Goal: Information Seeking & Learning: Check status

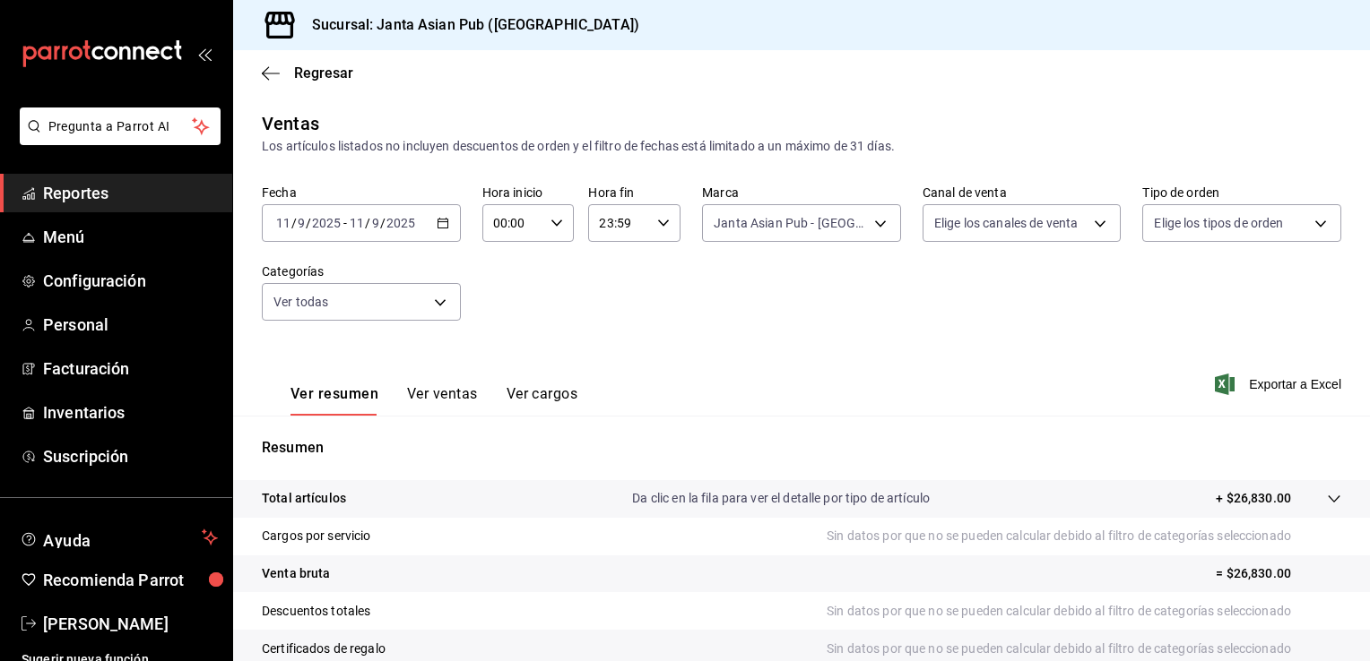
scroll to position [197, 0]
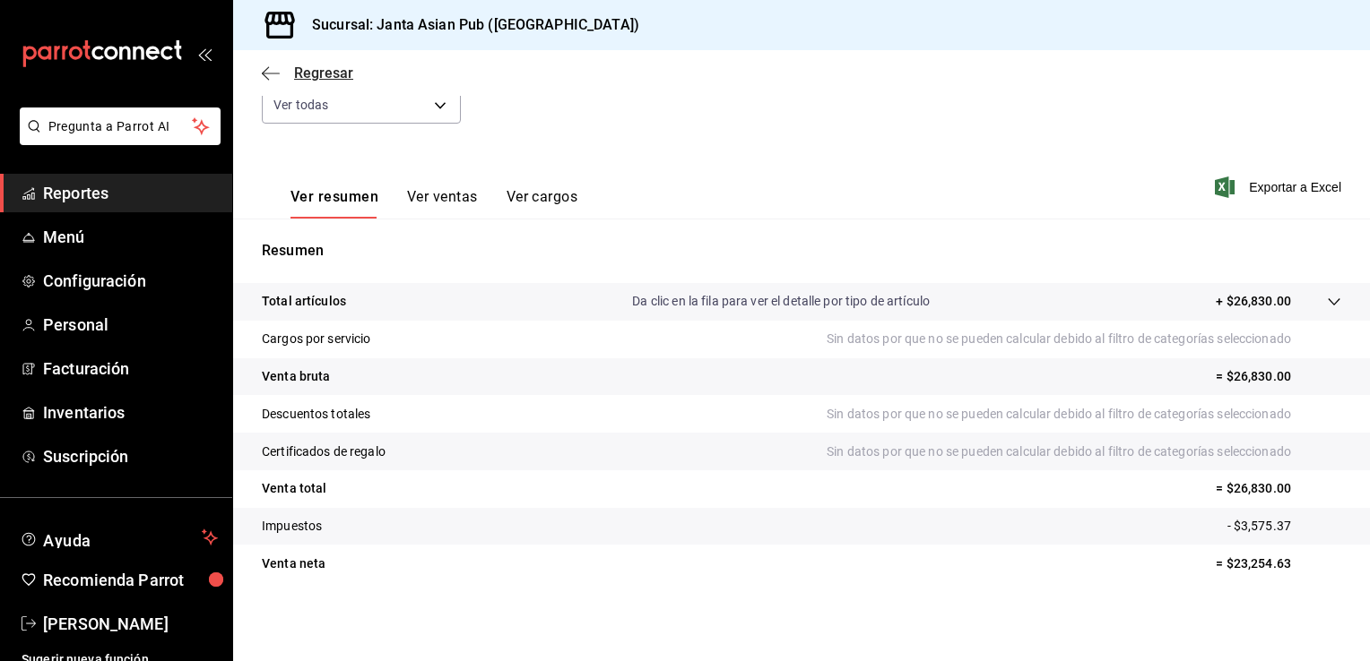
click at [282, 76] on span "Regresar" at bounding box center [307, 73] width 91 height 17
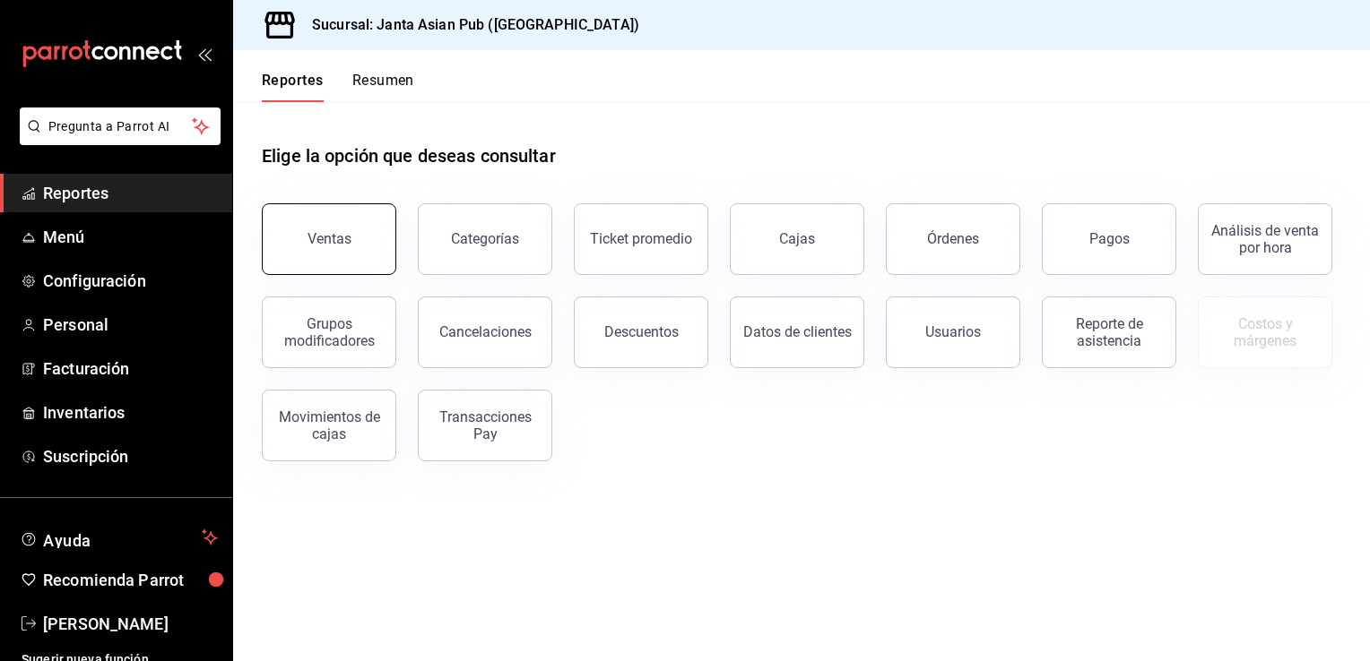
click at [348, 243] on div "Ventas" at bounding box center [329, 238] width 44 height 17
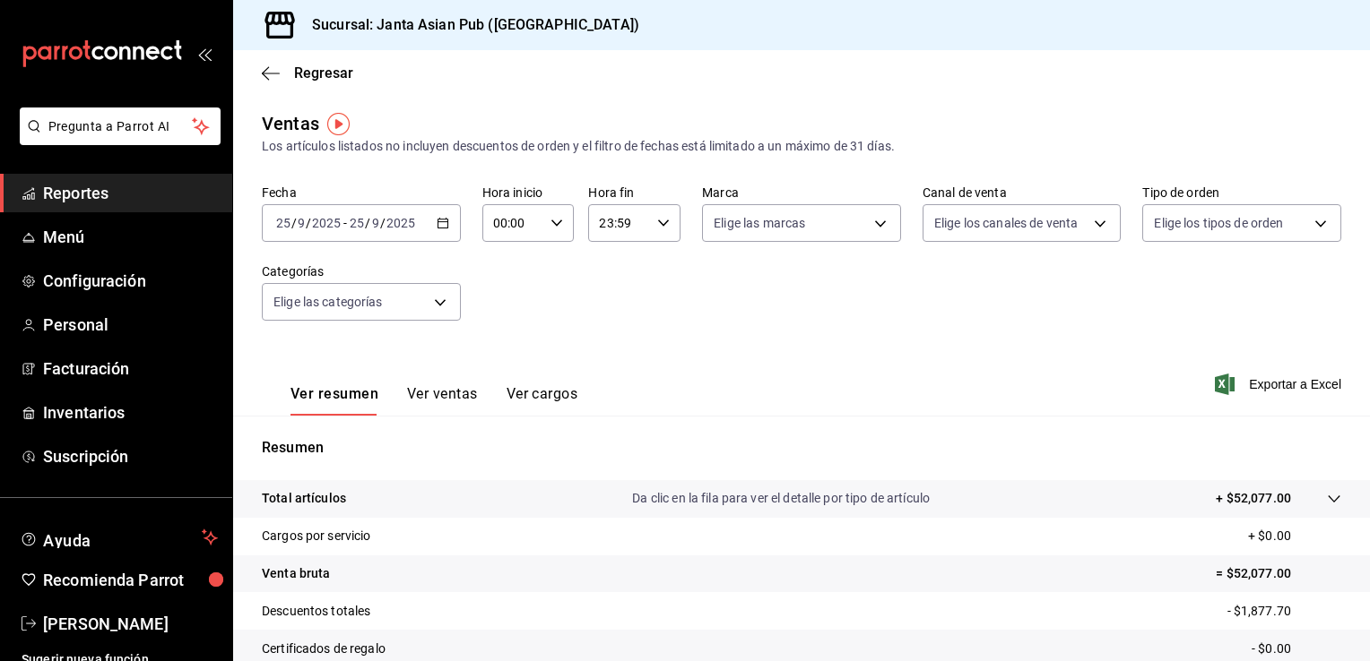
click at [439, 235] on div "[DATE] [DATE] - [DATE] [DATE]" at bounding box center [361, 223] width 199 height 38
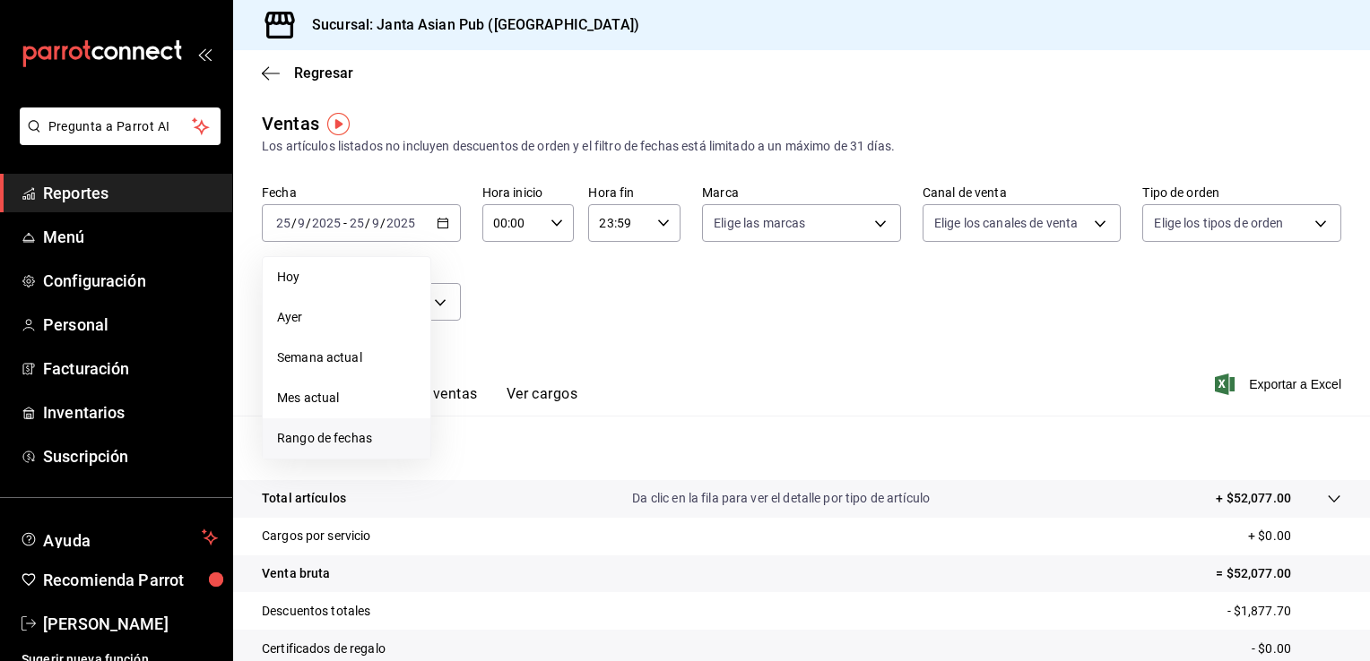
click at [318, 431] on span "Rango de fechas" at bounding box center [346, 438] width 139 height 19
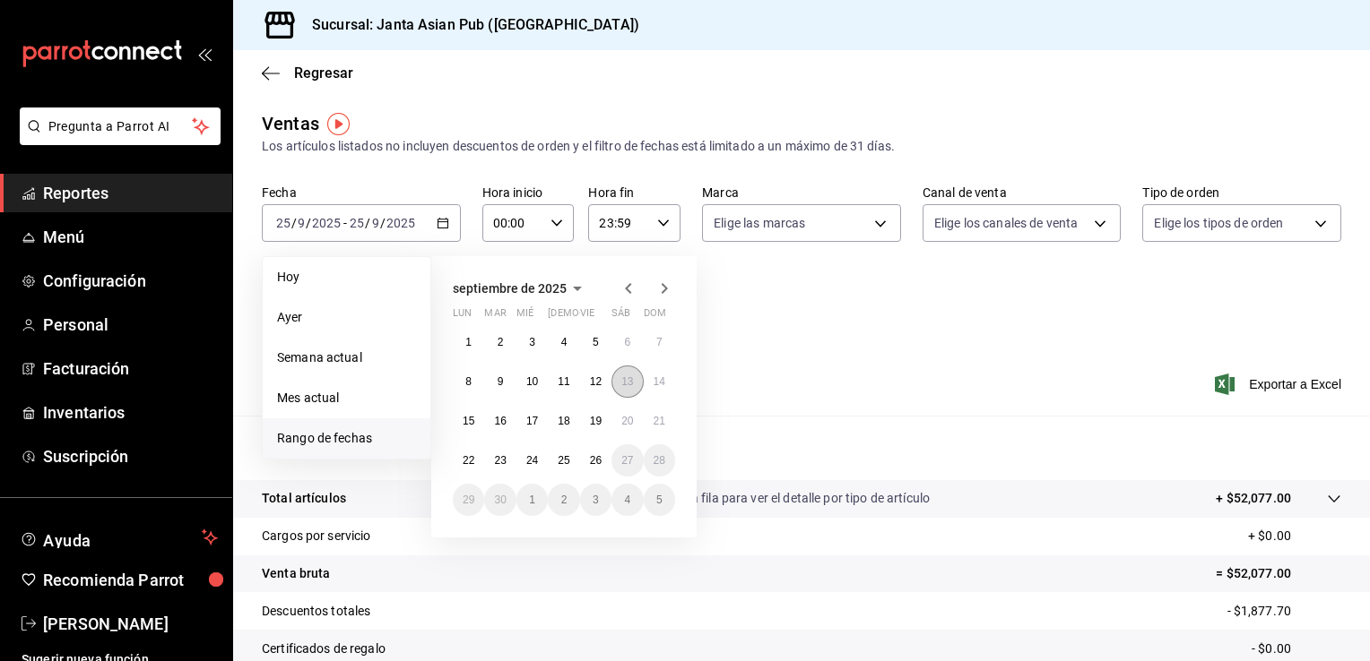
click at [627, 385] on abbr "13" at bounding box center [627, 382] width 12 height 13
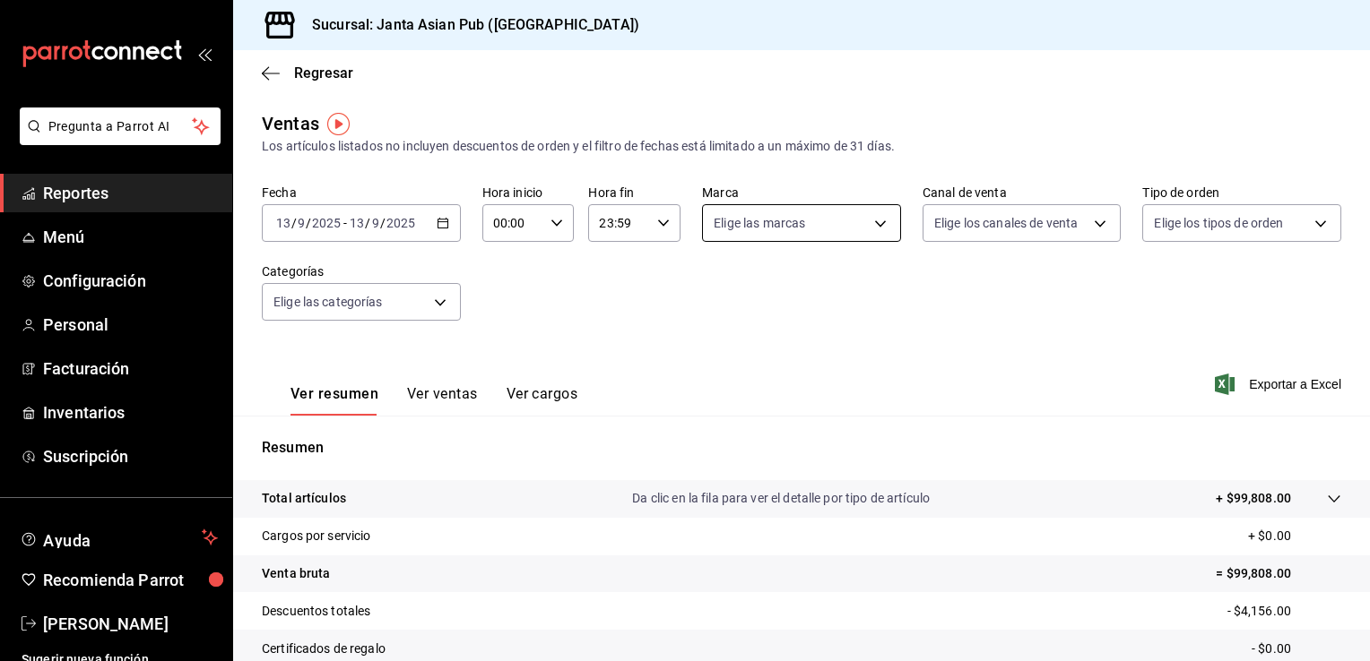
click at [862, 227] on body "Pregunta a Parrot AI Reportes Menú Configuración Personal Facturación Inventari…" at bounding box center [685, 330] width 1370 height 661
click at [711, 355] on input "checkbox" at bounding box center [716, 353] width 16 height 16
checkbox input "true"
type input "1db30118-5670-46c3-9d09-b77bd7bb8fe6"
drag, startPoint x: 1366, startPoint y: 409, endPoint x: 1344, endPoint y: 512, distance: 105.5
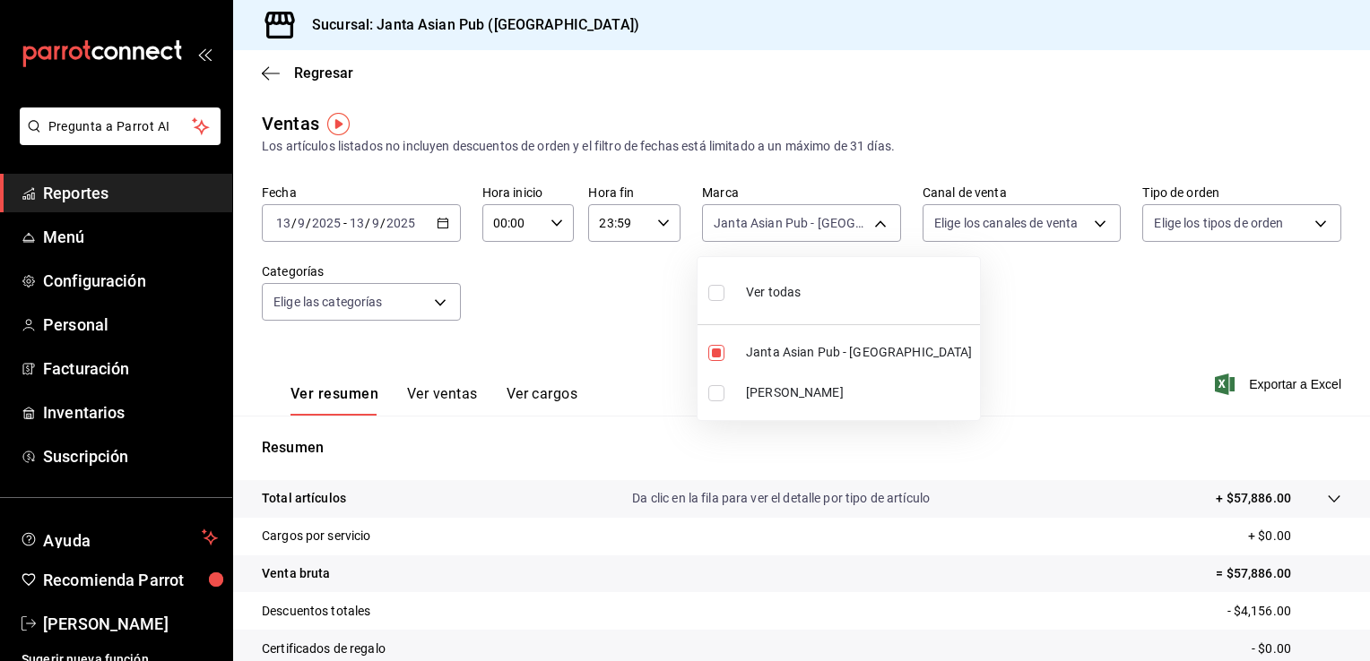
click at [1344, 512] on div at bounding box center [685, 330] width 1370 height 661
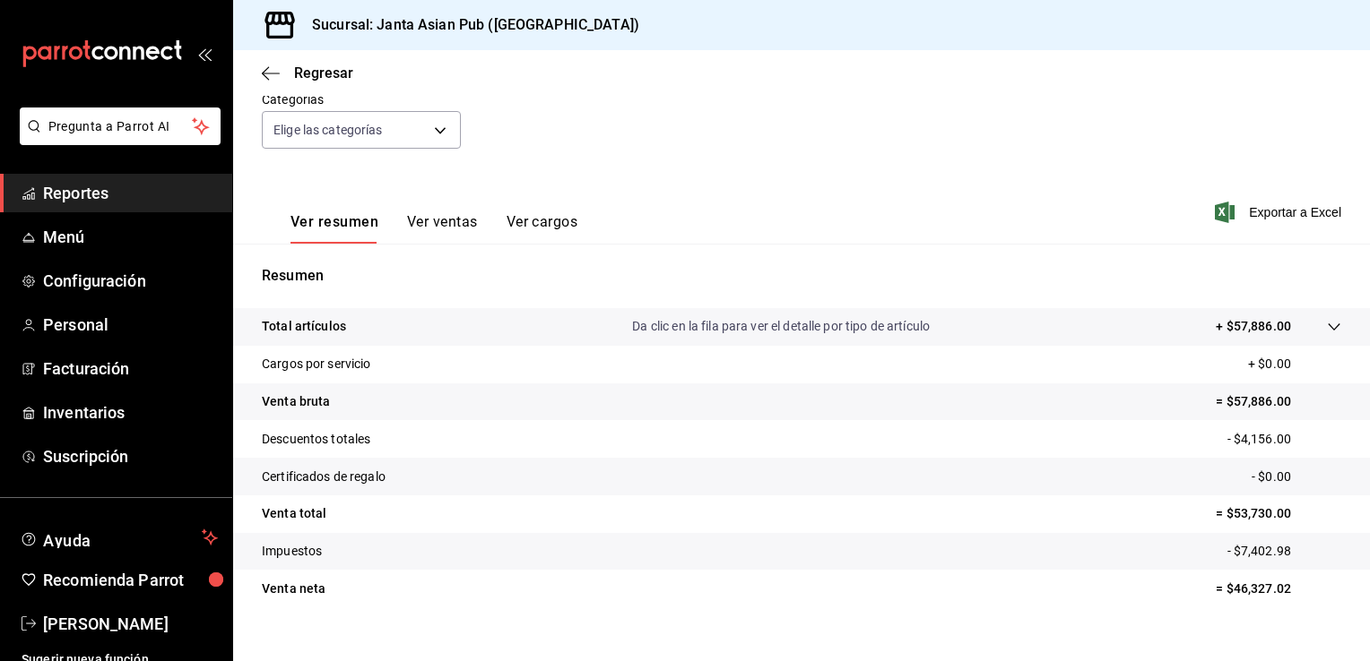
scroll to position [174, 0]
click at [444, 217] on button "Ver ventas" at bounding box center [442, 227] width 71 height 30
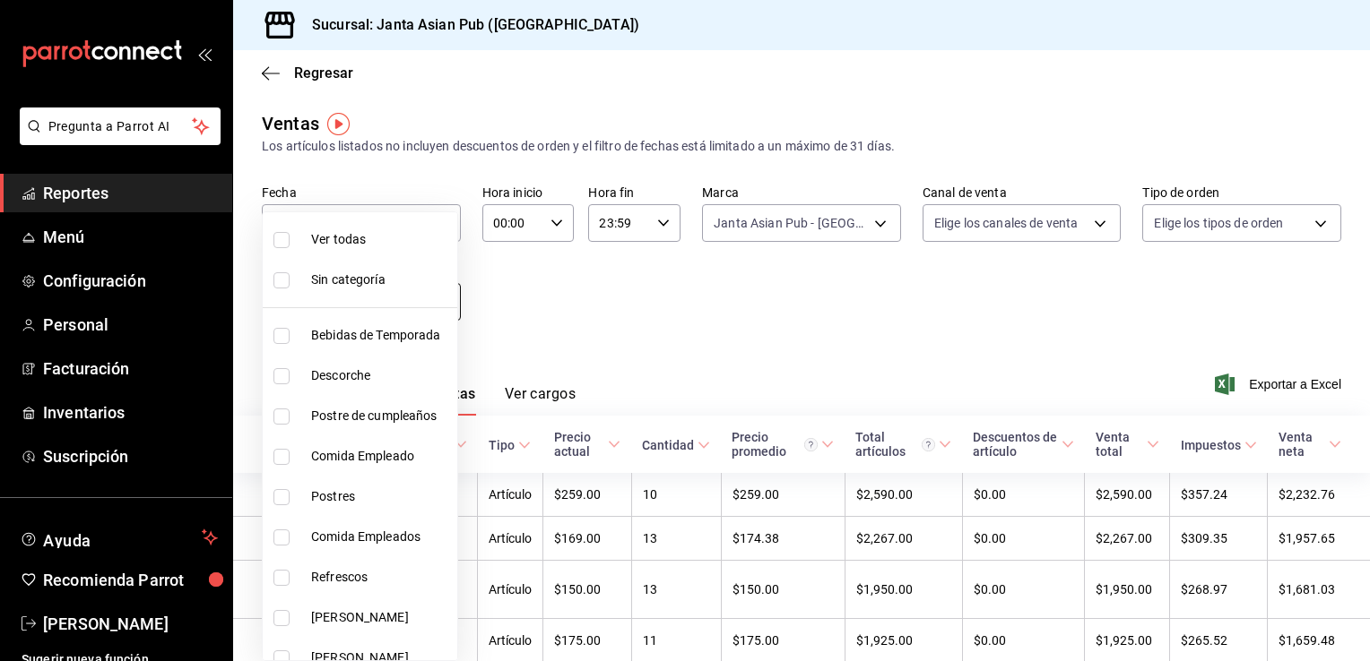
click at [428, 295] on body "Pregunta a Parrot AI Reportes Menú Configuración Personal Facturación Inventari…" at bounding box center [685, 330] width 1370 height 661
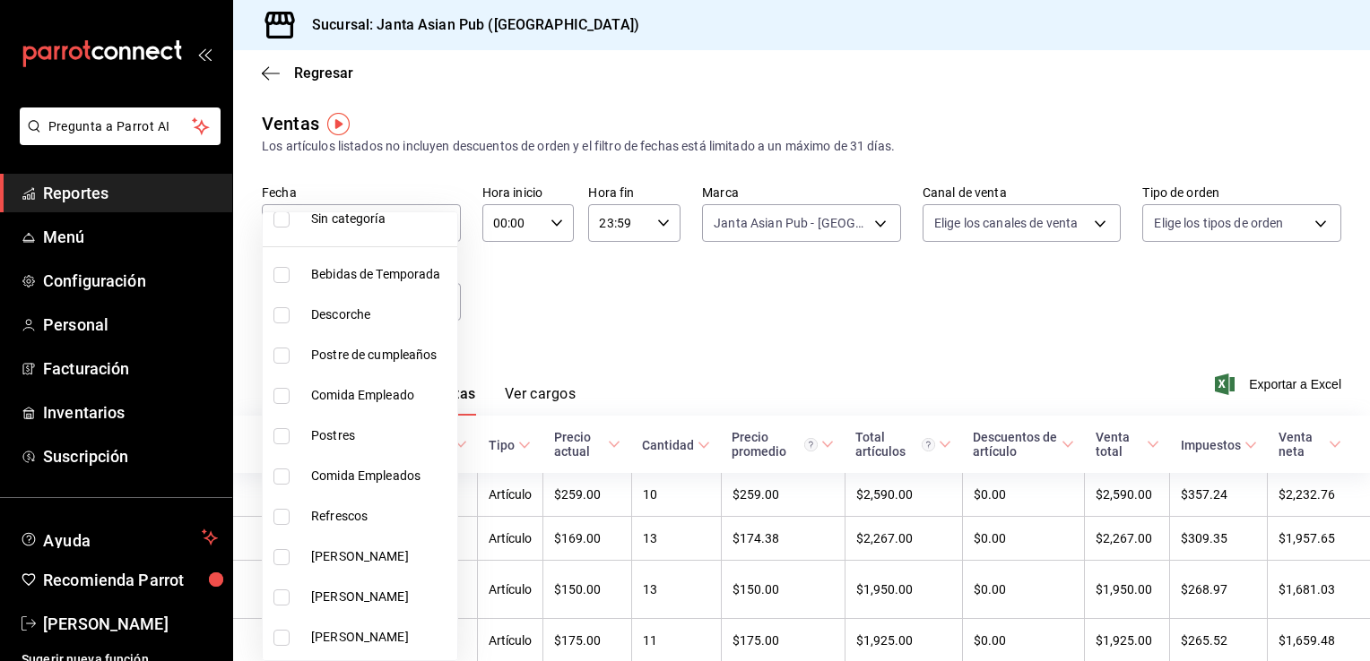
scroll to position [79, 0]
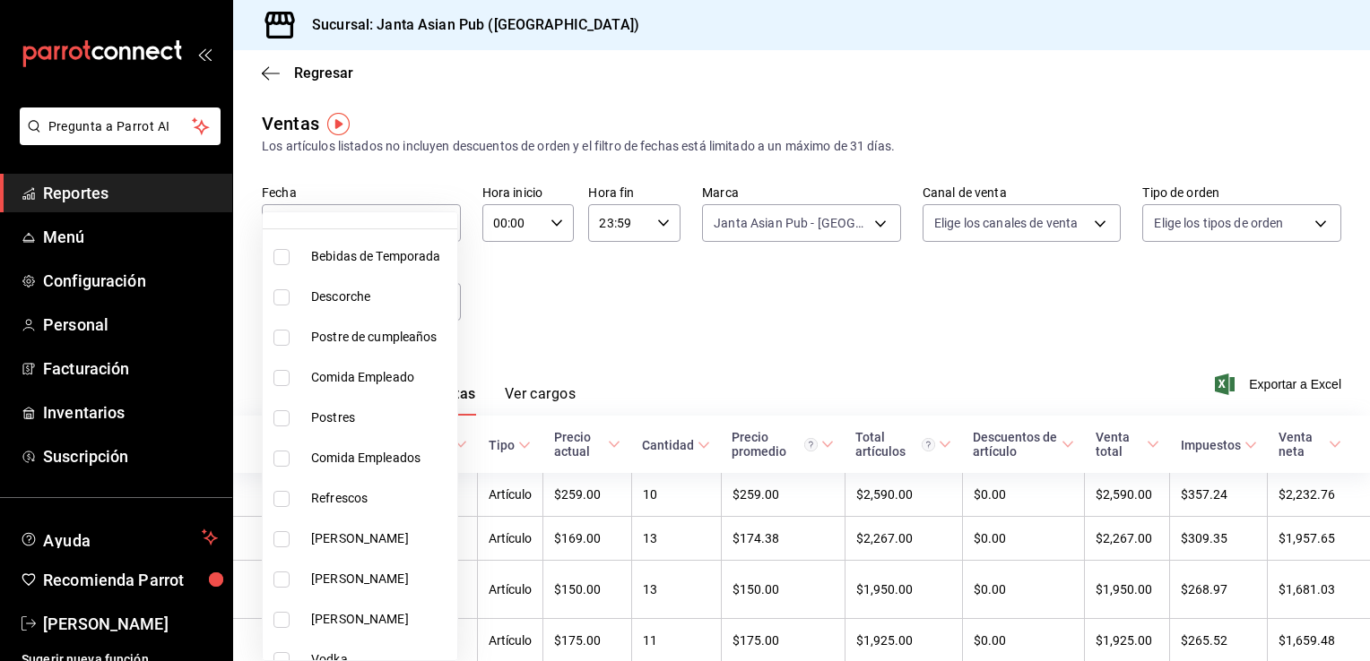
click at [280, 295] on input "checkbox" at bounding box center [281, 297] width 16 height 16
checkbox input "true"
type input "d7cfda9f-04a9-47dc-8dff-bad7e0b6e1ec"
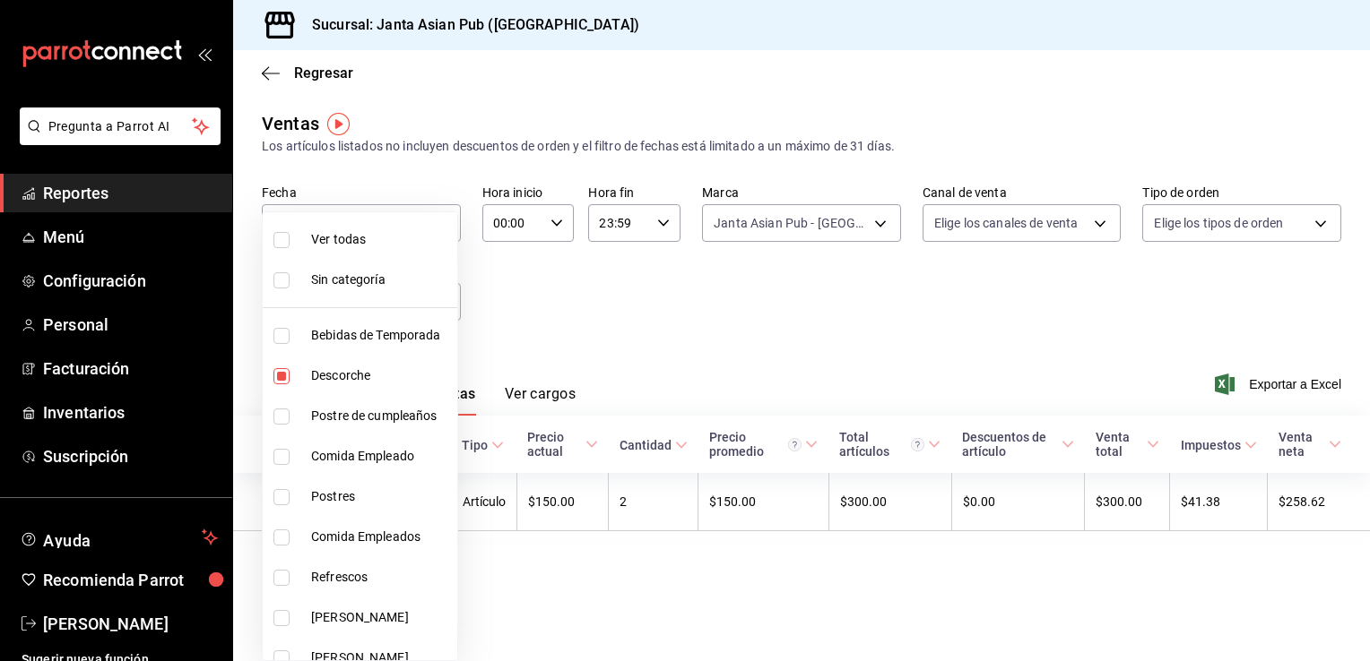
click at [280, 239] on input "checkbox" at bounding box center [281, 240] width 16 height 16
checkbox input "true"
type input "70c5a775-ad25-44b7-8e18-3ab9461f56c9,d7cfda9f-04a9-47dc-8dff-bad7e0b6e1ec,70ffa…"
checkbox input "true"
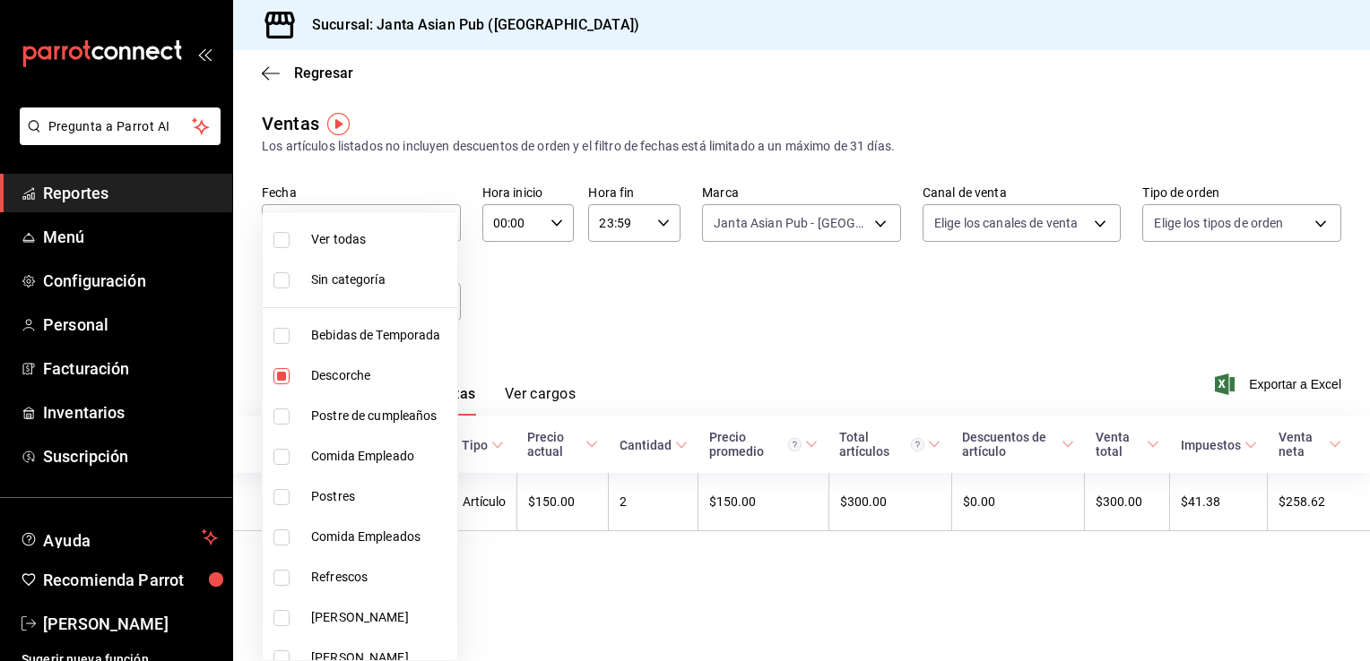
checkbox input "true"
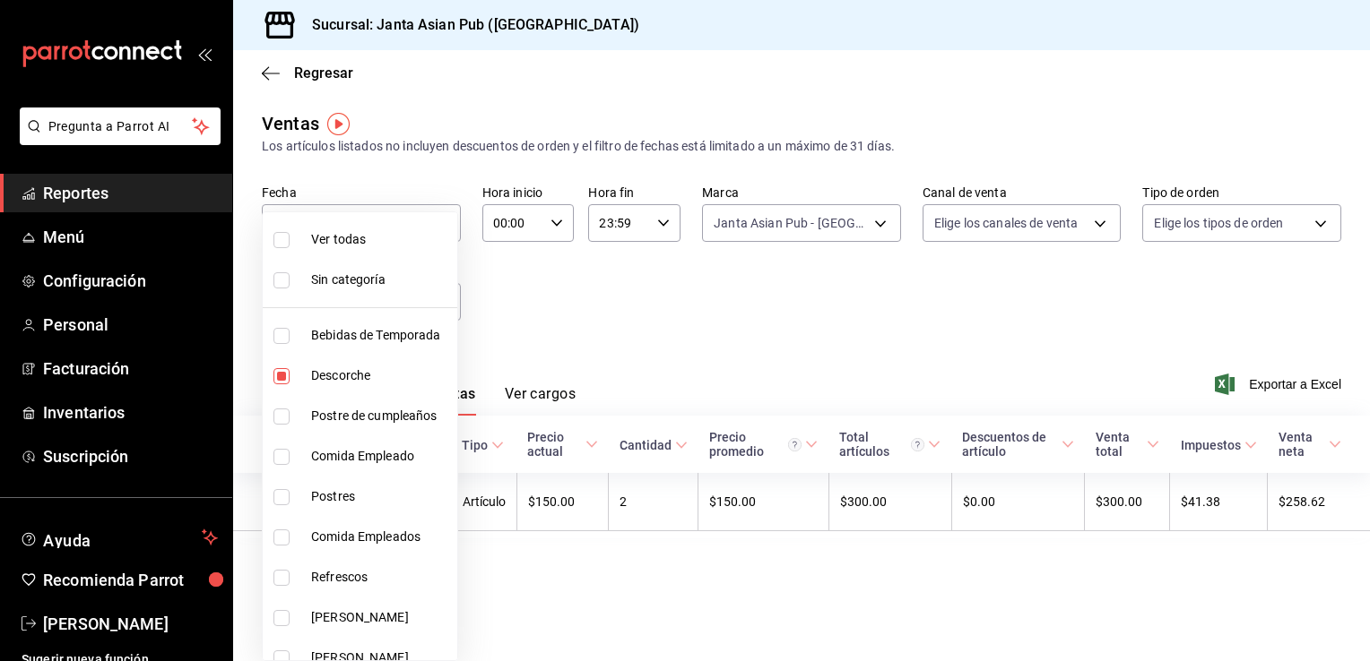
checkbox input "true"
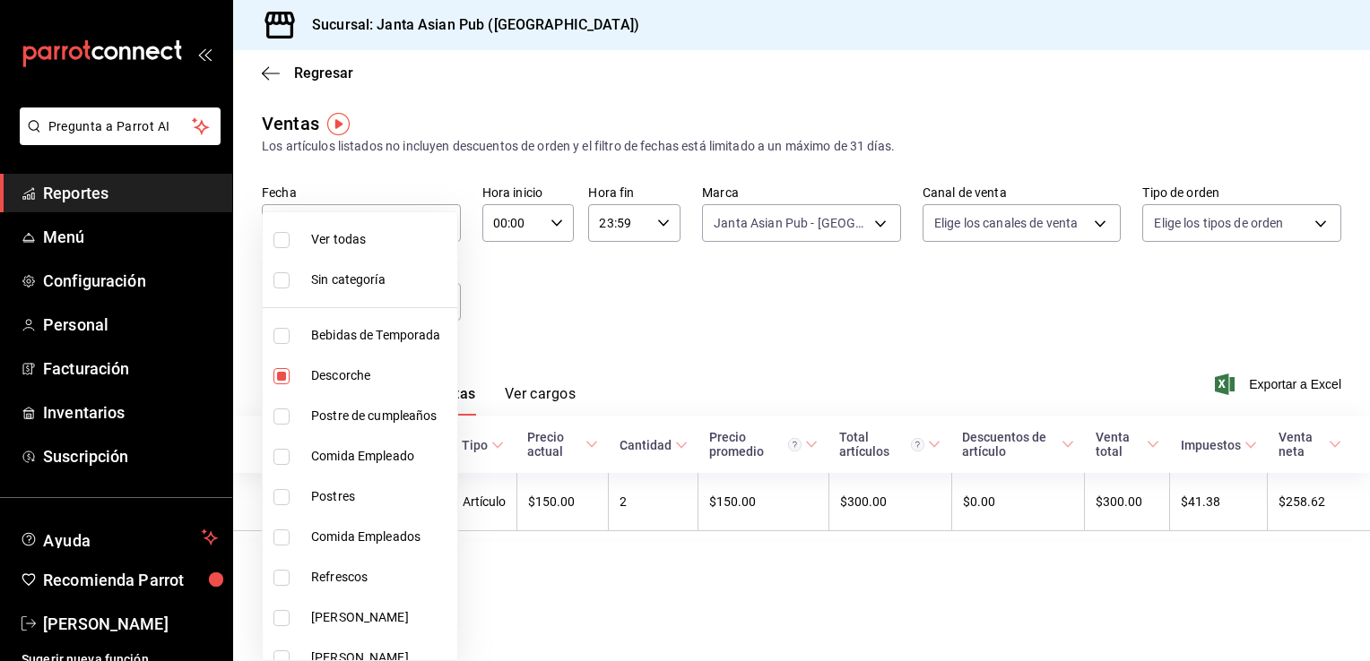
checkbox input "true"
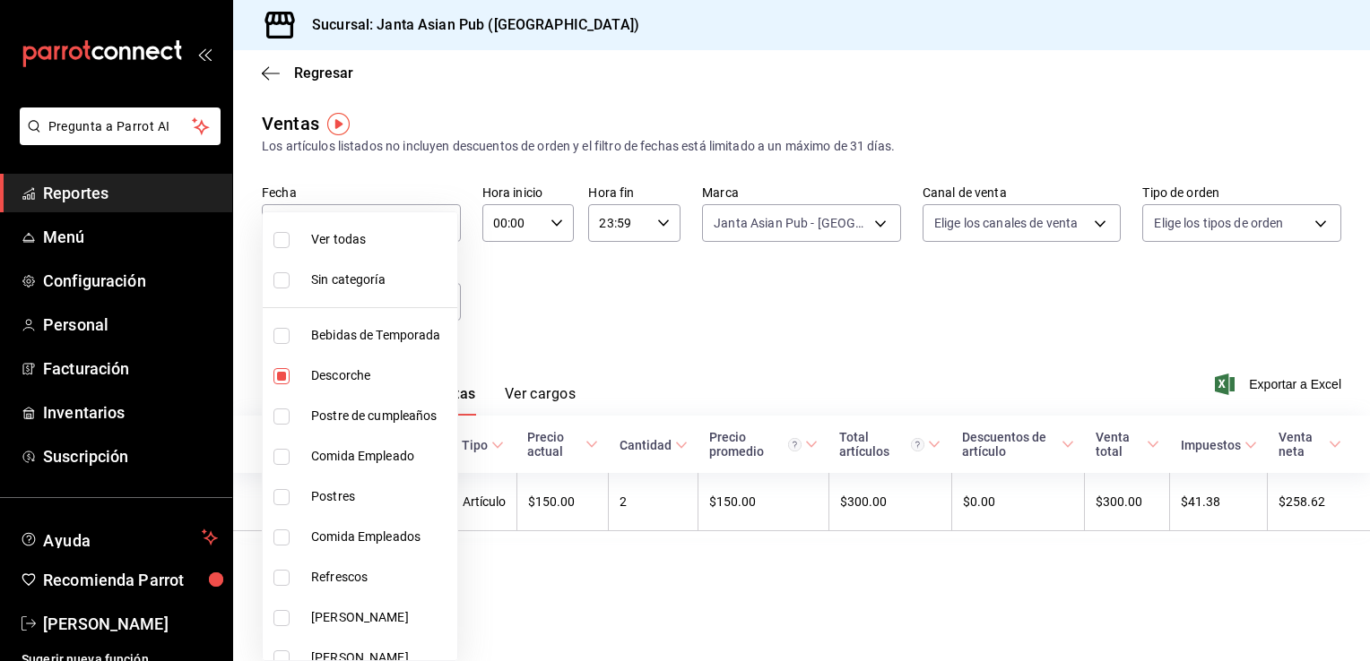
checkbox input "true"
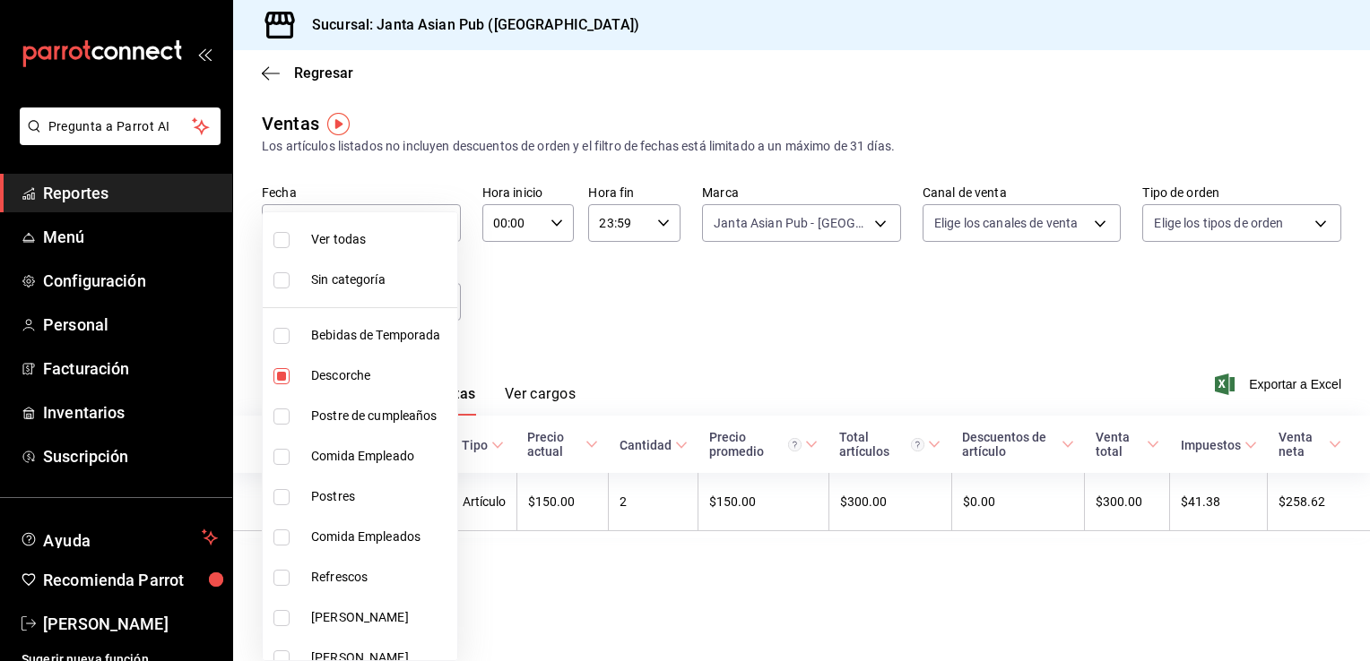
checkbox input "true"
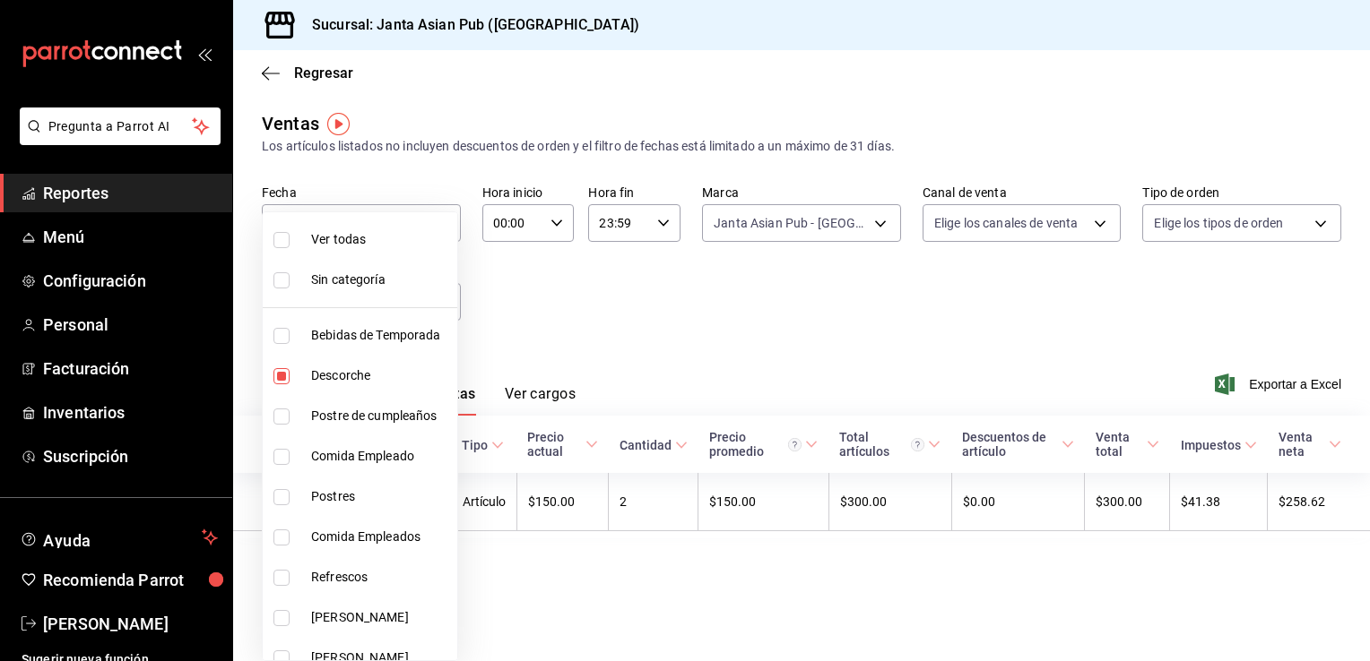
checkbox input "true"
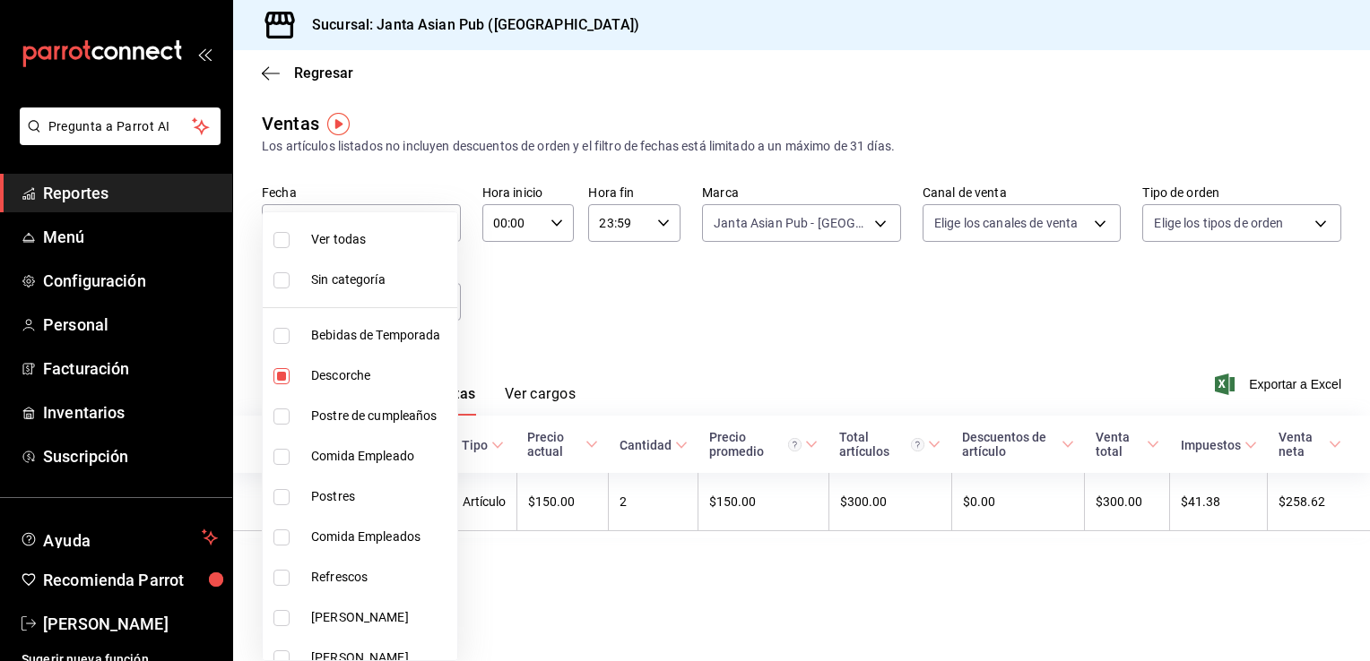
checkbox input "true"
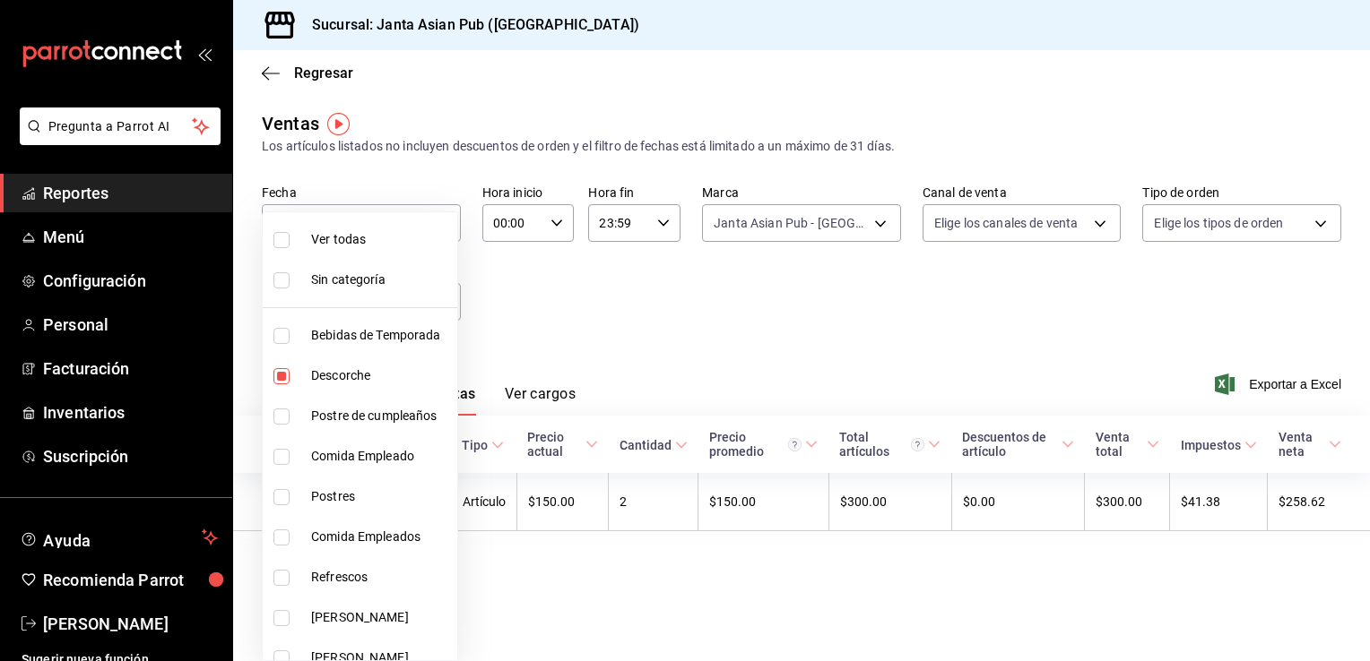
checkbox input "true"
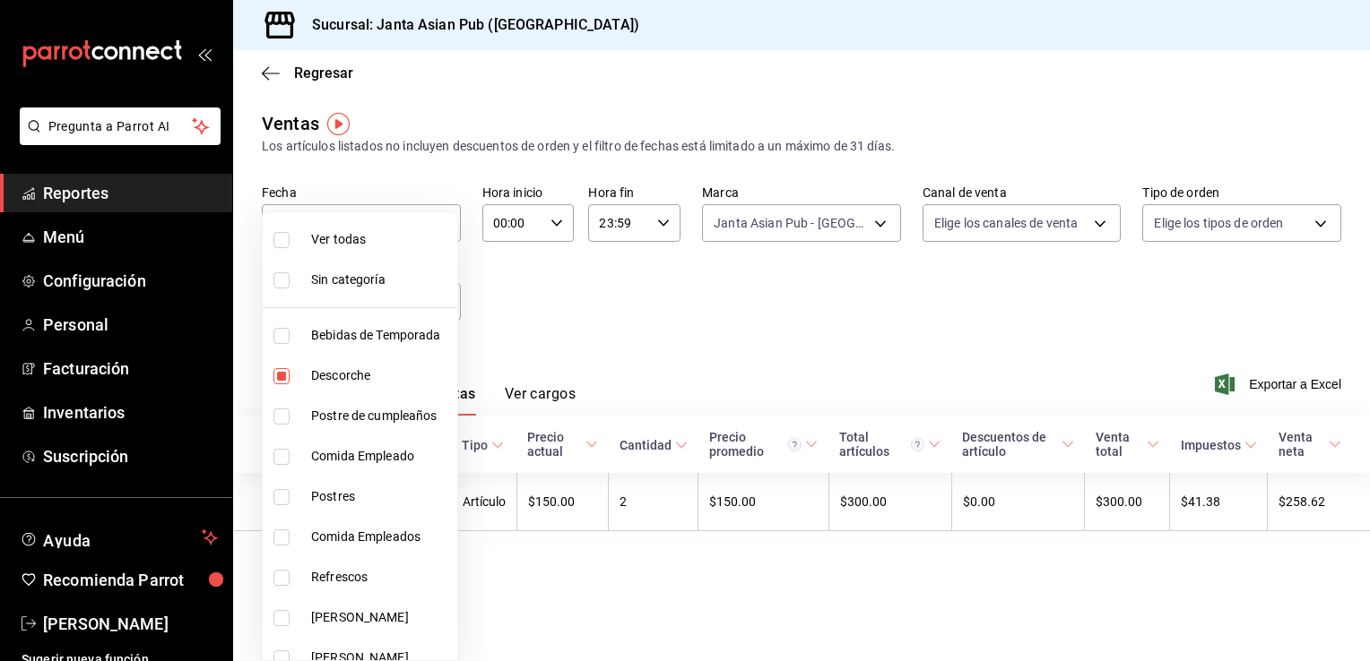
checkbox input "true"
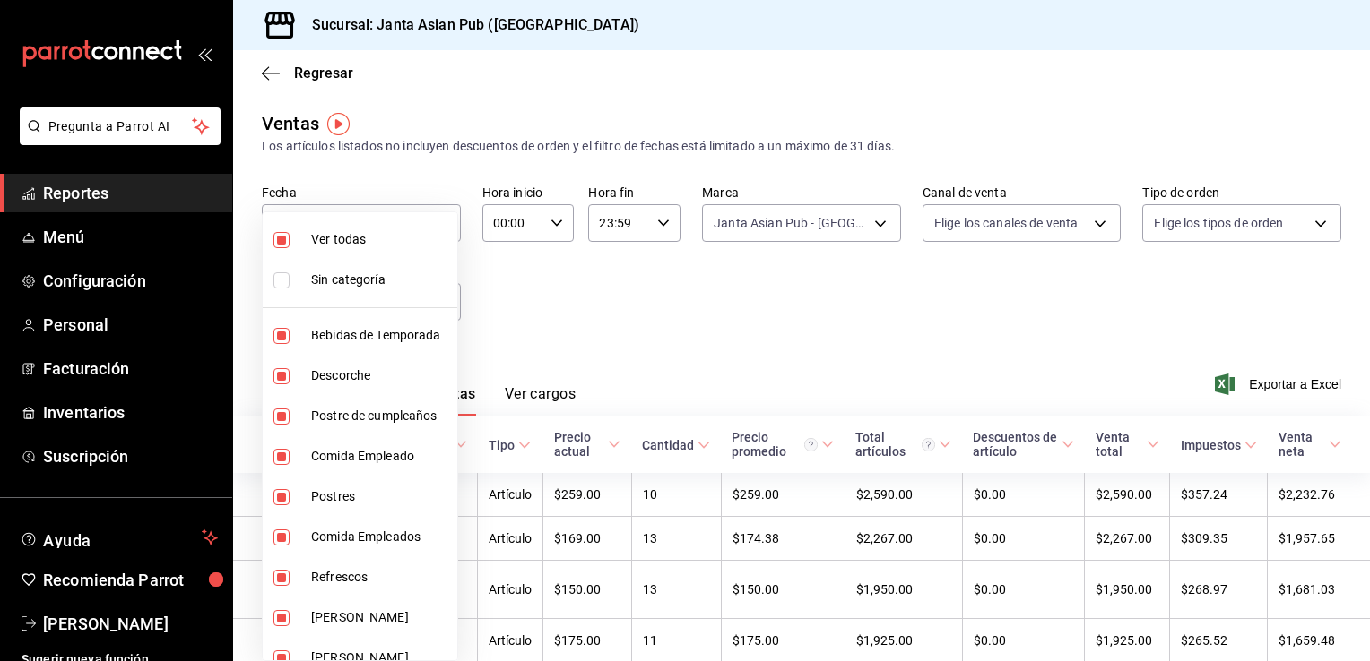
click at [600, 280] on div at bounding box center [685, 330] width 1370 height 661
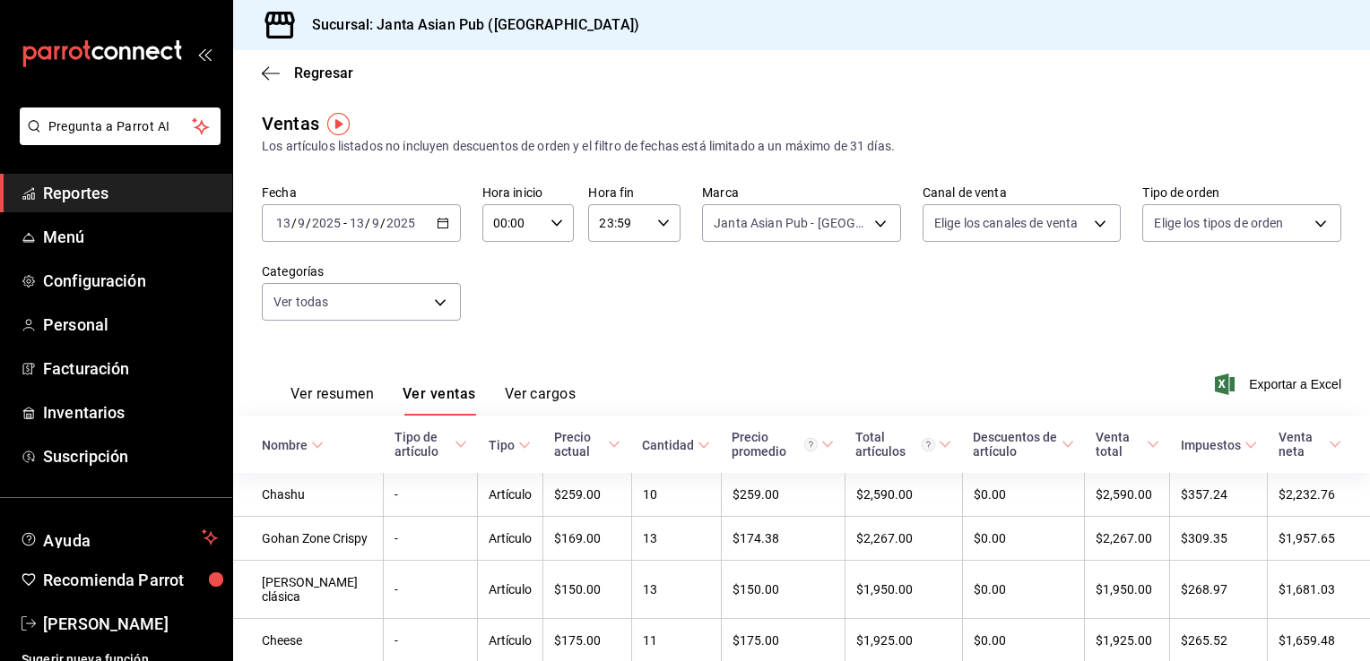
click at [338, 391] on button "Ver resumen" at bounding box center [331, 400] width 83 height 30
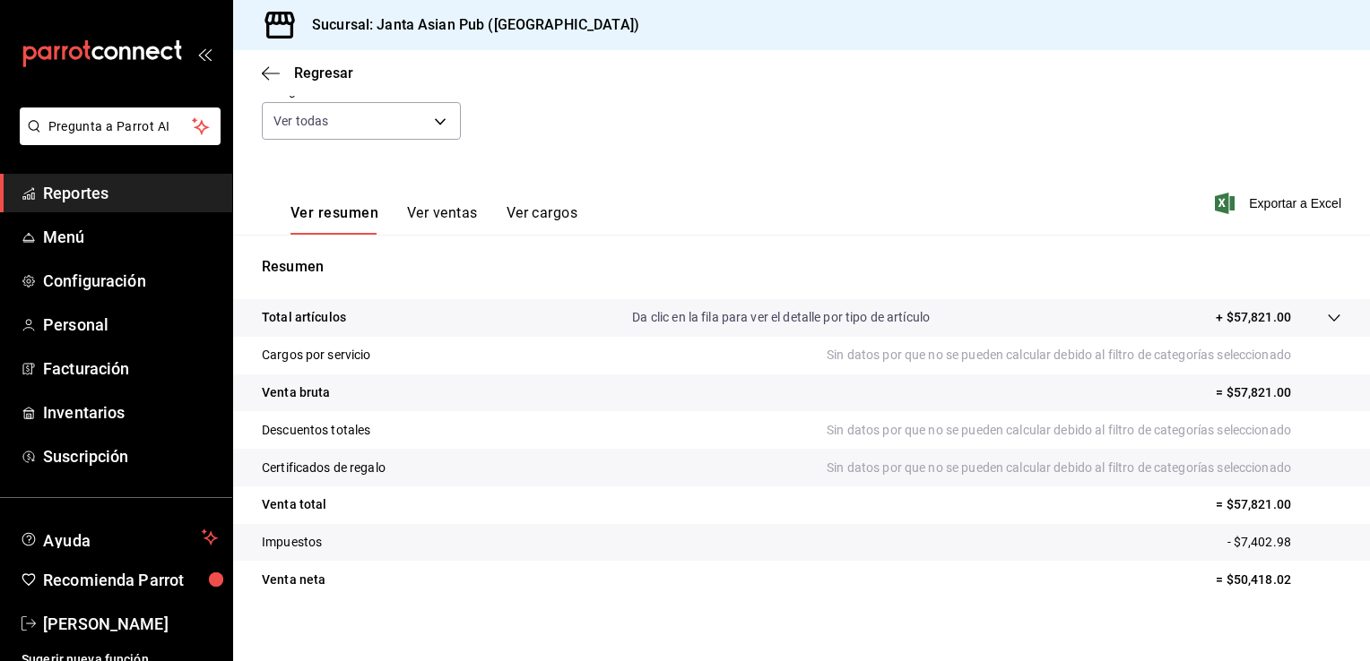
scroll to position [183, 0]
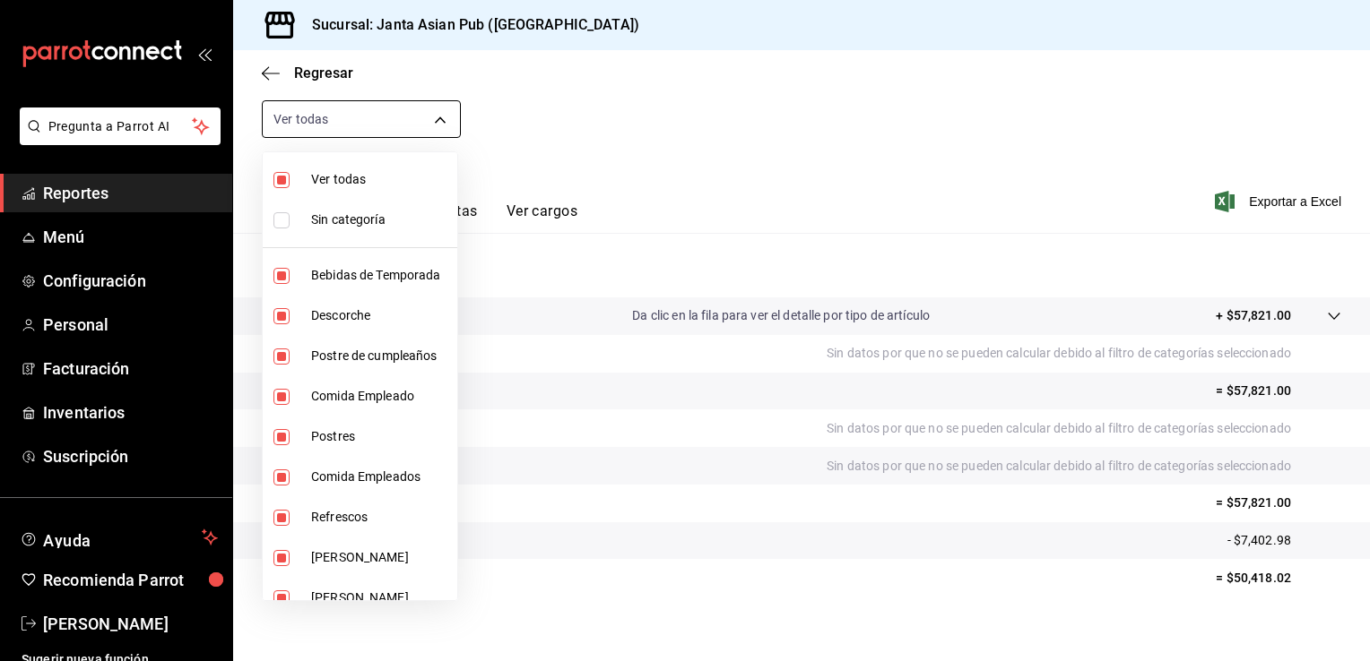
click at [432, 127] on body "Pregunta a Parrot AI Reportes Menú Configuración Personal Facturación Inventari…" at bounding box center [685, 330] width 1370 height 661
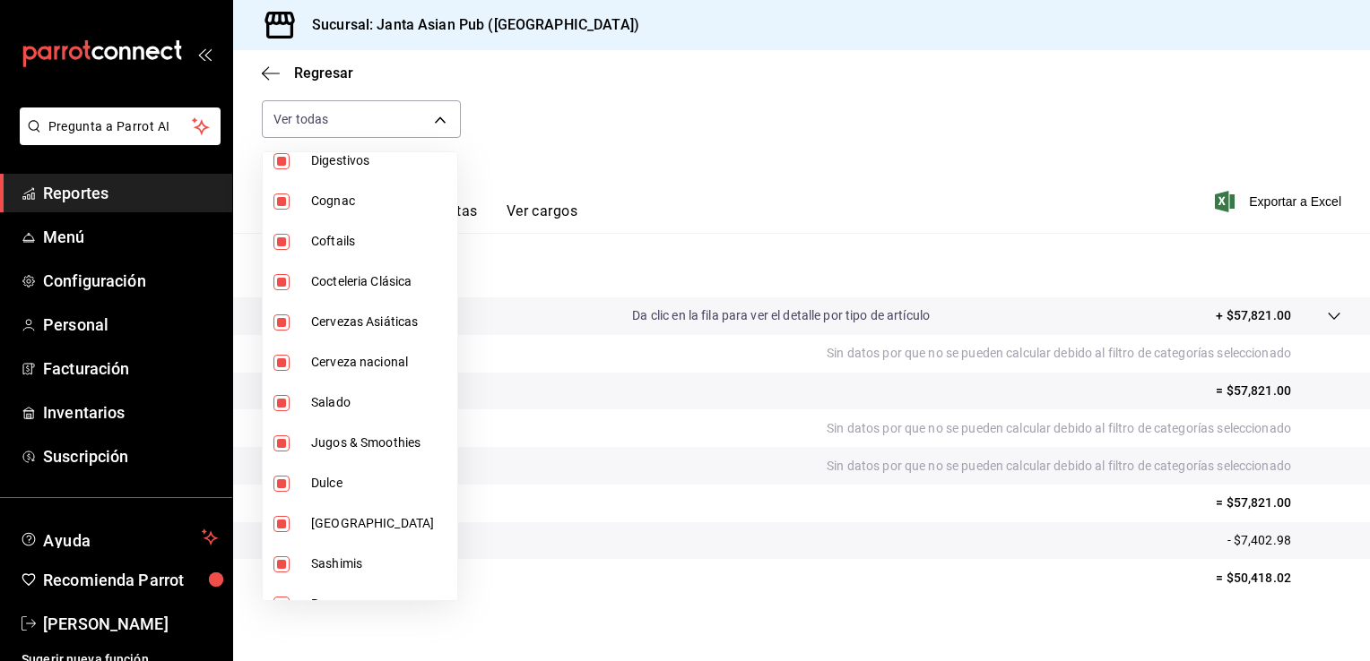
scroll to position [1274, 0]
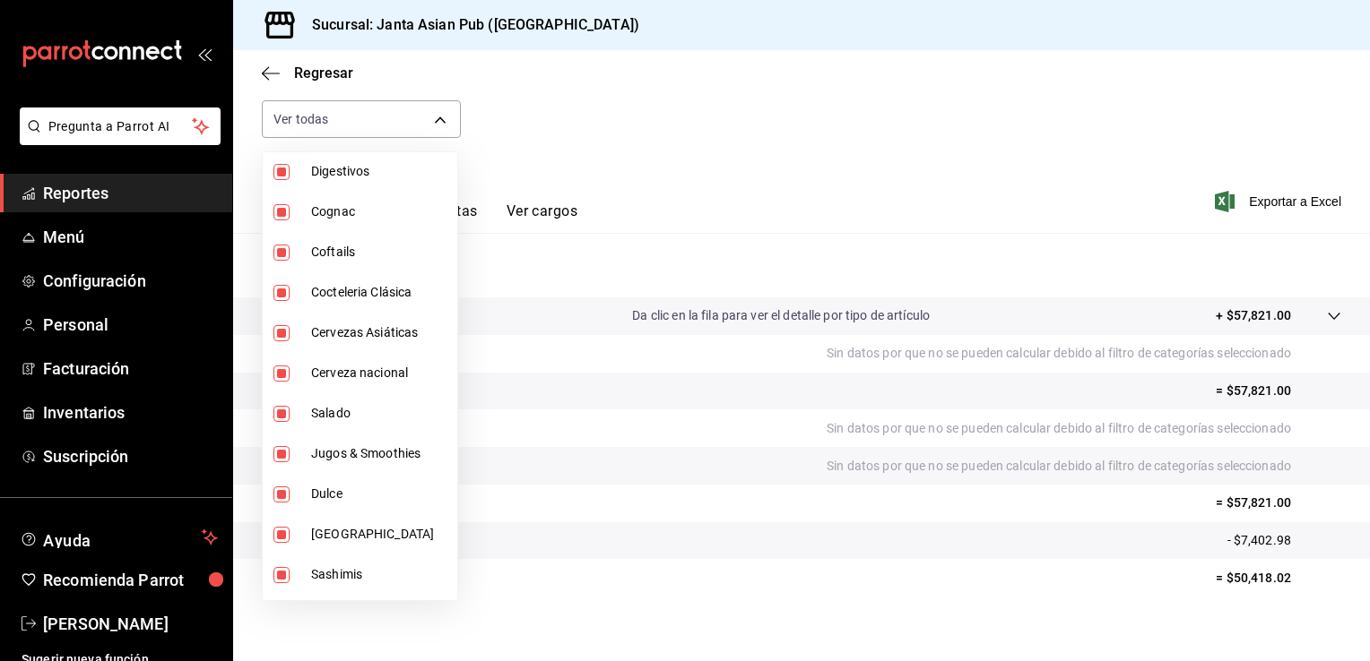
click at [272, 536] on li "[GEOGRAPHIC_DATA]" at bounding box center [360, 534] width 194 height 40
type input "70c5a775-ad25-44b7-8e18-3ab9461f56c9,d7cfda9f-04a9-47dc-8dff-bad7e0b6e1ec,70ffa…"
checkbox input "false"
click at [280, 493] on input "checkbox" at bounding box center [281, 495] width 16 height 16
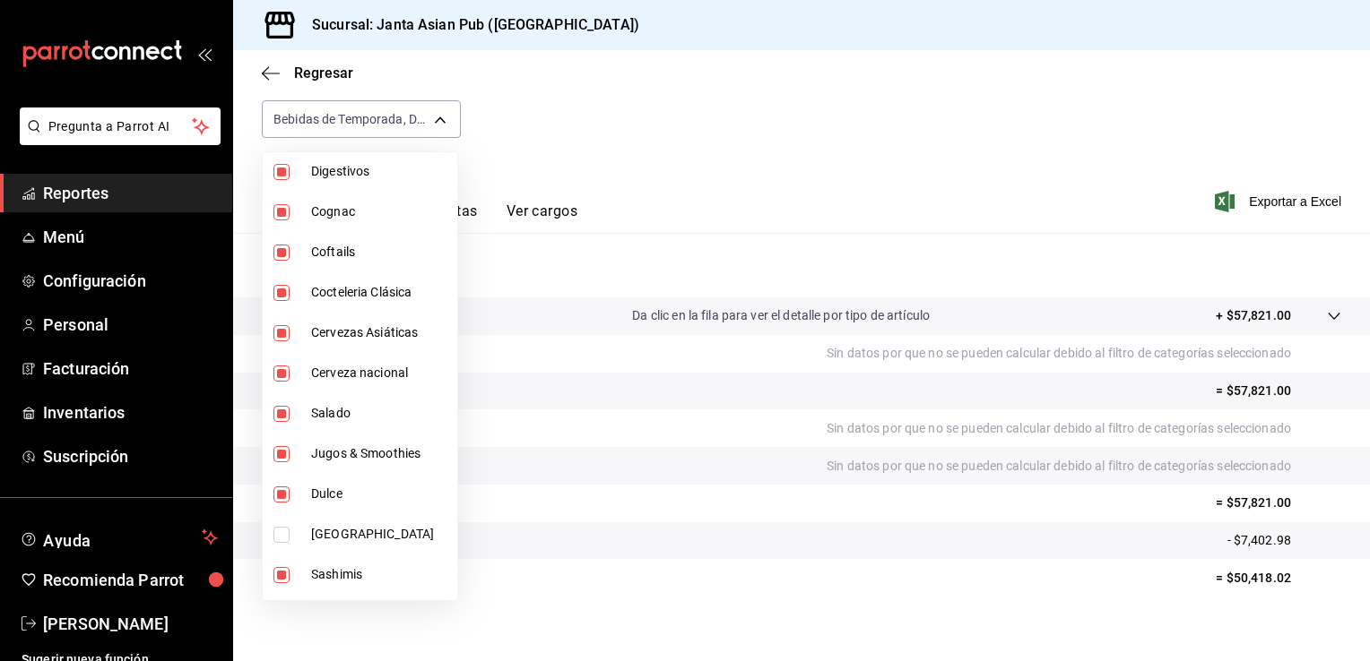
checkbox input "false"
type input "70c5a775-ad25-44b7-8e18-3ab9461f56c9,d7cfda9f-04a9-47dc-8dff-bad7e0b6e1ec,70ffa…"
click at [279, 453] on input "checkbox" at bounding box center [281, 454] width 16 height 16
checkbox input "true"
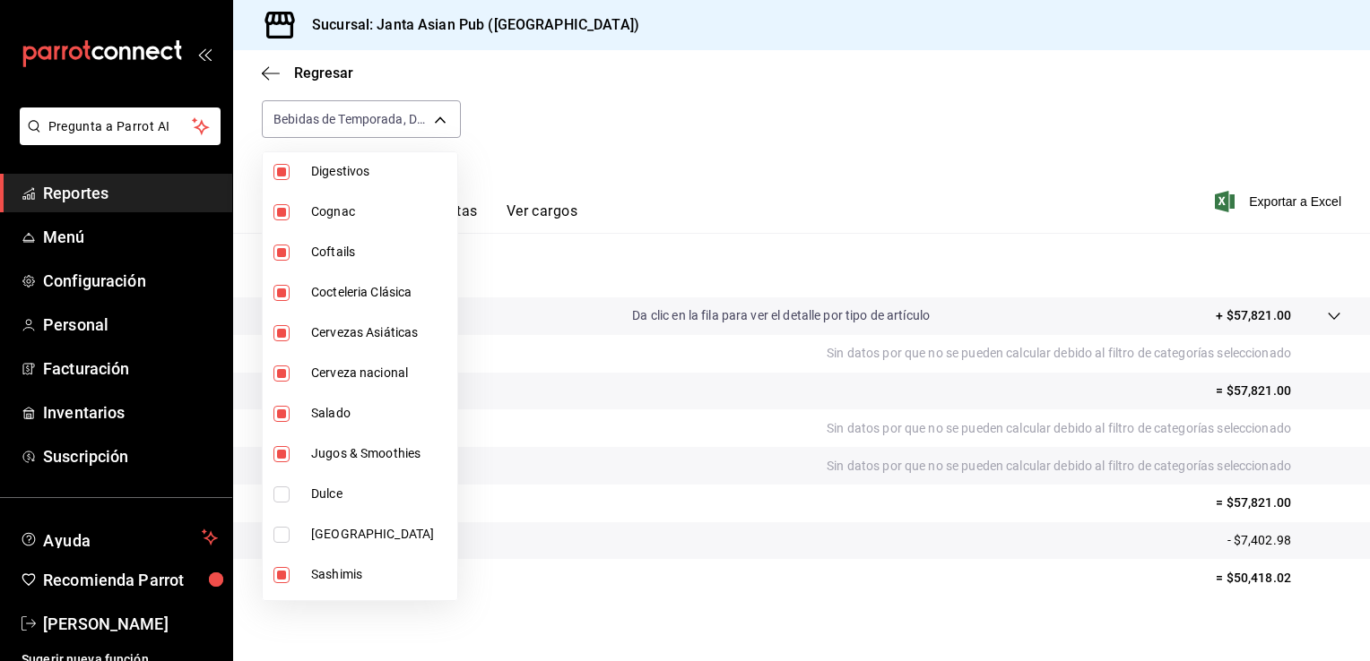
type input "70c5a775-ad25-44b7-8e18-3ab9461f56c9,d7cfda9f-04a9-47dc-8dff-bad7e0b6e1ec,70ffa…"
click at [283, 415] on input "checkbox" at bounding box center [281, 414] width 16 height 16
checkbox input "false"
type input "70c5a775-ad25-44b7-8e18-3ab9461f56c9,d7cfda9f-04a9-47dc-8dff-bad7e0b6e1ec,70ffa…"
click at [278, 375] on input "checkbox" at bounding box center [281, 374] width 16 height 16
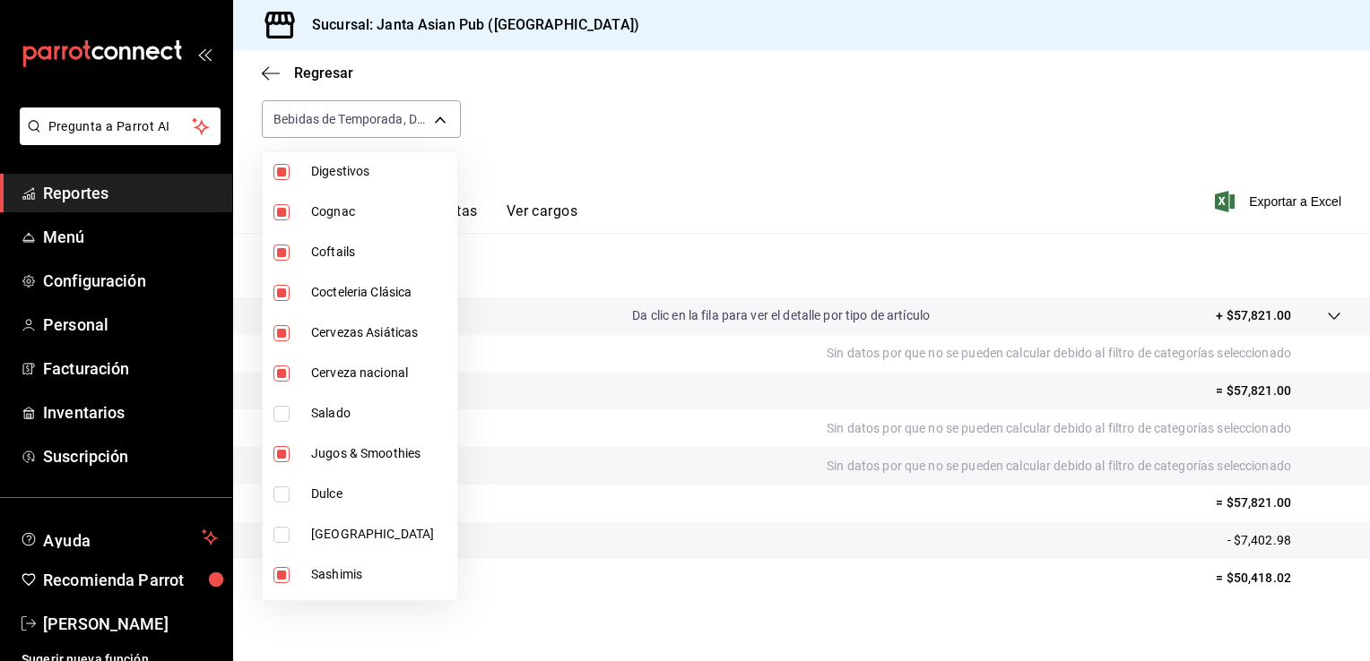
checkbox input "false"
type input "70c5a775-ad25-44b7-8e18-3ab9461f56c9,d7cfda9f-04a9-47dc-8dff-bad7e0b6e1ec,70ffa…"
click at [283, 457] on input "checkbox" at bounding box center [281, 454] width 16 height 16
checkbox input "false"
type input "70c5a775-ad25-44b7-8e18-3ab9461f56c9,d7cfda9f-04a9-47dc-8dff-bad7e0b6e1ec,70ffa…"
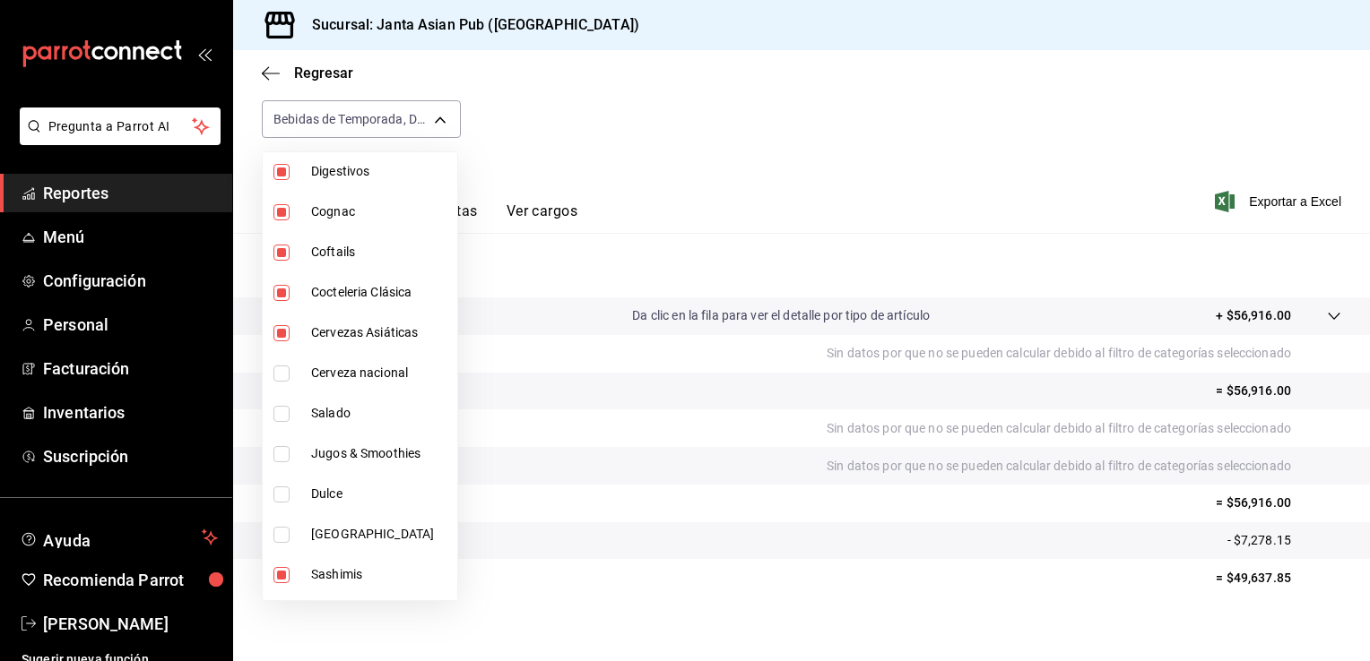
click at [276, 328] on input "checkbox" at bounding box center [281, 333] width 16 height 16
checkbox input "false"
type input "70c5a775-ad25-44b7-8e18-3ab9461f56c9,d7cfda9f-04a9-47dc-8dff-bad7e0b6e1ec,70ffa…"
click at [287, 289] on input "checkbox" at bounding box center [281, 293] width 16 height 16
checkbox input "false"
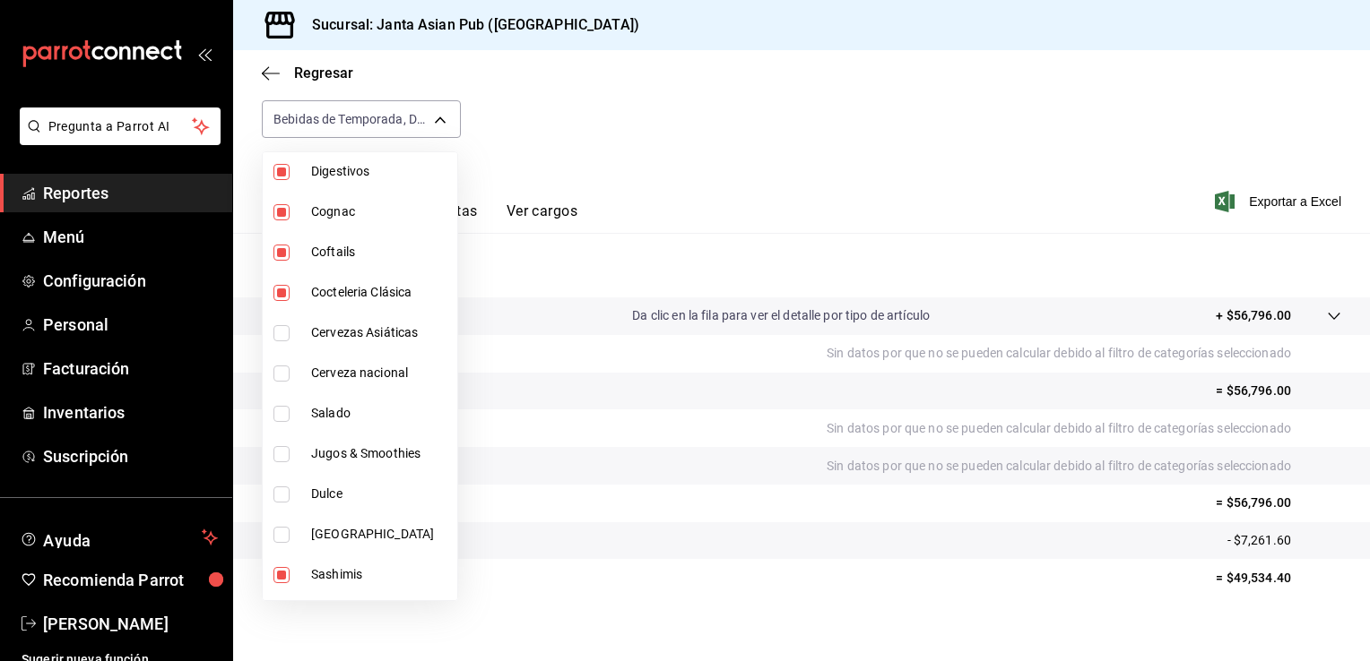
type input "70c5a775-ad25-44b7-8e18-3ab9461f56c9,d7cfda9f-04a9-47dc-8dff-bad7e0b6e1ec,70ffa…"
click at [282, 255] on input "checkbox" at bounding box center [281, 253] width 16 height 16
checkbox input "false"
type input "70c5a775-ad25-44b7-8e18-3ab9461f56c9,d7cfda9f-04a9-47dc-8dff-bad7e0b6e1ec,70ffa…"
click at [282, 255] on input "checkbox" at bounding box center [281, 253] width 16 height 16
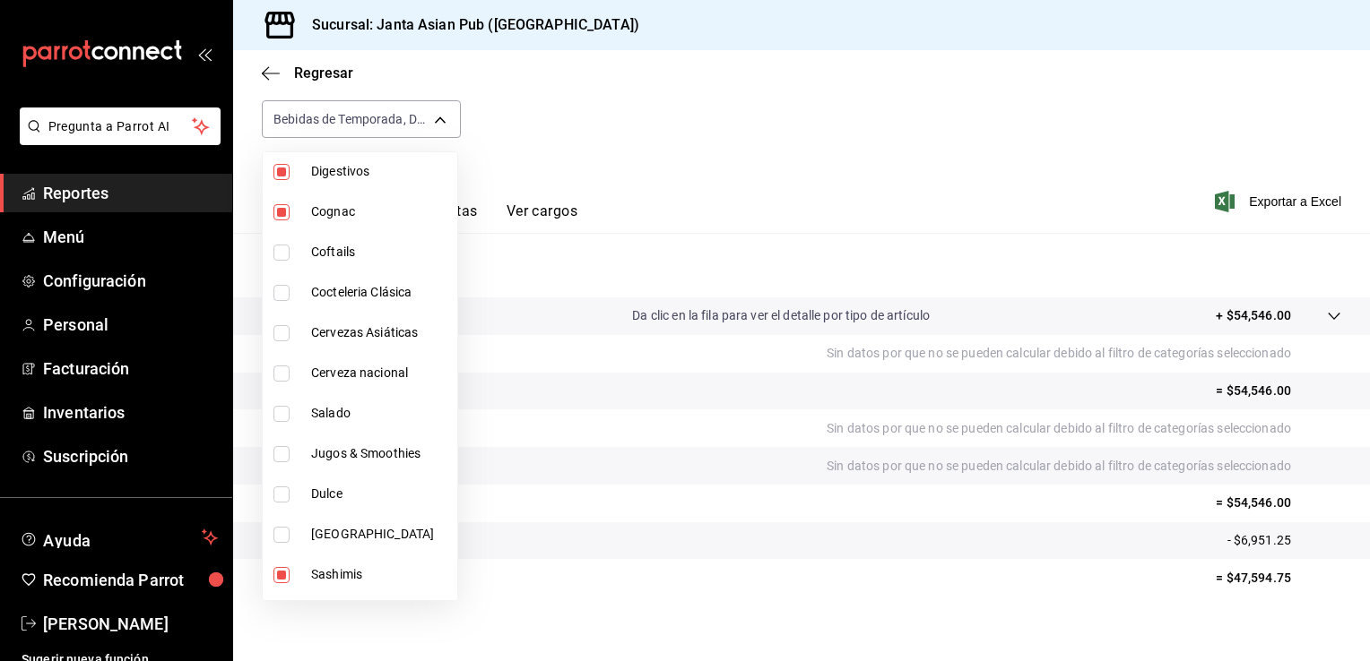
checkbox input "true"
type input "70c5a775-ad25-44b7-8e18-3ab9461f56c9,d7cfda9f-04a9-47dc-8dff-bad7e0b6e1ec,70ffa…"
click at [281, 210] on input "checkbox" at bounding box center [281, 212] width 16 height 16
checkbox input "false"
type input "70c5a775-ad25-44b7-8e18-3ab9461f56c9,d7cfda9f-04a9-47dc-8dff-bad7e0b6e1ec,70ffa…"
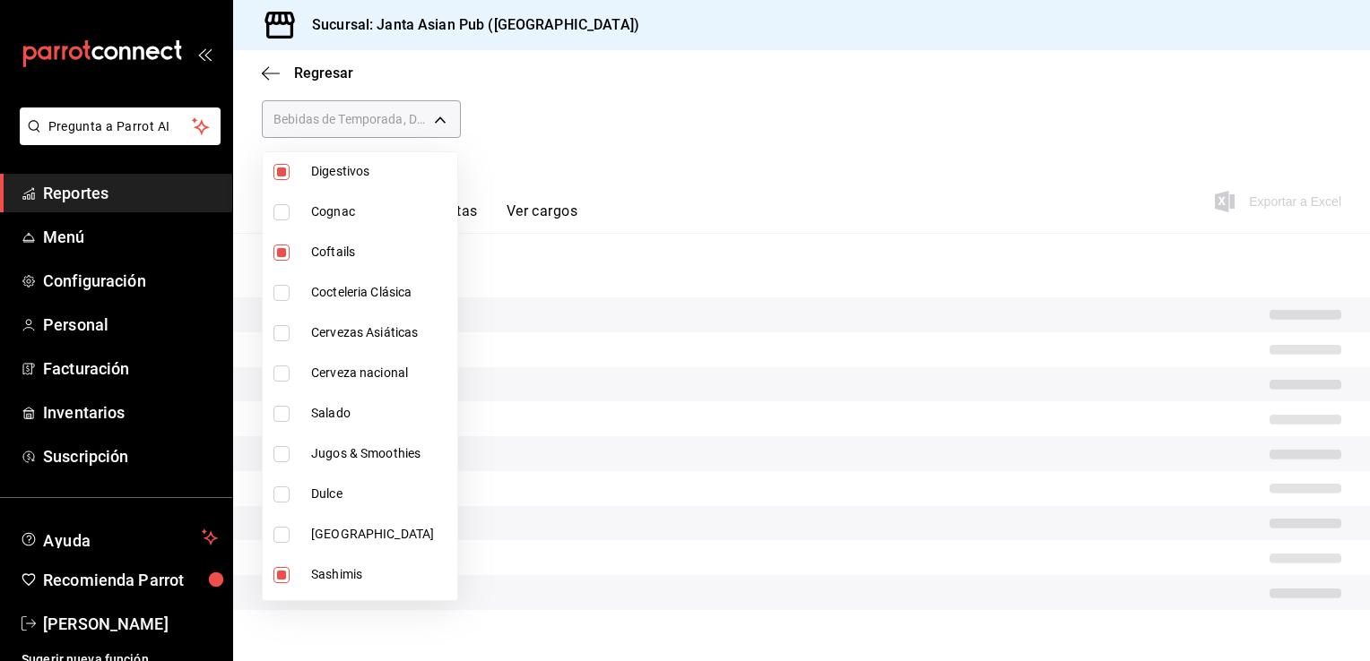
click at [282, 168] on input "checkbox" at bounding box center [281, 172] width 16 height 16
checkbox input "false"
type input "70c5a775-ad25-44b7-8e18-3ab9461f56c9,d7cfda9f-04a9-47dc-8dff-bad7e0b6e1ec,70ffa…"
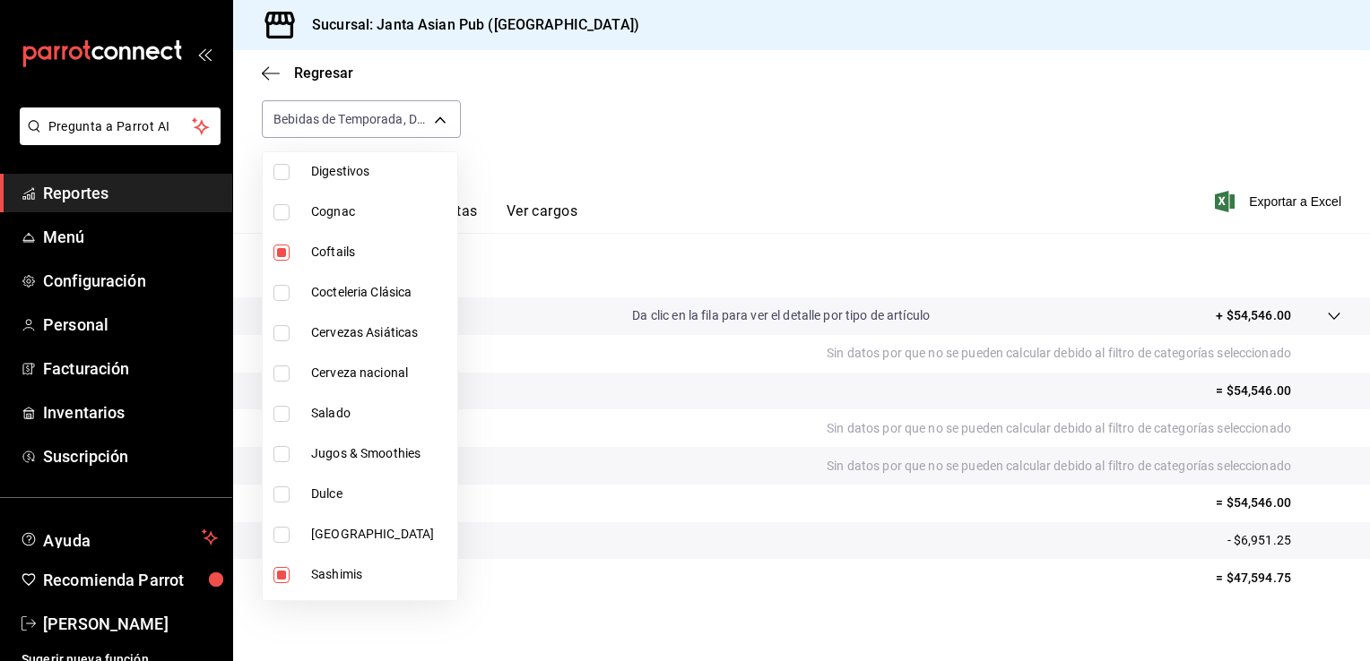
click at [280, 254] on input "checkbox" at bounding box center [281, 253] width 16 height 16
checkbox input "false"
type input "70c5a775-ad25-44b7-8e18-3ab9461f56c9,d7cfda9f-04a9-47dc-8dff-bad7e0b6e1ec,70ffa…"
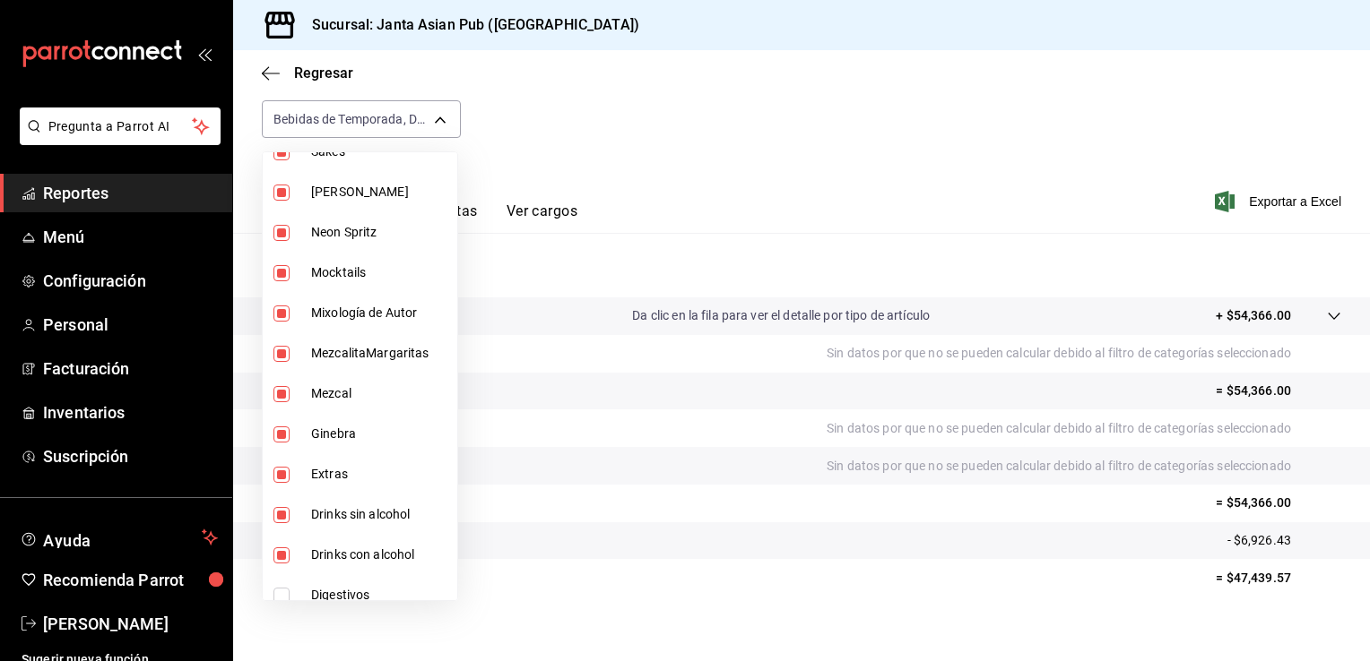
scroll to position [857, 0]
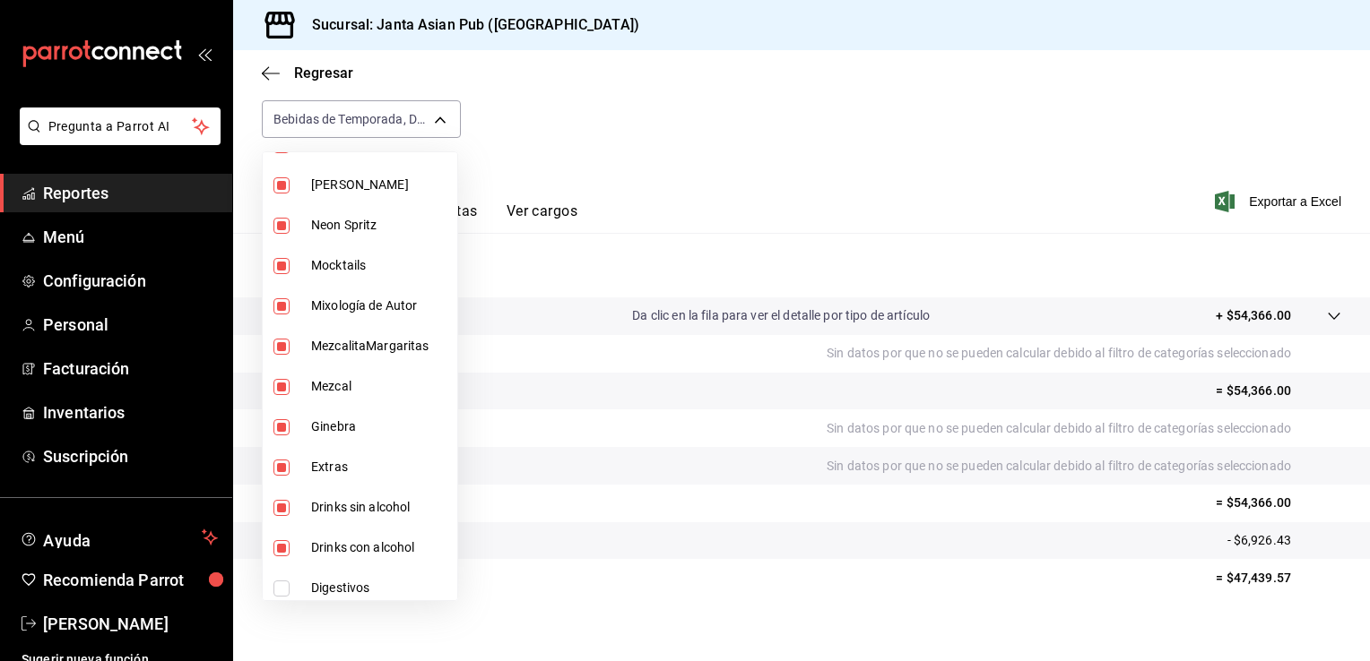
click at [282, 547] on input "checkbox" at bounding box center [281, 548] width 16 height 16
checkbox input "false"
type input "70c5a775-ad25-44b7-8e18-3ab9461f56c9,d7cfda9f-04a9-47dc-8dff-bad7e0b6e1ec,70ffa…"
click at [283, 511] on input "checkbox" at bounding box center [281, 508] width 16 height 16
checkbox input "false"
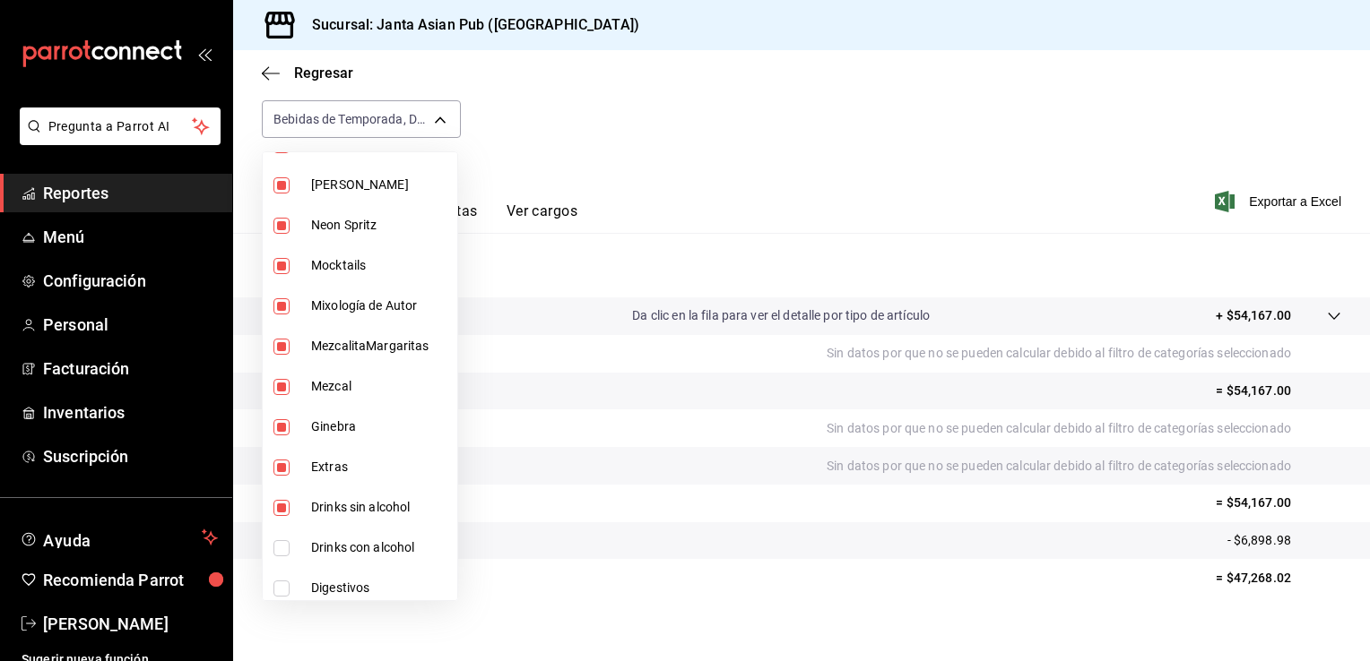
type input "70c5a775-ad25-44b7-8e18-3ab9461f56c9,d7cfda9f-04a9-47dc-8dff-bad7e0b6e1ec,70ffa…"
click at [283, 425] on input "checkbox" at bounding box center [281, 427] width 16 height 16
checkbox input "false"
type input "70c5a775-ad25-44b7-8e18-3ab9461f56c9,d7cfda9f-04a9-47dc-8dff-bad7e0b6e1ec,70ffa…"
click at [276, 387] on input "checkbox" at bounding box center [281, 387] width 16 height 16
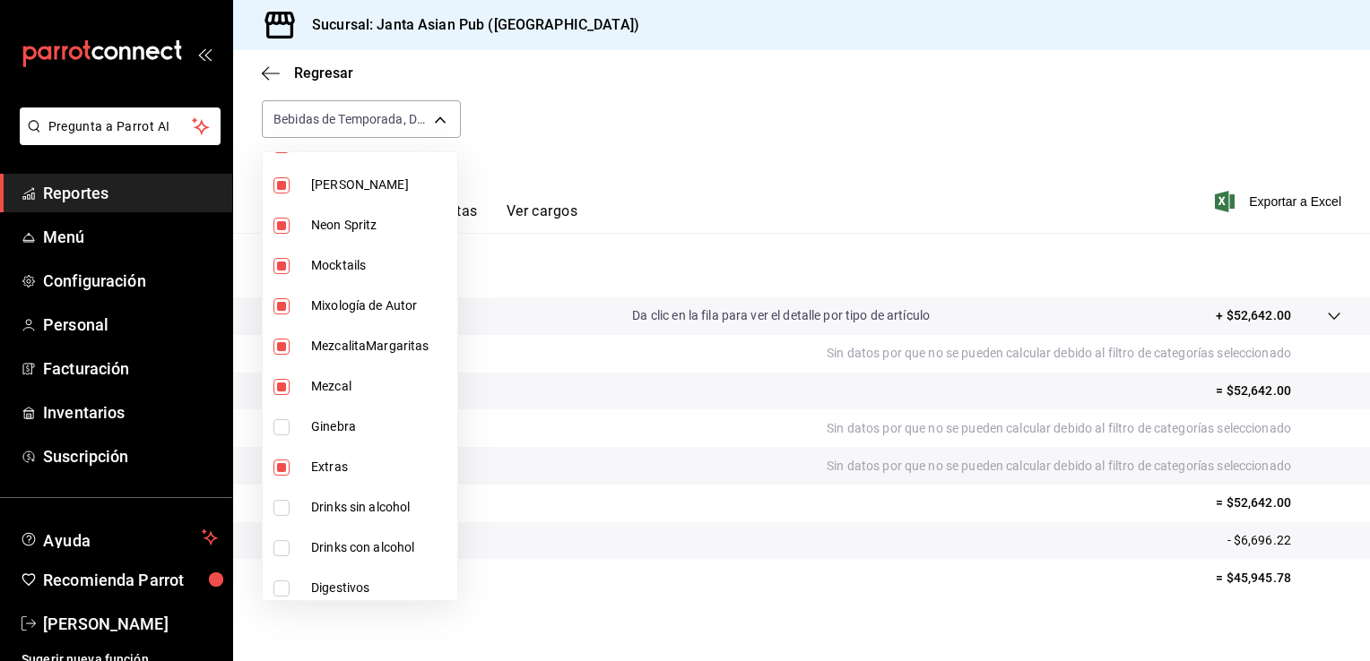
checkbox input "false"
type input "70c5a775-ad25-44b7-8e18-3ab9461f56c9,d7cfda9f-04a9-47dc-8dff-bad7e0b6e1ec,70ffa…"
click at [279, 344] on input "checkbox" at bounding box center [281, 347] width 16 height 16
checkbox input "false"
type input "70c5a775-ad25-44b7-8e18-3ab9461f56c9,d7cfda9f-04a9-47dc-8dff-bad7e0b6e1ec,70ffa…"
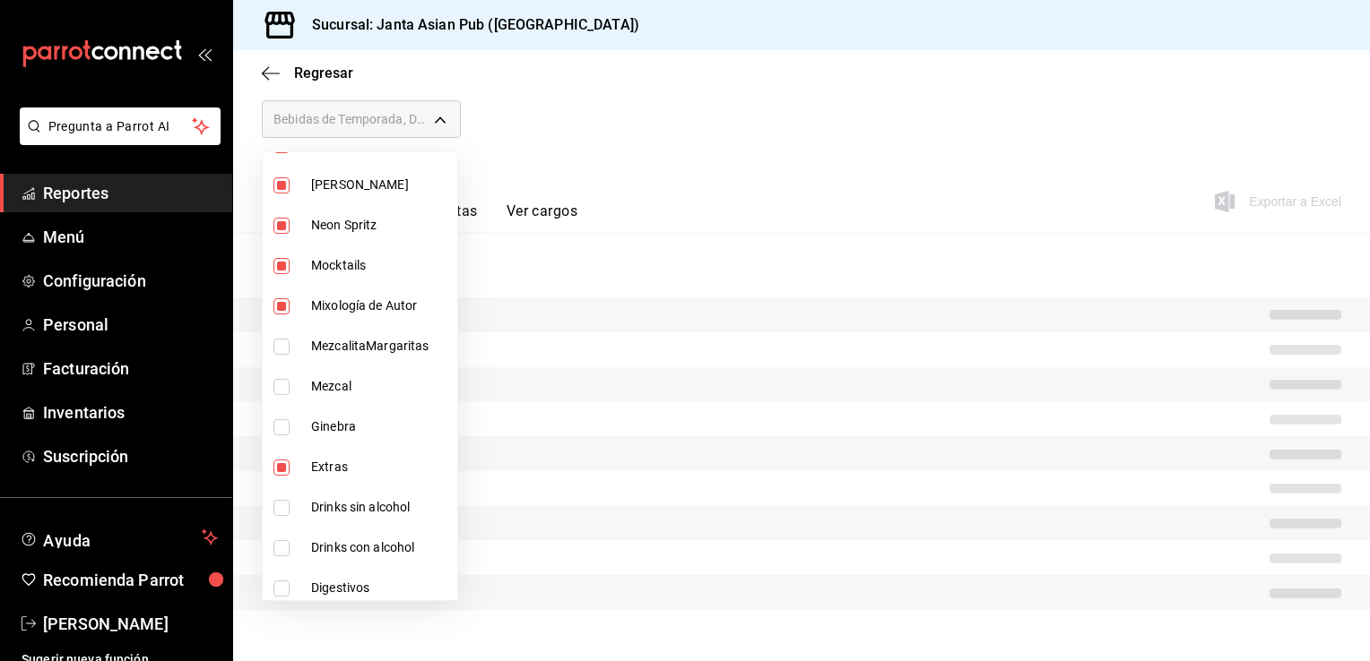
click at [282, 307] on input "checkbox" at bounding box center [281, 306] width 16 height 16
checkbox input "false"
type input "70c5a775-ad25-44b7-8e18-3ab9461f56c9,d7cfda9f-04a9-47dc-8dff-bad7e0b6e1ec,70ffa…"
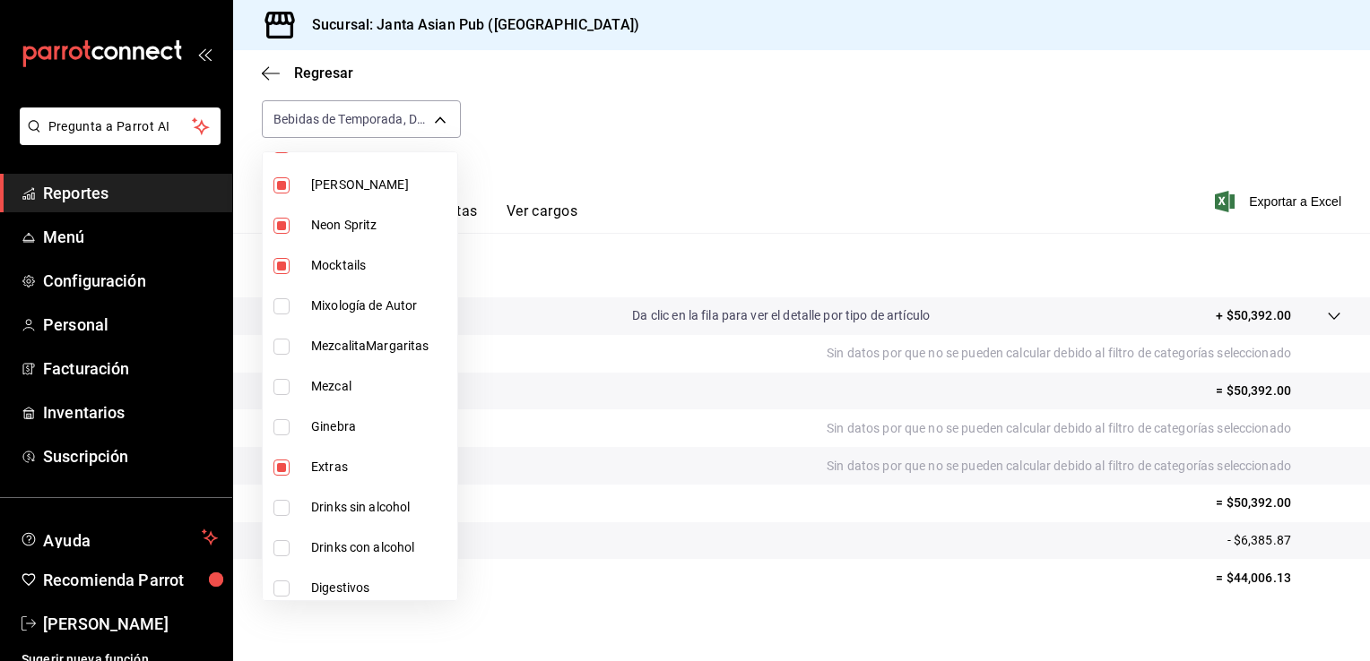
click at [284, 271] on input "checkbox" at bounding box center [281, 266] width 16 height 16
checkbox input "false"
type input "70c5a775-ad25-44b7-8e18-3ab9461f56c9,d7cfda9f-04a9-47dc-8dff-bad7e0b6e1ec,70ffa…"
click at [283, 220] on input "checkbox" at bounding box center [281, 226] width 16 height 16
checkbox input "false"
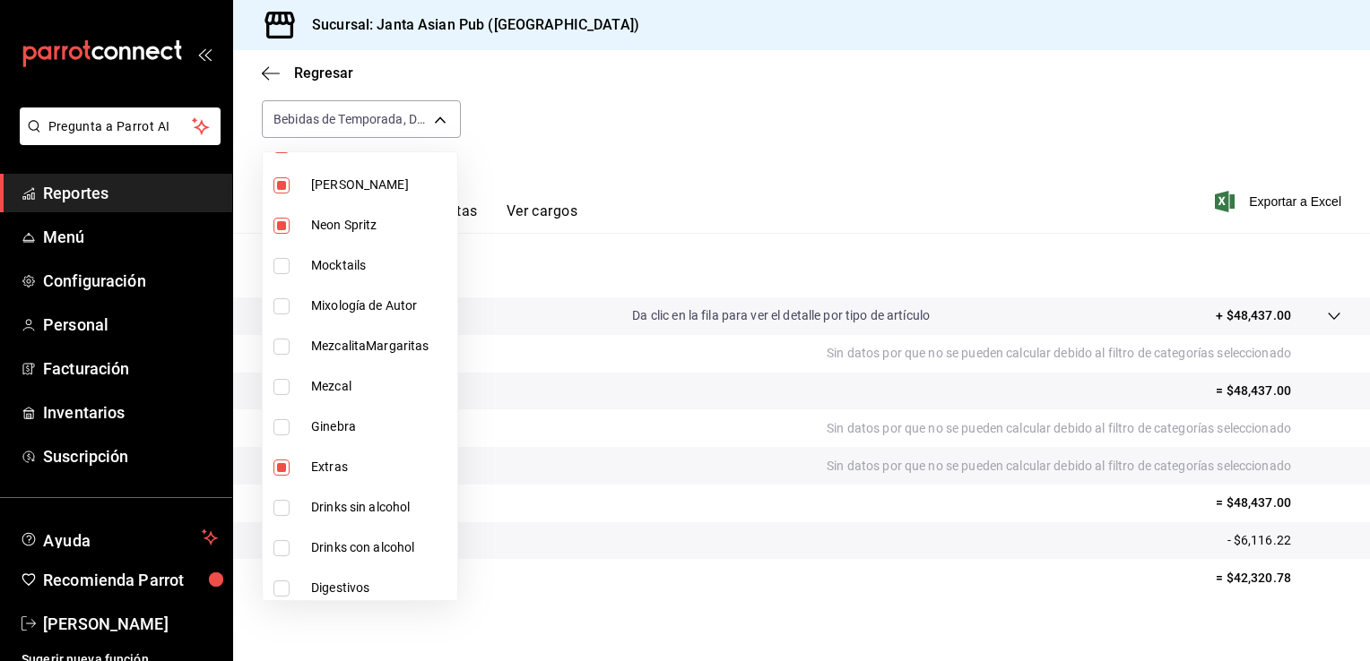
type input "70c5a775-ad25-44b7-8e18-3ab9461f56c9,d7cfda9f-04a9-47dc-8dff-bad7e0b6e1ec,70ffa…"
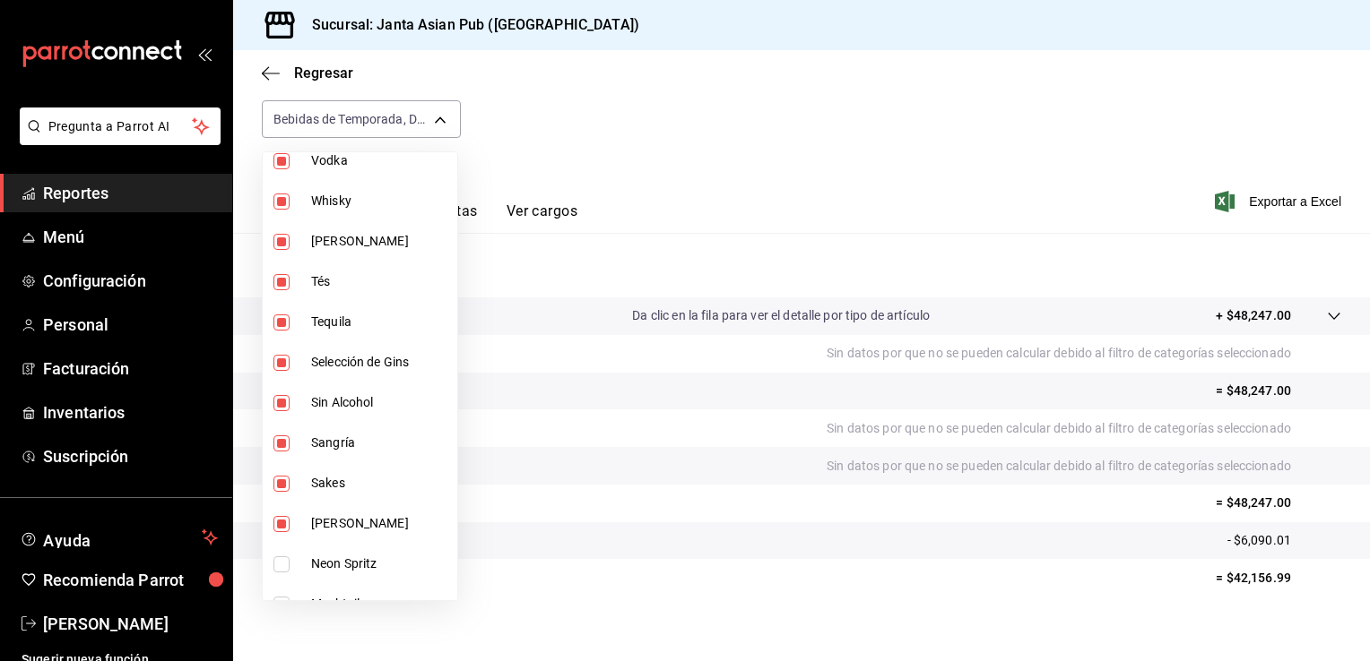
scroll to position [489, 0]
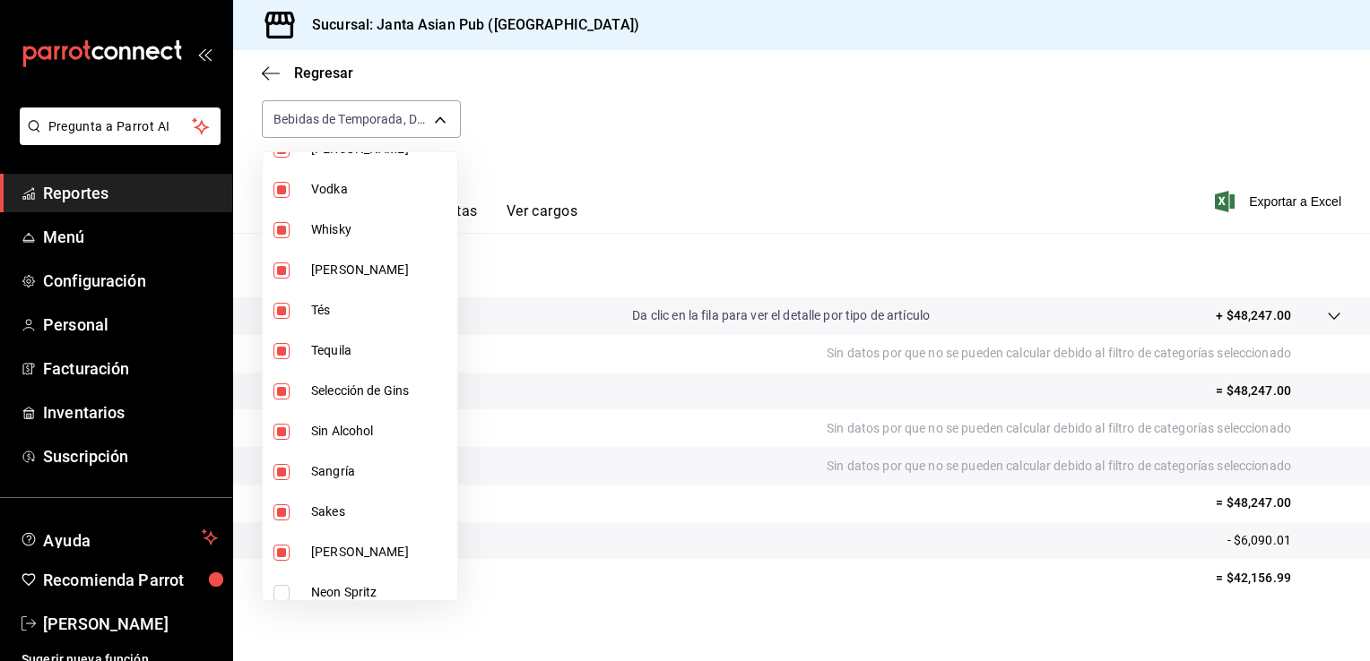
click at [281, 551] on input "checkbox" at bounding box center [281, 553] width 16 height 16
checkbox input "false"
type input "70c5a775-ad25-44b7-8e18-3ab9461f56c9,d7cfda9f-04a9-47dc-8dff-bad7e0b6e1ec,70ffa…"
click at [282, 513] on input "checkbox" at bounding box center [281, 513] width 16 height 16
checkbox input "false"
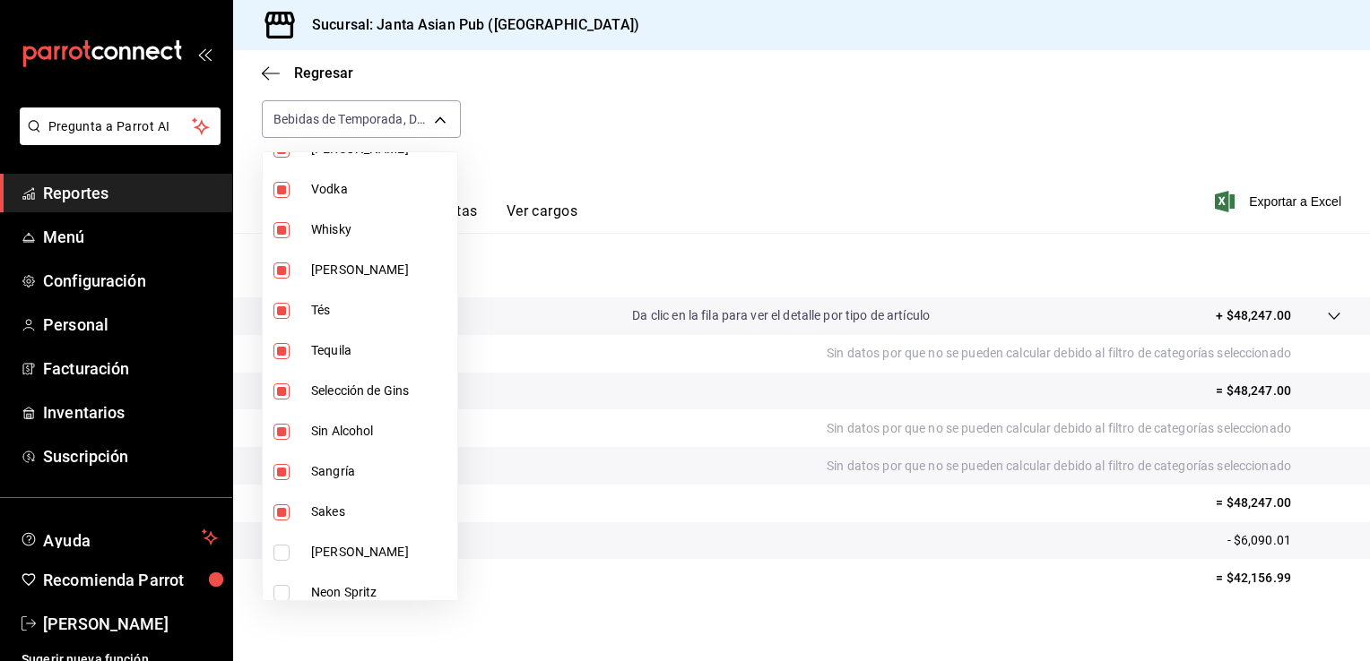
type input "70c5a775-ad25-44b7-8e18-3ab9461f56c9,d7cfda9f-04a9-47dc-8dff-bad7e0b6e1ec,70ffa…"
click at [280, 474] on input "checkbox" at bounding box center [281, 472] width 16 height 16
checkbox input "false"
type input "70c5a775-ad25-44b7-8e18-3ab9461f56c9,d7cfda9f-04a9-47dc-8dff-bad7e0b6e1ec,70ffa…"
click at [277, 434] on input "checkbox" at bounding box center [281, 432] width 16 height 16
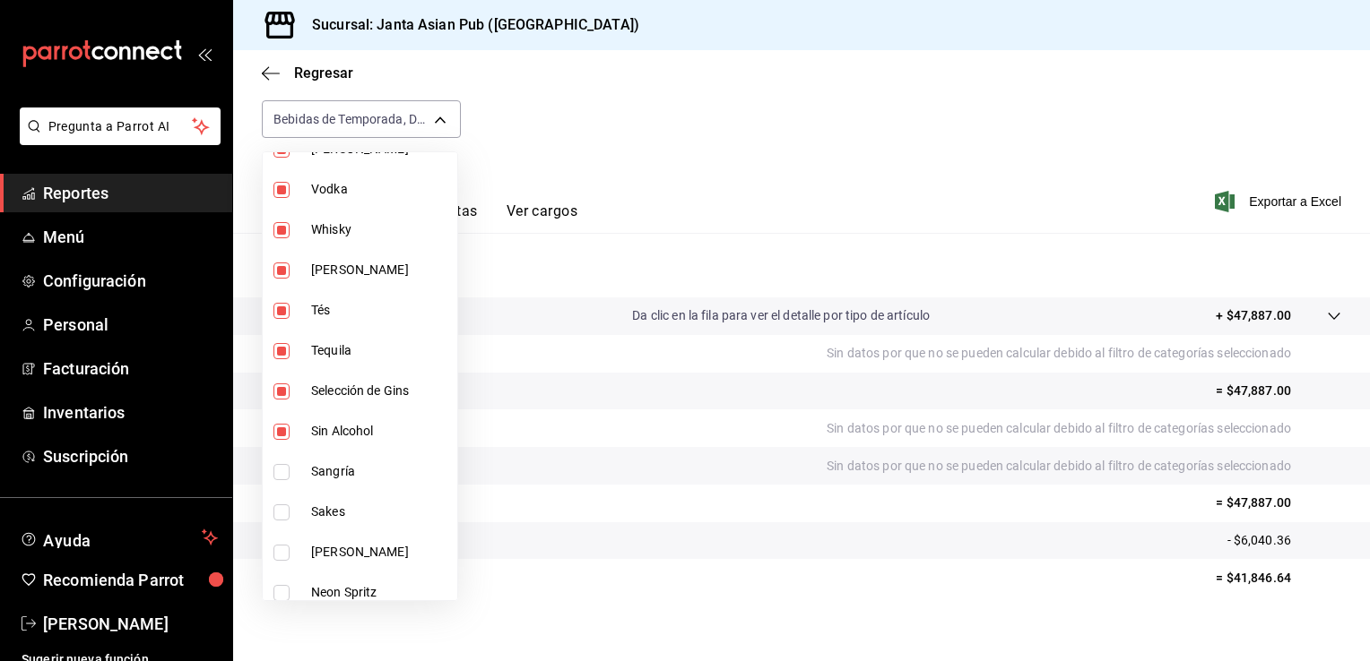
checkbox input "false"
type input "70c5a775-ad25-44b7-8e18-3ab9461f56c9,d7cfda9f-04a9-47dc-8dff-bad7e0b6e1ec,70ffa…"
click at [277, 434] on input "checkbox" at bounding box center [281, 432] width 16 height 16
checkbox input "true"
type input "70c5a775-ad25-44b7-8e18-3ab9461f56c9,d7cfda9f-04a9-47dc-8dff-bad7e0b6e1ec,70ffa…"
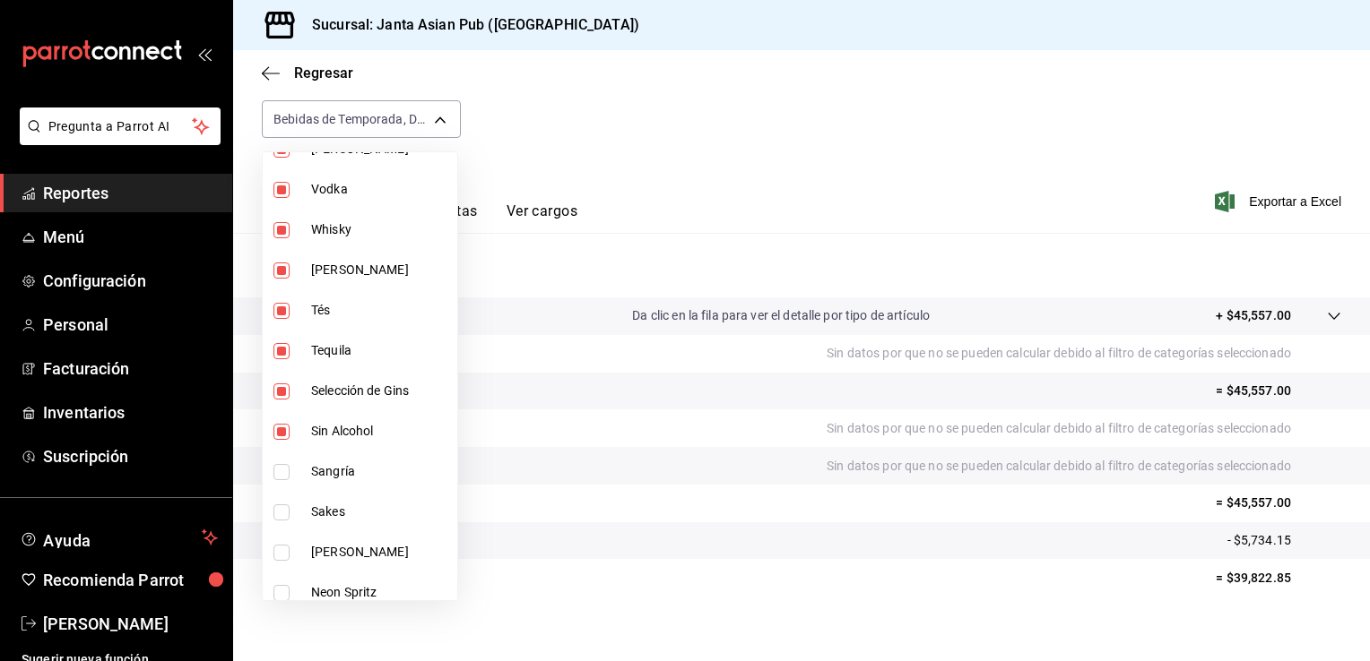
click at [278, 391] on input "checkbox" at bounding box center [281, 392] width 16 height 16
checkbox input "false"
type input "70c5a775-ad25-44b7-8e18-3ab9461f56c9,d7cfda9f-04a9-47dc-8dff-bad7e0b6e1ec,70ffa…"
click at [278, 429] on input "checkbox" at bounding box center [281, 432] width 16 height 16
checkbox input "false"
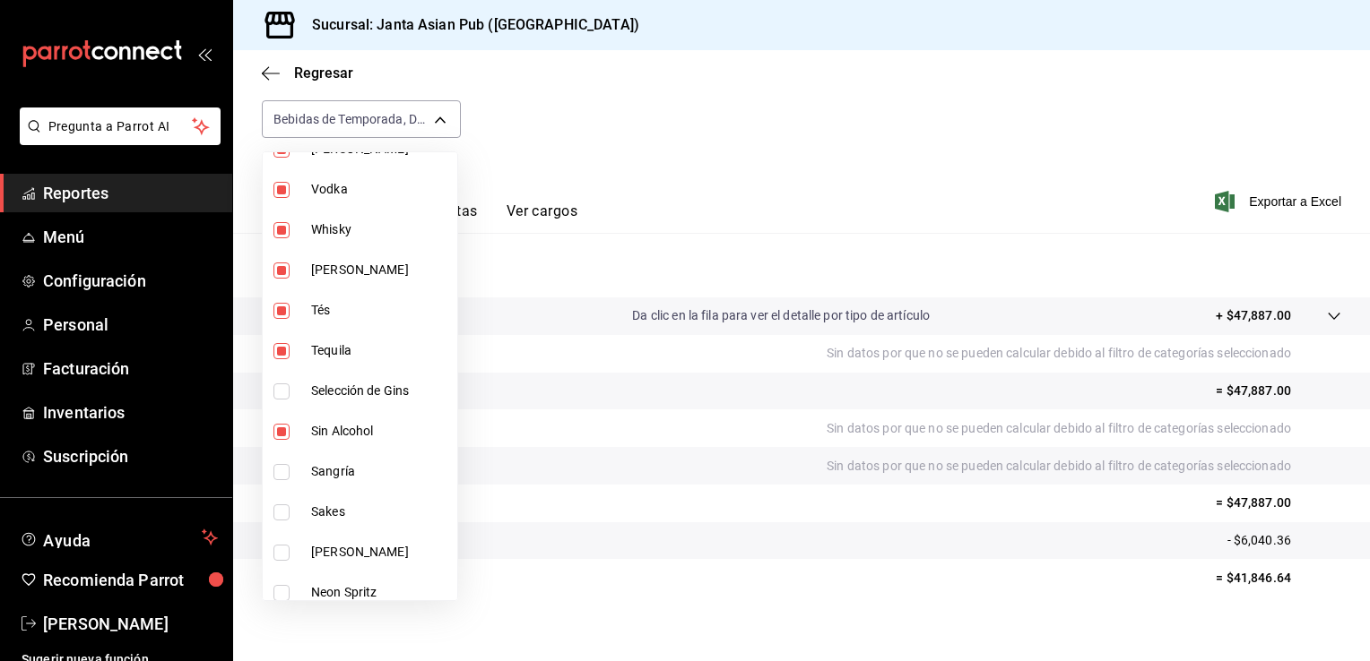
type input "70c5a775-ad25-44b7-8e18-3ab9461f56c9,d7cfda9f-04a9-47dc-8dff-bad7e0b6e1ec,70ffa…"
click at [282, 352] on input "checkbox" at bounding box center [281, 351] width 16 height 16
checkbox input "false"
type input "70c5a775-ad25-44b7-8e18-3ab9461f56c9,d7cfda9f-04a9-47dc-8dff-bad7e0b6e1ec,70ffa…"
click at [280, 312] on input "checkbox" at bounding box center [281, 311] width 16 height 16
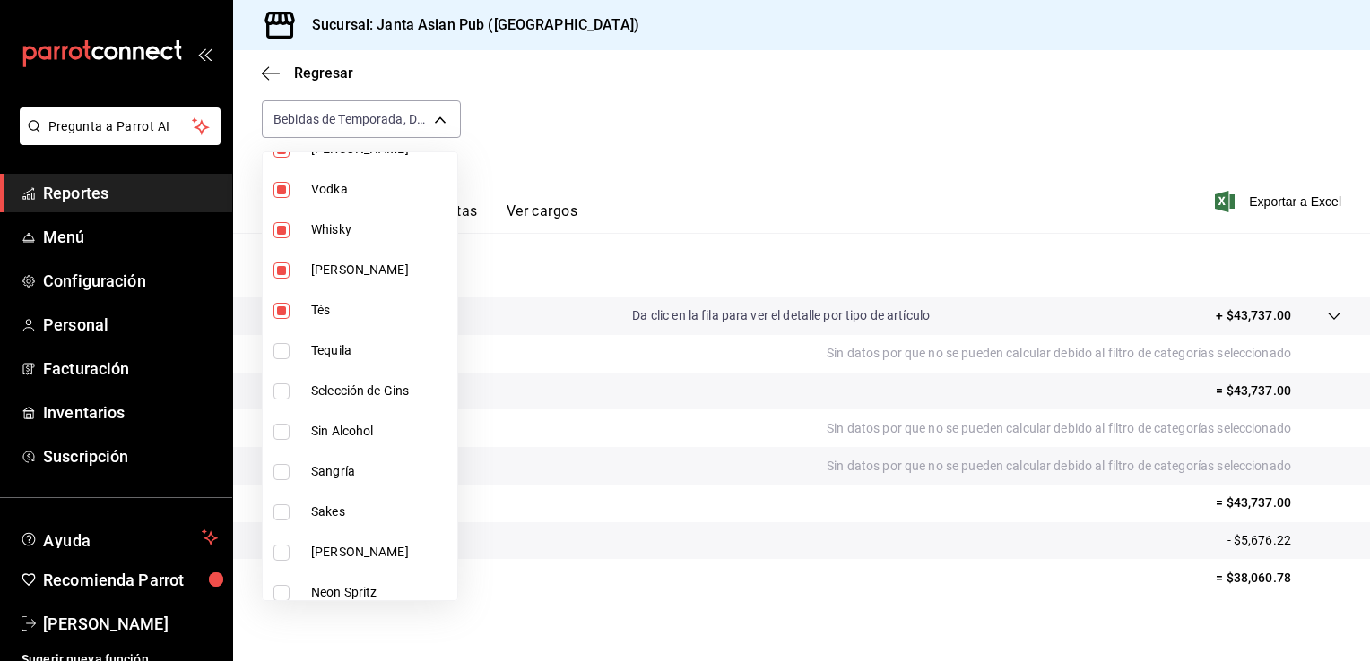
checkbox input "false"
type input "70c5a775-ad25-44b7-8e18-3ab9461f56c9,d7cfda9f-04a9-47dc-8dff-bad7e0b6e1ec,70ffa…"
click at [282, 273] on input "checkbox" at bounding box center [281, 271] width 16 height 16
checkbox input "false"
type input "70c5a775-ad25-44b7-8e18-3ab9461f56c9,d7cfda9f-04a9-47dc-8dff-bad7e0b6e1ec,70ffa…"
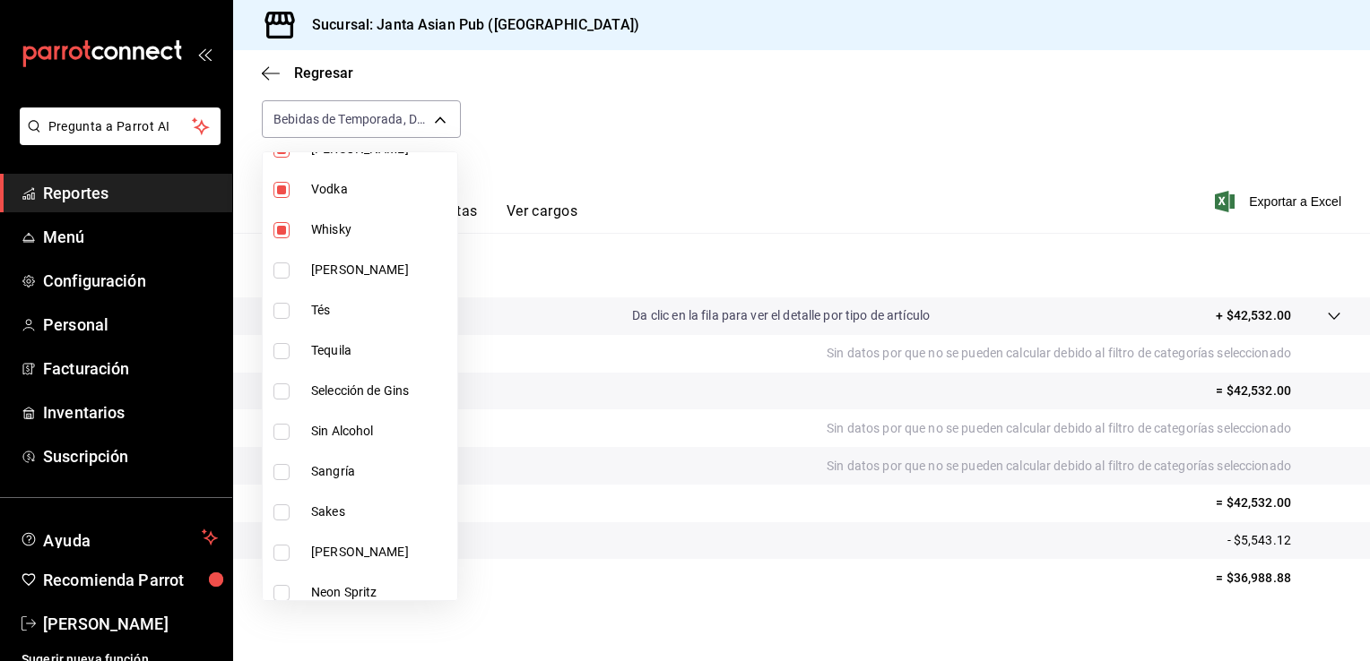
click at [282, 234] on input "checkbox" at bounding box center [281, 230] width 16 height 16
checkbox input "false"
type input "70c5a775-ad25-44b7-8e18-3ab9461f56c9,d7cfda9f-04a9-47dc-8dff-bad7e0b6e1ec,70ffa…"
click at [285, 190] on input "checkbox" at bounding box center [281, 190] width 16 height 16
checkbox input "false"
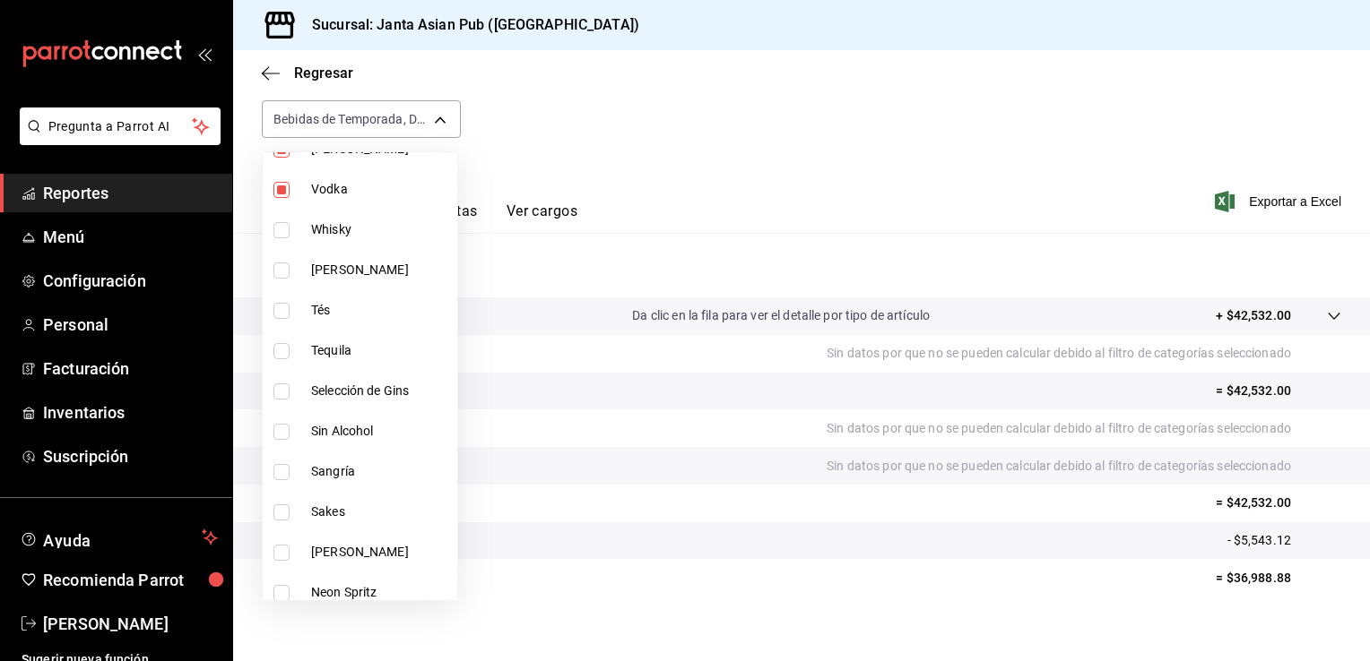
type input "70c5a775-ad25-44b7-8e18-3ab9461f56c9,d7cfda9f-04a9-47dc-8dff-bad7e0b6e1ec,70ffa…"
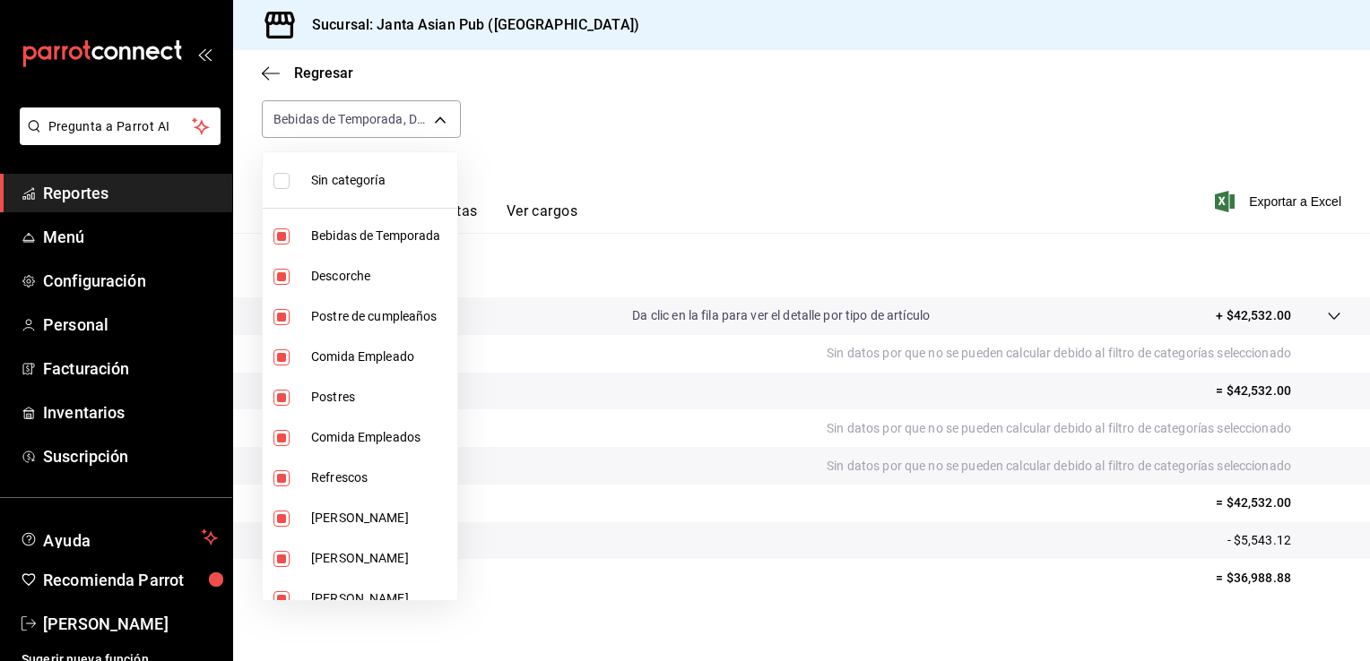
scroll to position [79, 0]
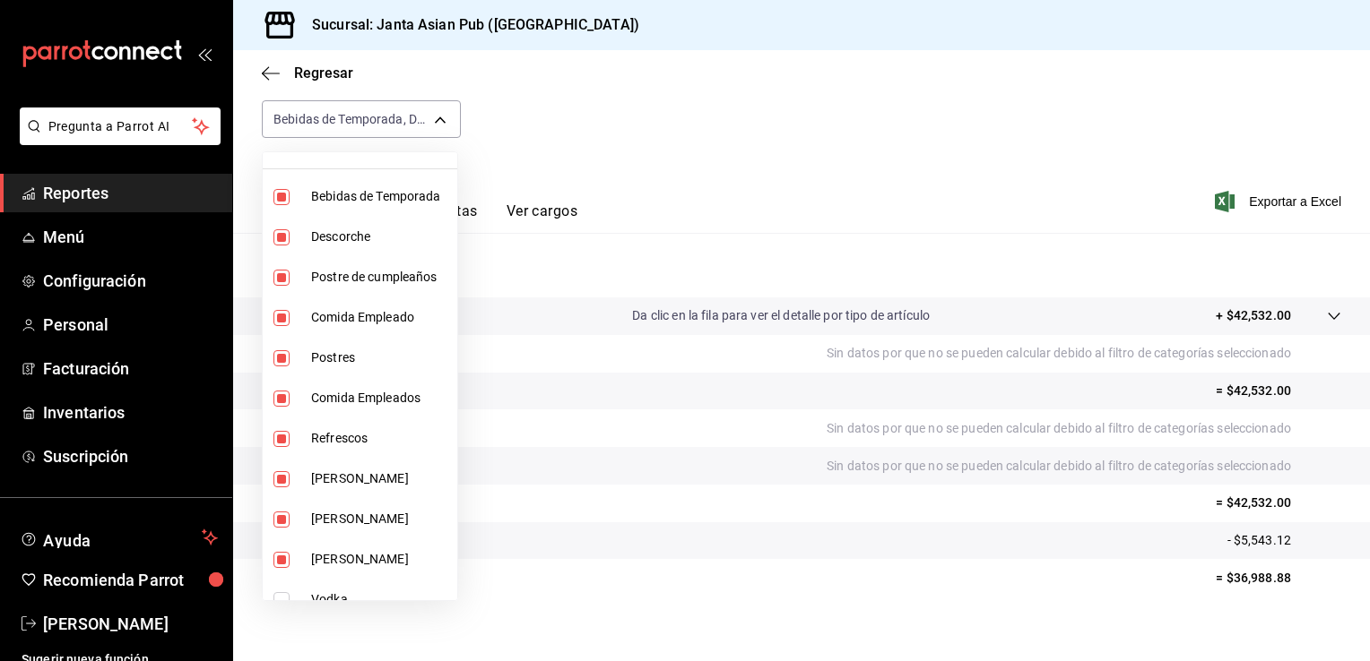
click at [281, 557] on input "checkbox" at bounding box center [281, 560] width 16 height 16
checkbox input "false"
type input "70c5a775-ad25-44b7-8e18-3ab9461f56c9,d7cfda9f-04a9-47dc-8dff-bad7e0b6e1ec,70ffa…"
click at [281, 518] on input "checkbox" at bounding box center [281, 520] width 16 height 16
checkbox input "false"
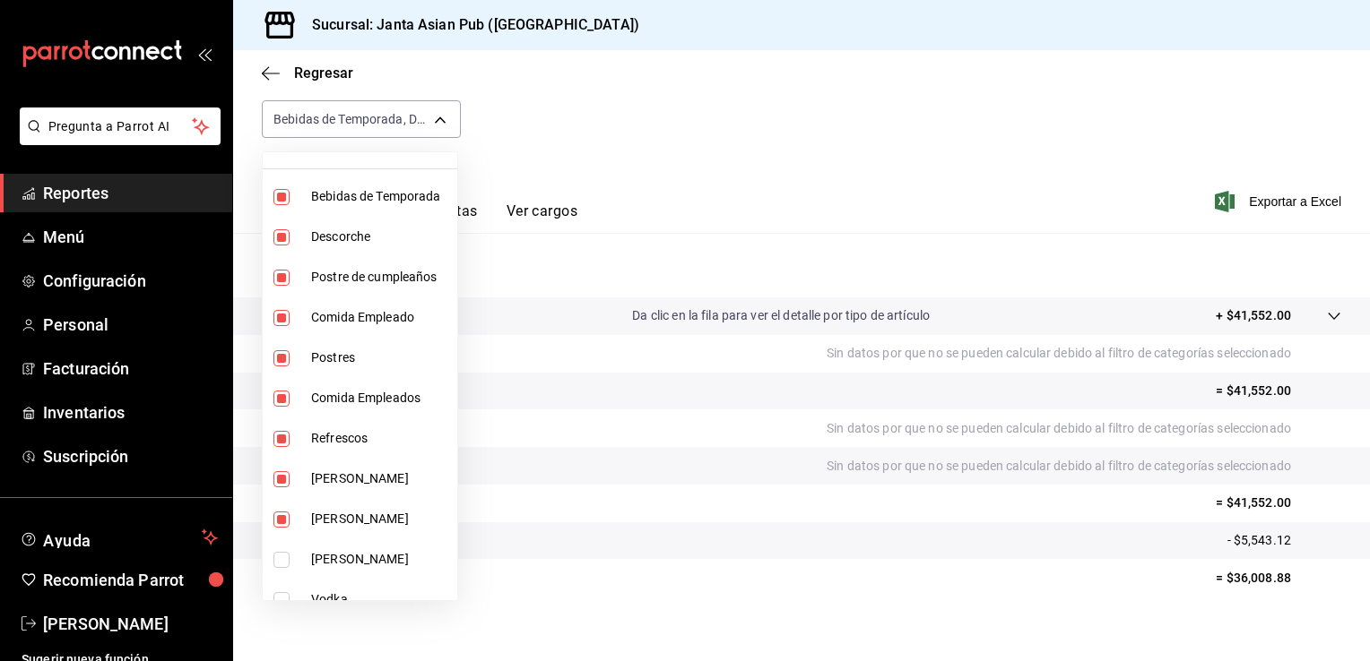
type input "70c5a775-ad25-44b7-8e18-3ab9461f56c9,d7cfda9f-04a9-47dc-8dff-bad7e0b6e1ec,70ffa…"
click at [281, 473] on input "checkbox" at bounding box center [281, 479] width 16 height 16
checkbox input "false"
type input "70c5a775-ad25-44b7-8e18-3ab9461f56c9,d7cfda9f-04a9-47dc-8dff-bad7e0b6e1ec,70ffa…"
click at [286, 436] on input "checkbox" at bounding box center [281, 439] width 16 height 16
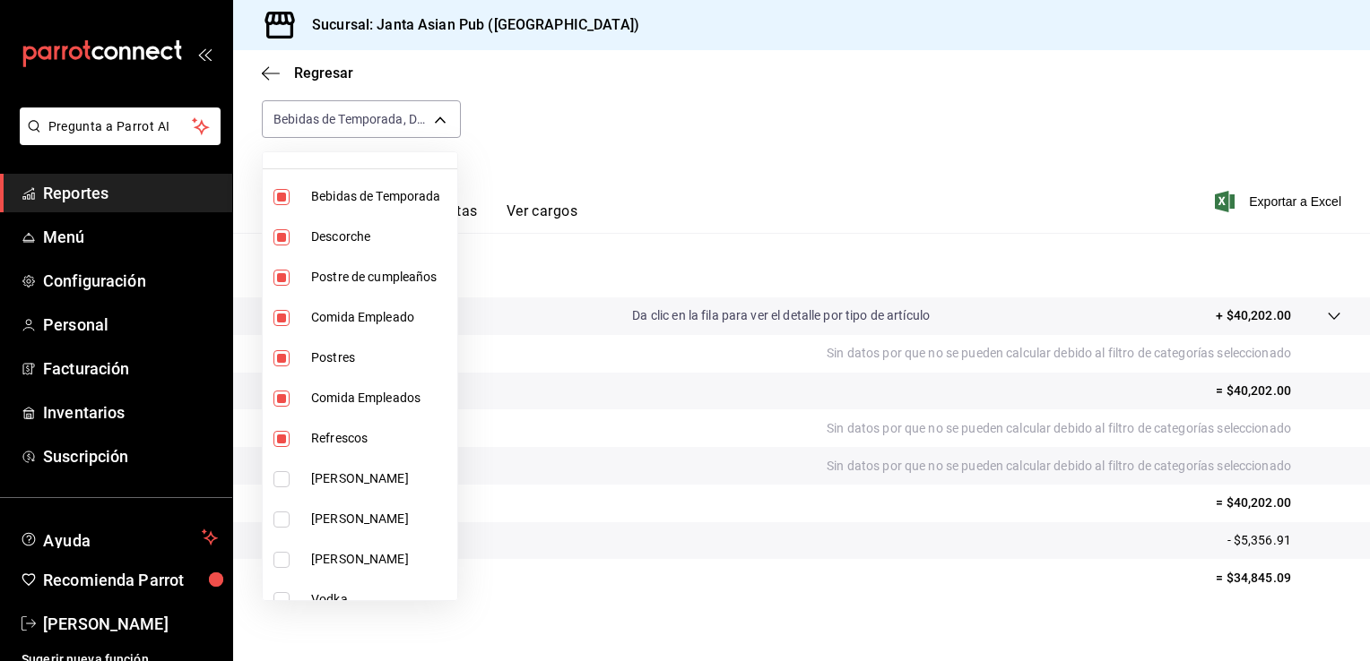
checkbox input "false"
type input "70c5a775-ad25-44b7-8e18-3ab9461f56c9,d7cfda9f-04a9-47dc-8dff-bad7e0b6e1ec,70ffa…"
click at [277, 195] on input "checkbox" at bounding box center [281, 197] width 16 height 16
checkbox input "false"
type input "d7cfda9f-04a9-47dc-8dff-bad7e0b6e1ec,70ffa6dc-0f16-484f-ada4-9bfbd4dc35e7,833d3…"
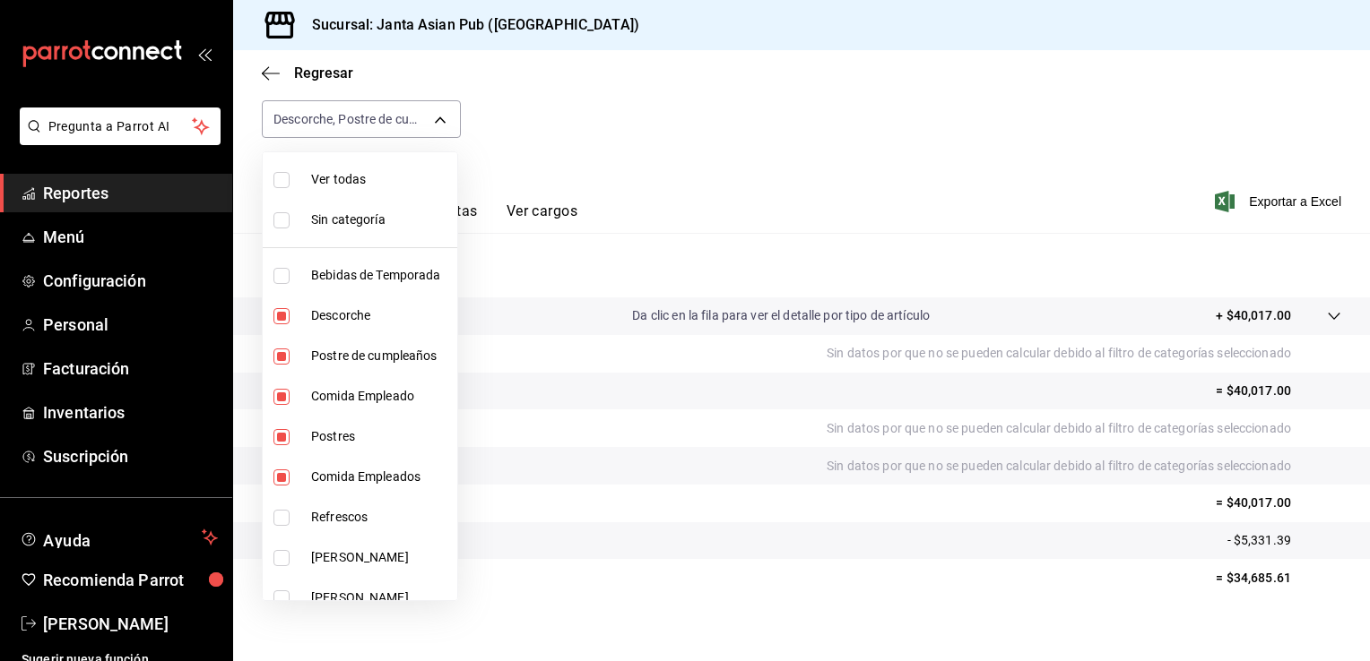
click at [280, 173] on input "checkbox" at bounding box center [281, 180] width 16 height 16
checkbox input "true"
type input "70c5a775-ad25-44b7-8e18-3ab9461f56c9,d7cfda9f-04a9-47dc-8dff-bad7e0b6e1ec,70ffa…"
checkbox input "true"
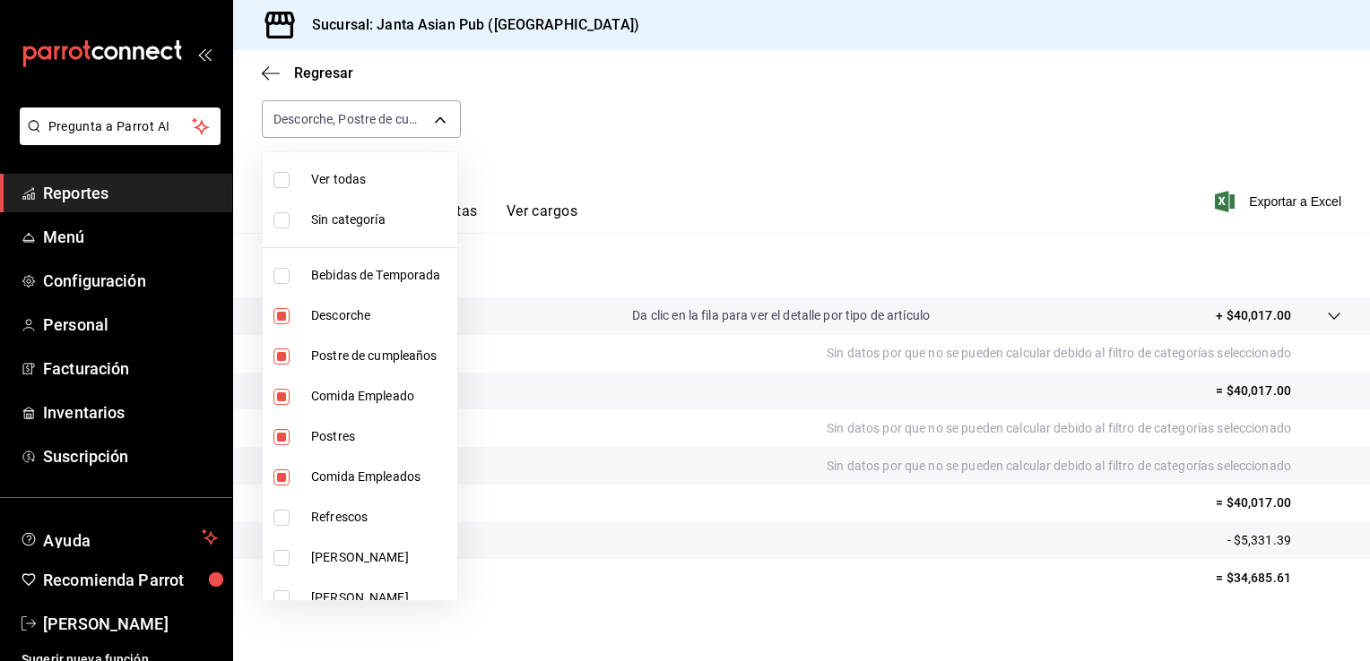
checkbox input "true"
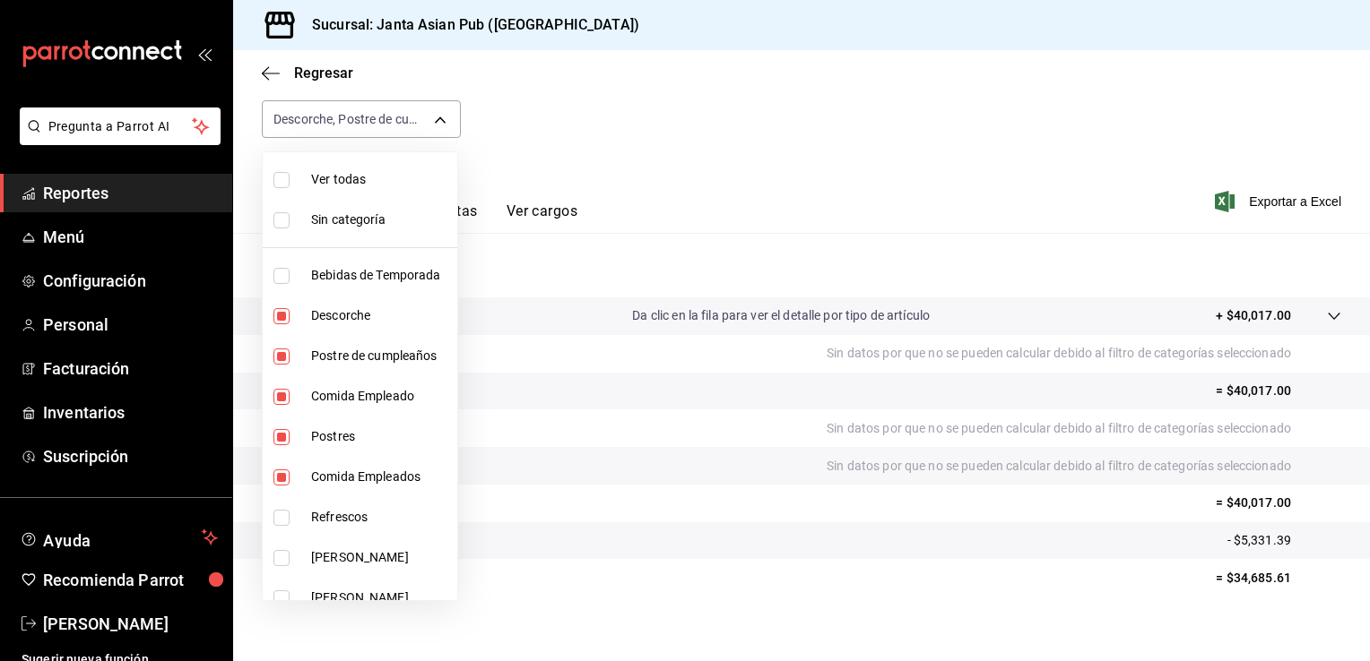
checkbox input "true"
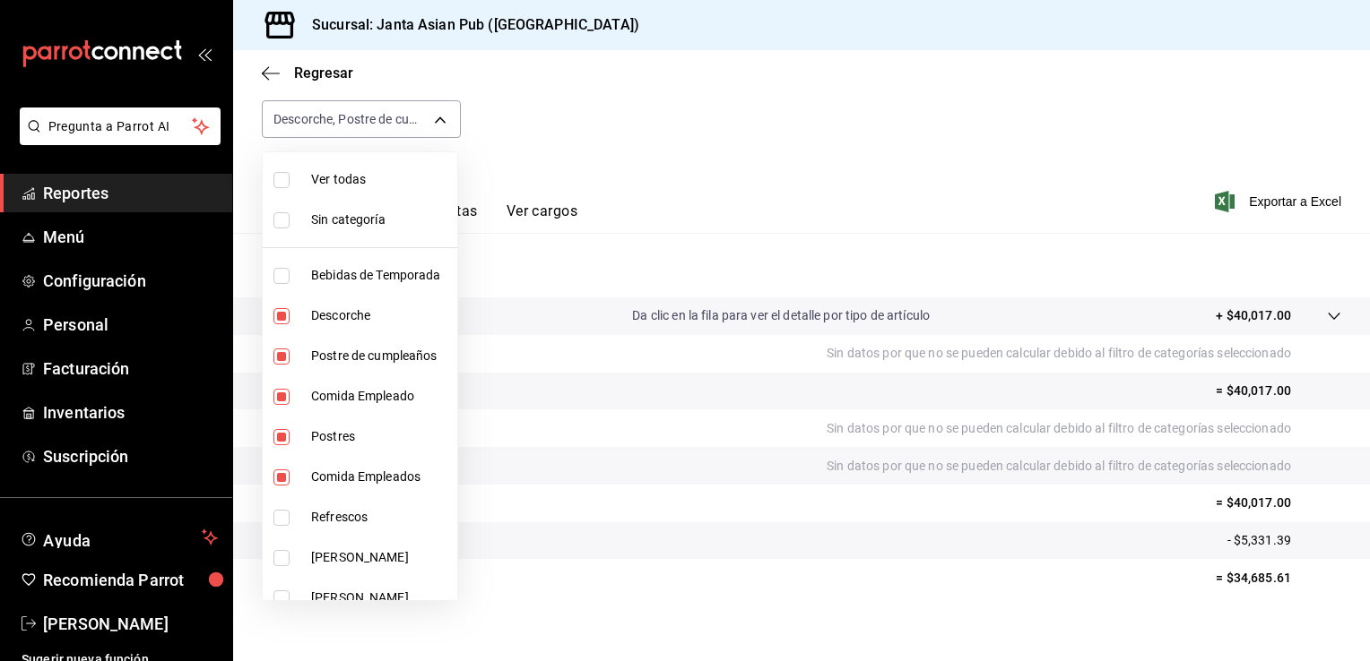
checkbox input "true"
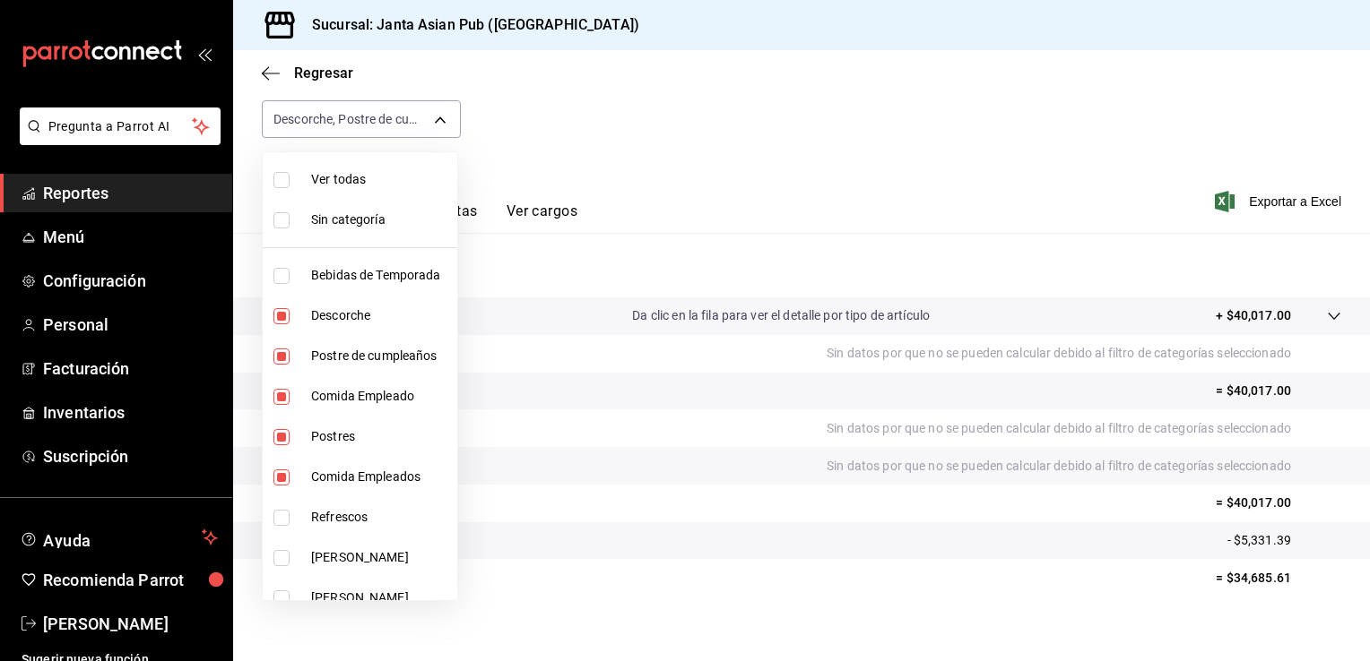
checkbox input "true"
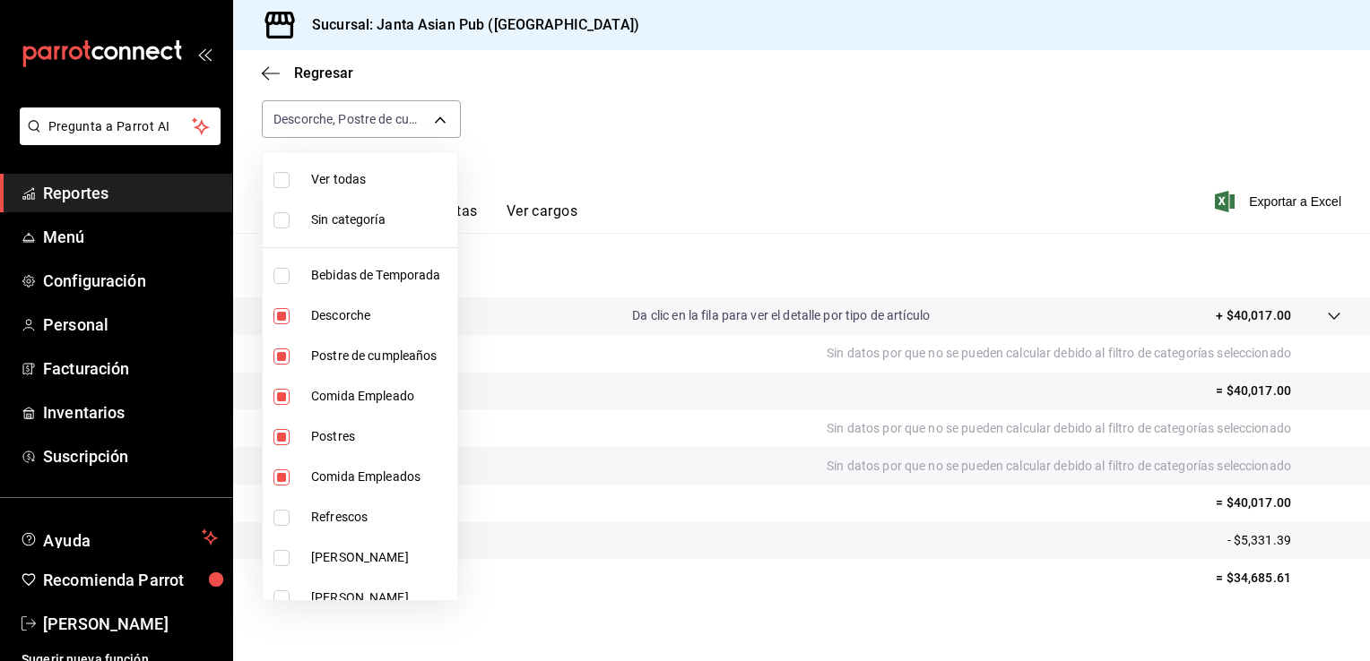
checkbox input "true"
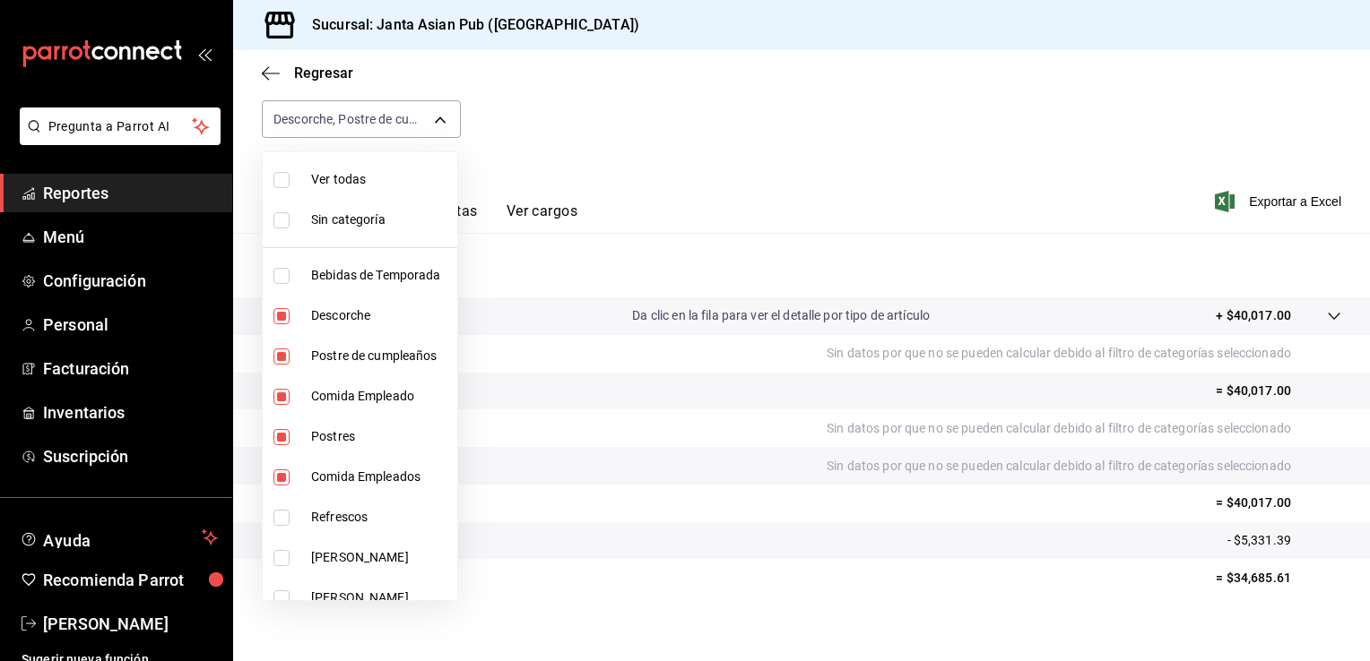
checkbox input "true"
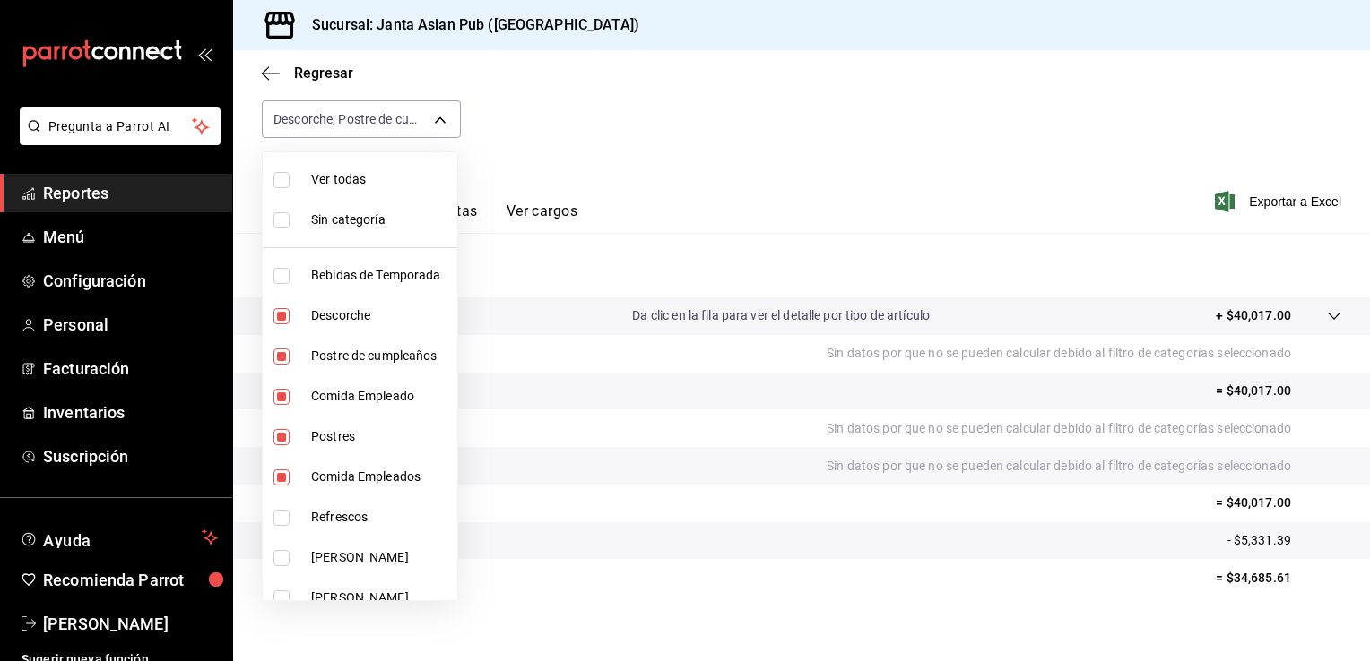
checkbox input "true"
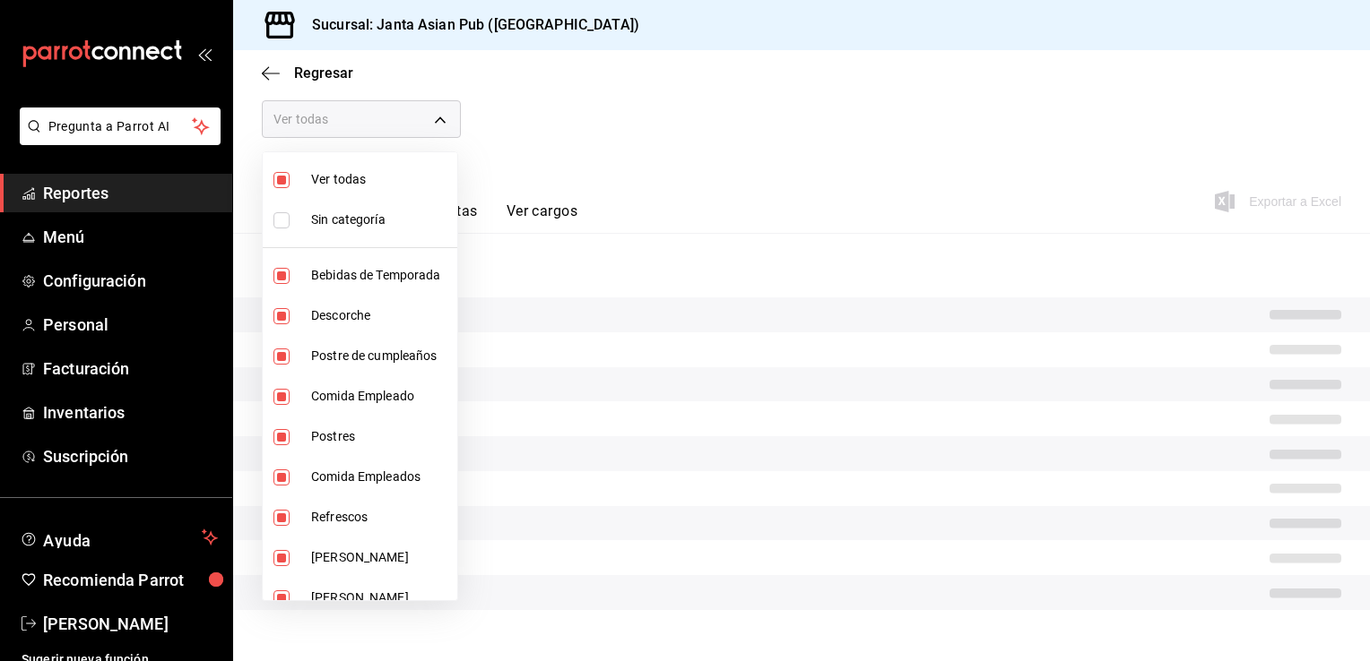
click at [280, 173] on input "checkbox" at bounding box center [281, 180] width 16 height 16
checkbox input "false"
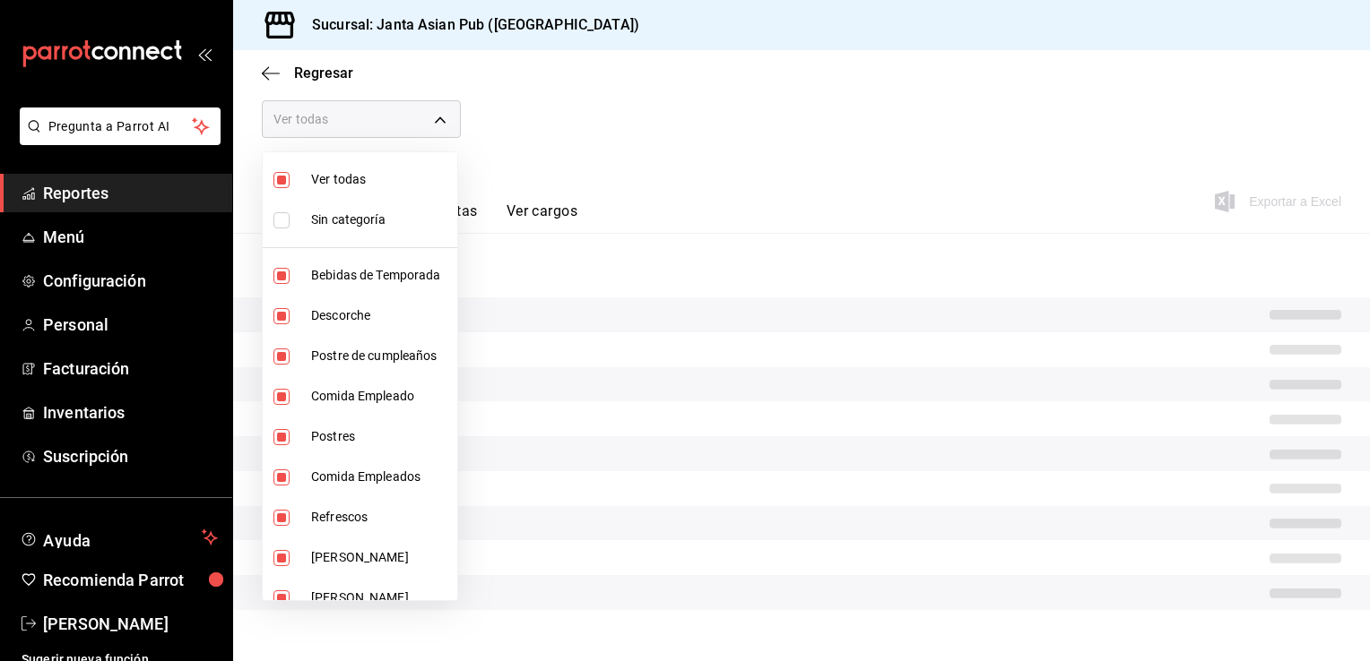
checkbox input "false"
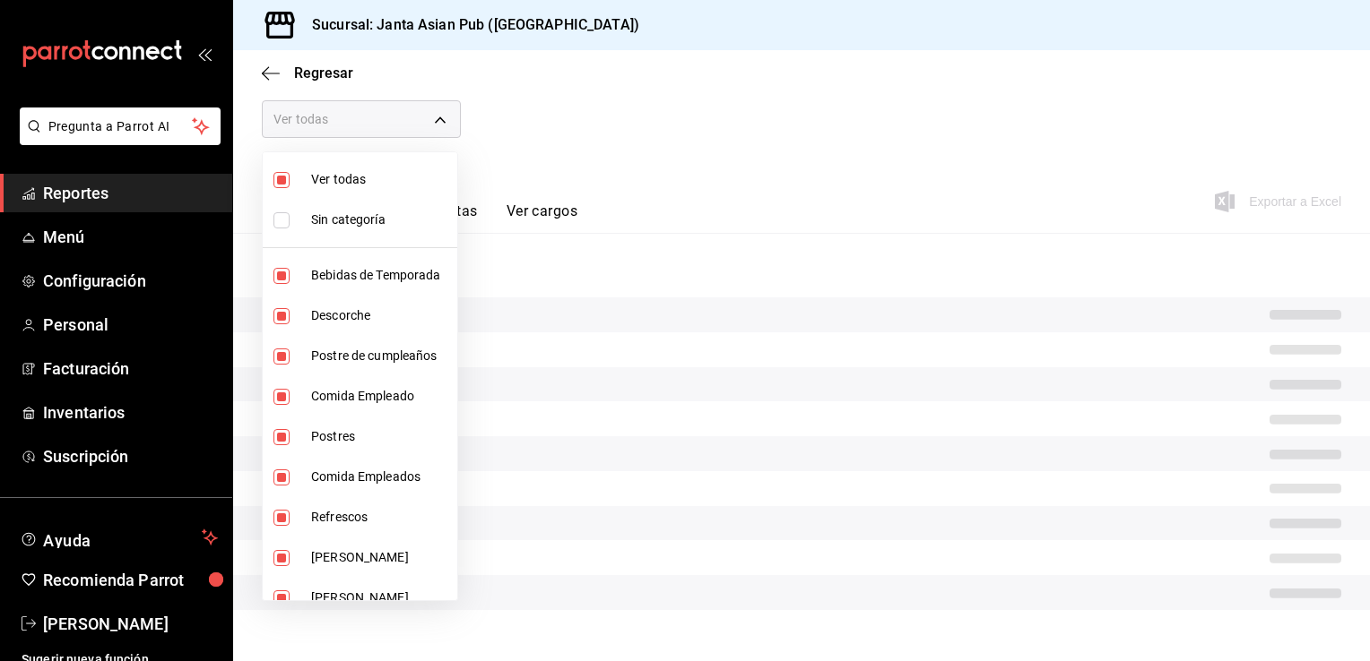
checkbox input "false"
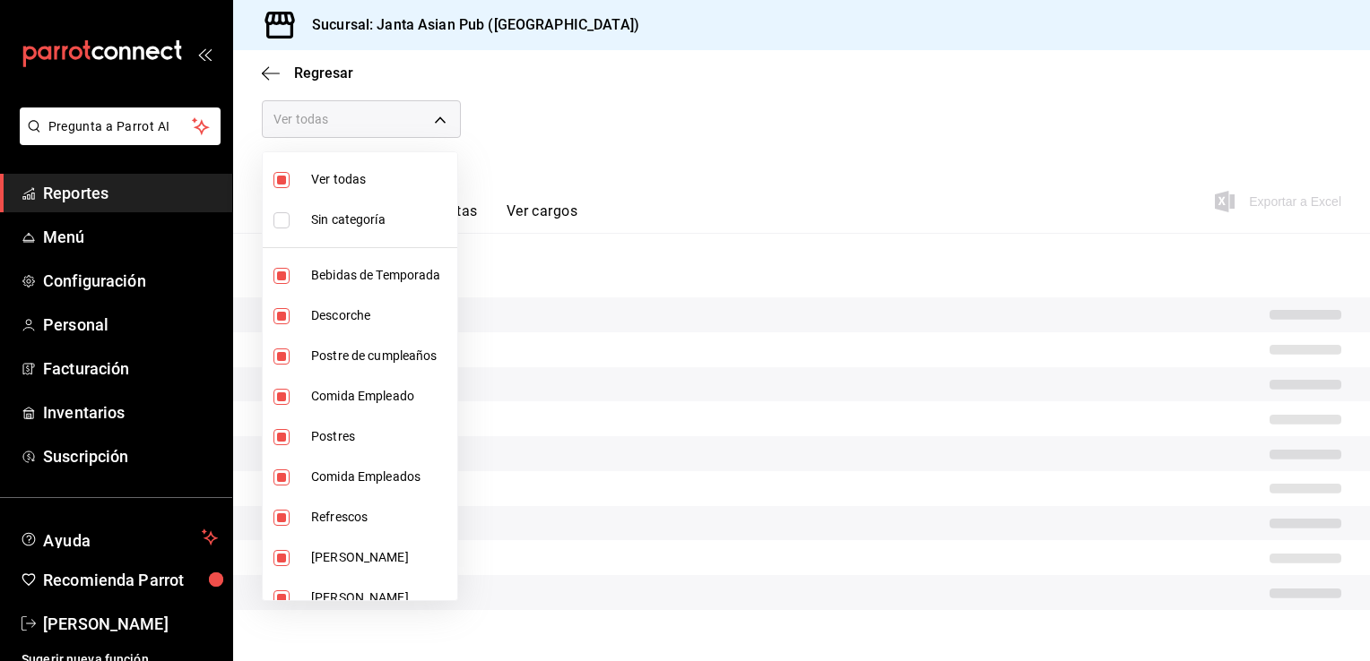
checkbox input "false"
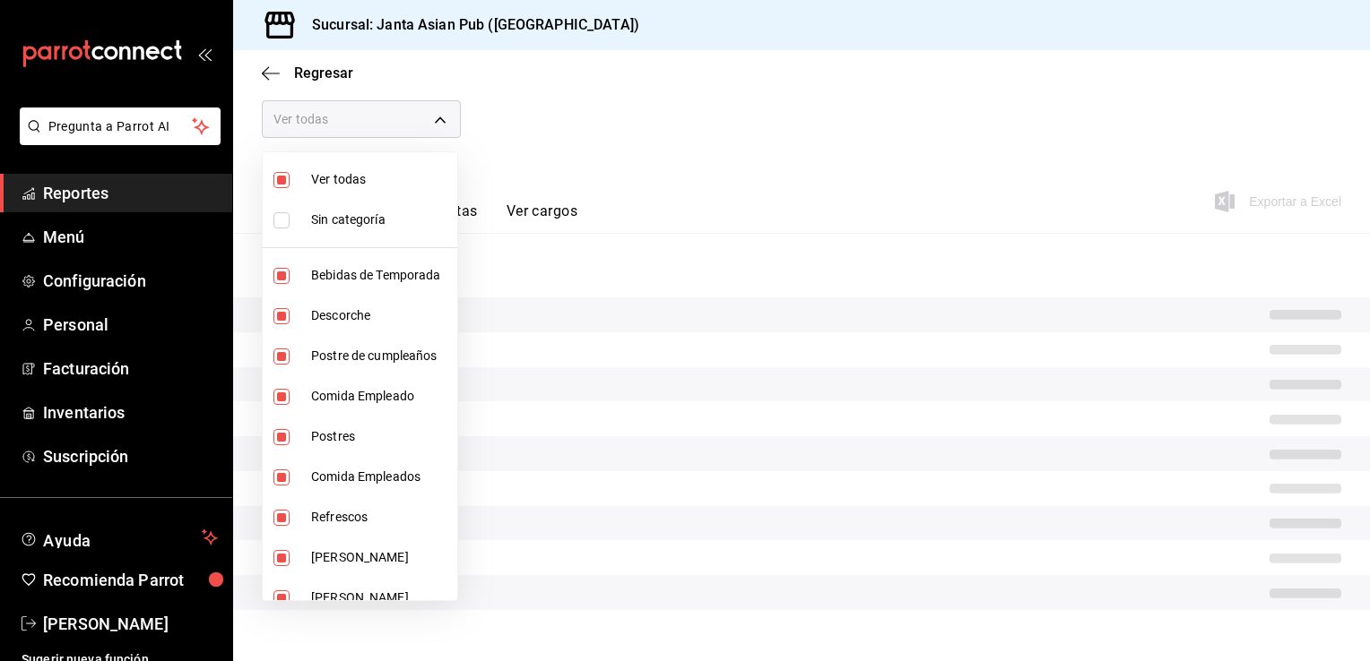
checkbox input "false"
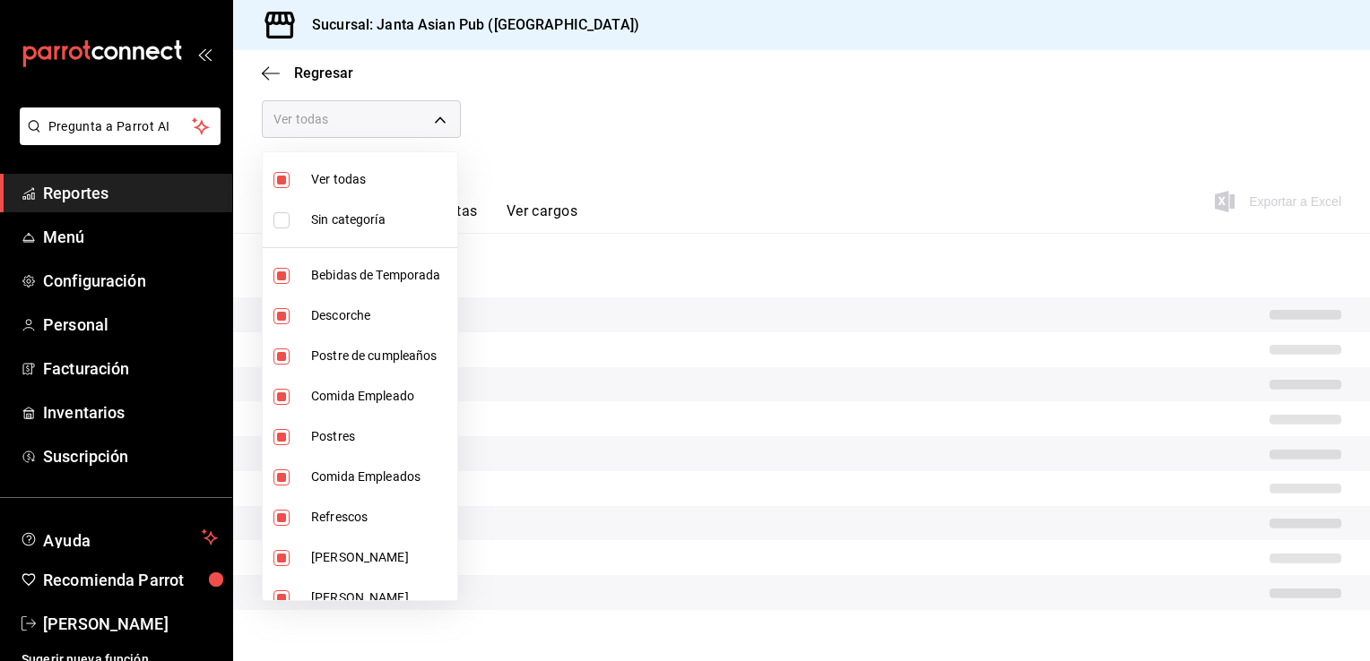
checkbox input "false"
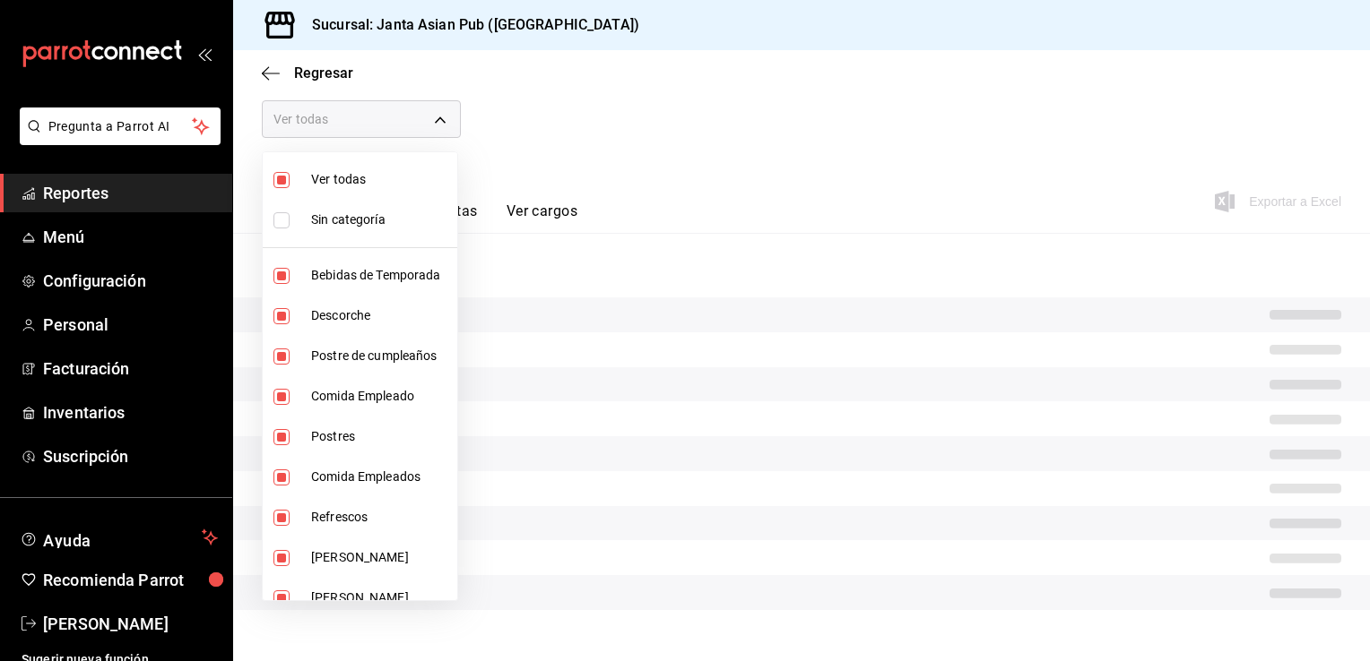
checkbox input "false"
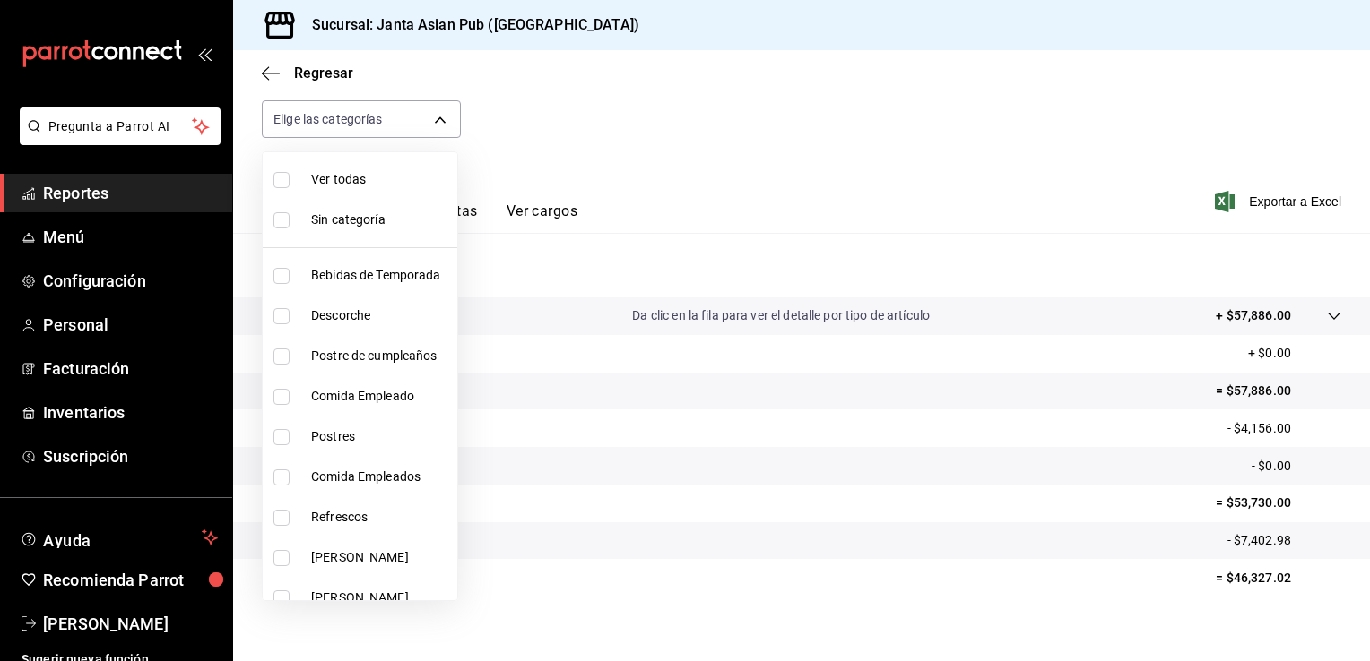
click at [281, 276] on input "checkbox" at bounding box center [281, 276] width 16 height 16
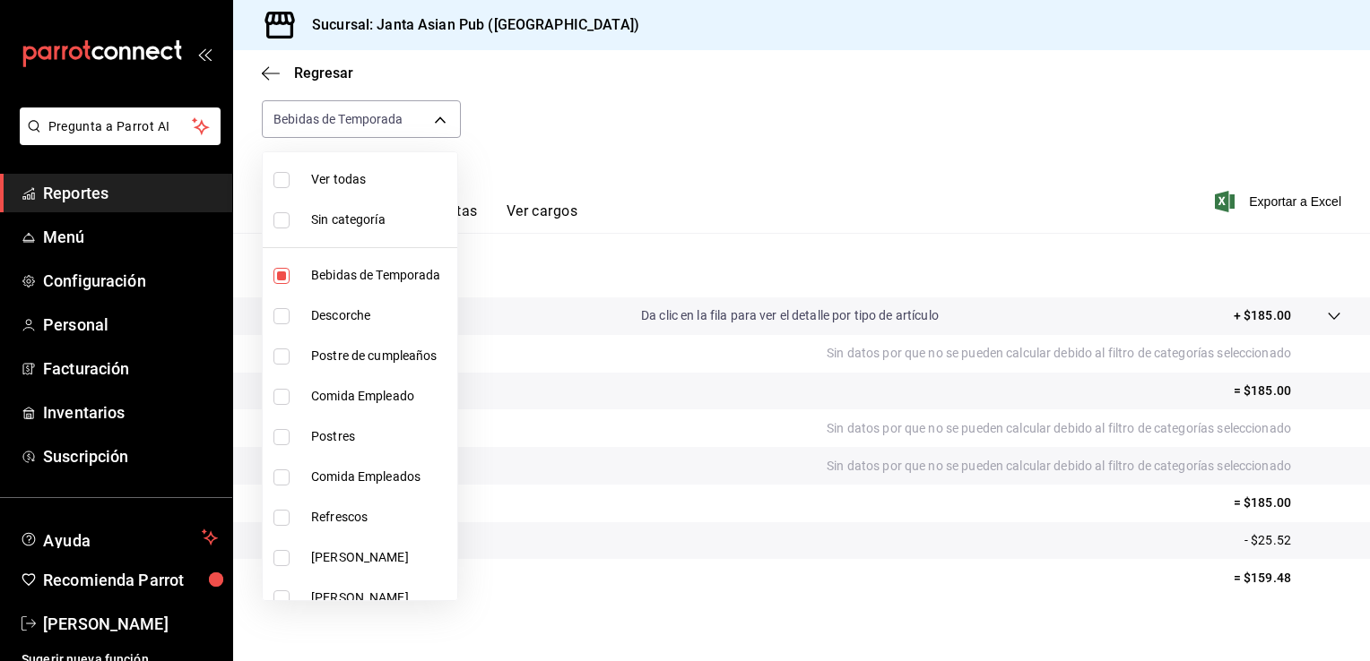
click at [282, 514] on input "checkbox" at bounding box center [281, 518] width 16 height 16
click at [282, 550] on input "checkbox" at bounding box center [281, 558] width 16 height 16
click at [283, 175] on input "checkbox" at bounding box center [281, 180] width 16 height 16
click at [631, 161] on div at bounding box center [685, 330] width 1370 height 661
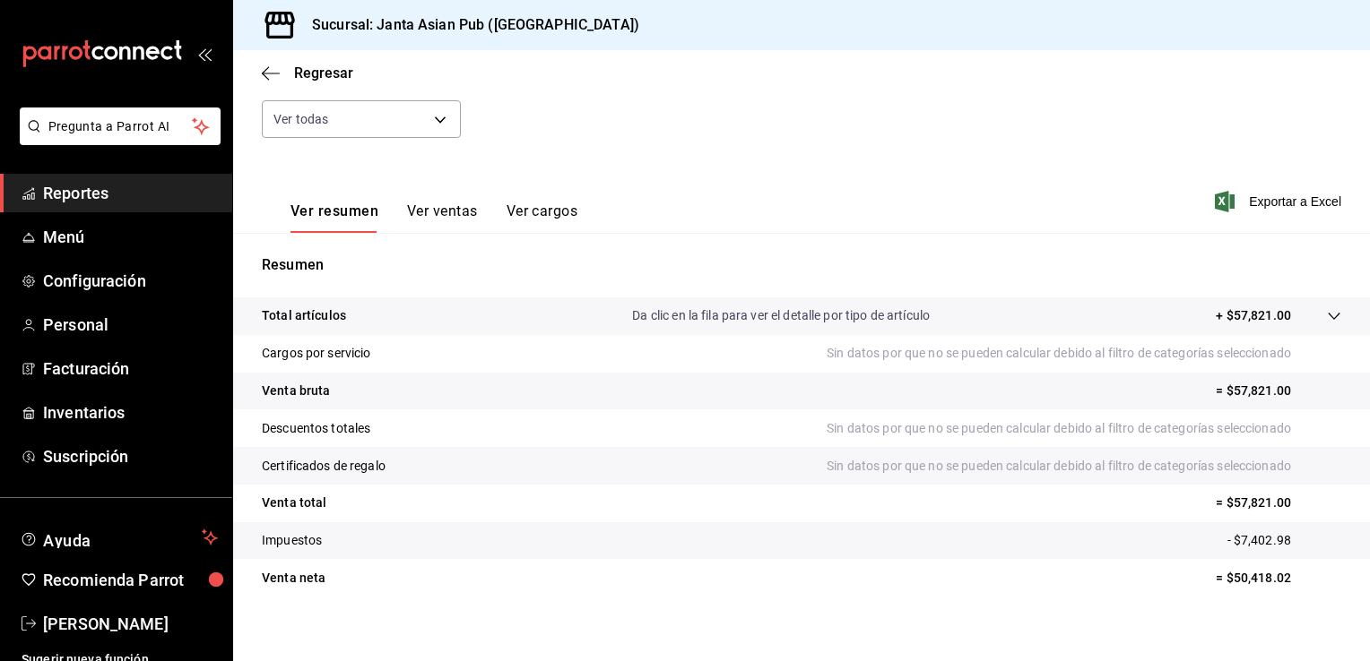
click at [428, 205] on button "Ver ventas" at bounding box center [442, 218] width 71 height 30
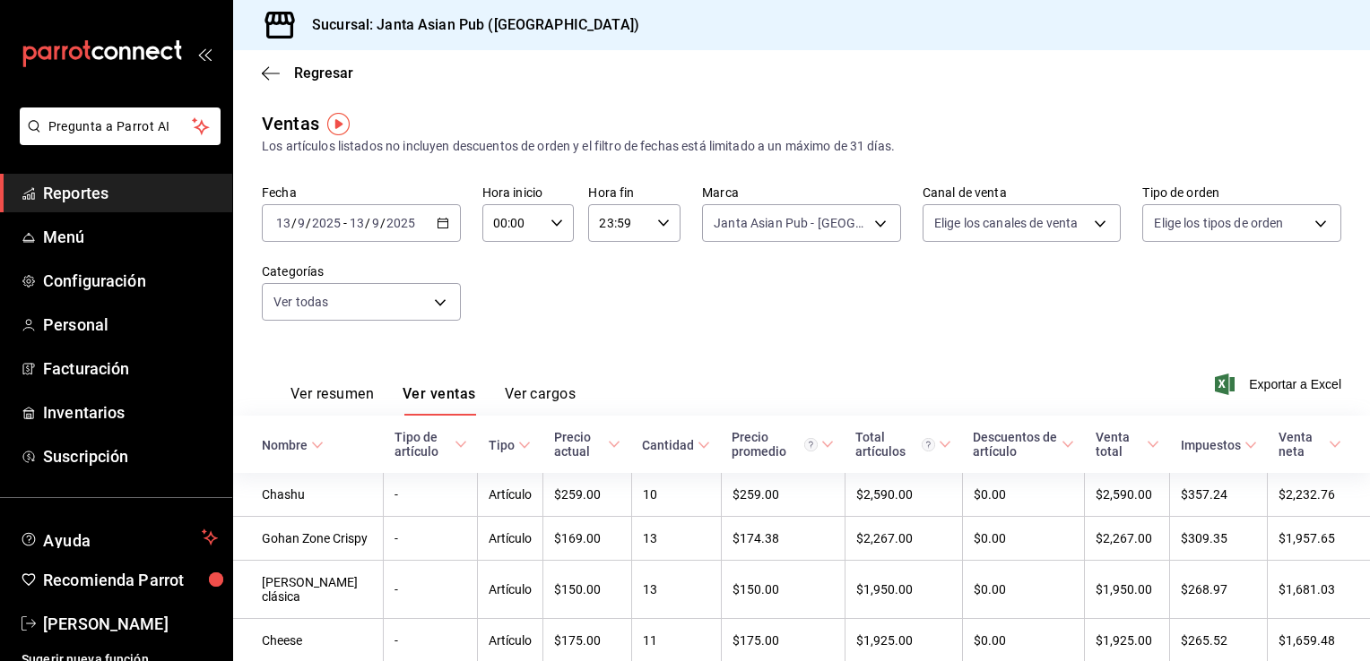
click at [331, 391] on button "Ver resumen" at bounding box center [331, 400] width 83 height 30
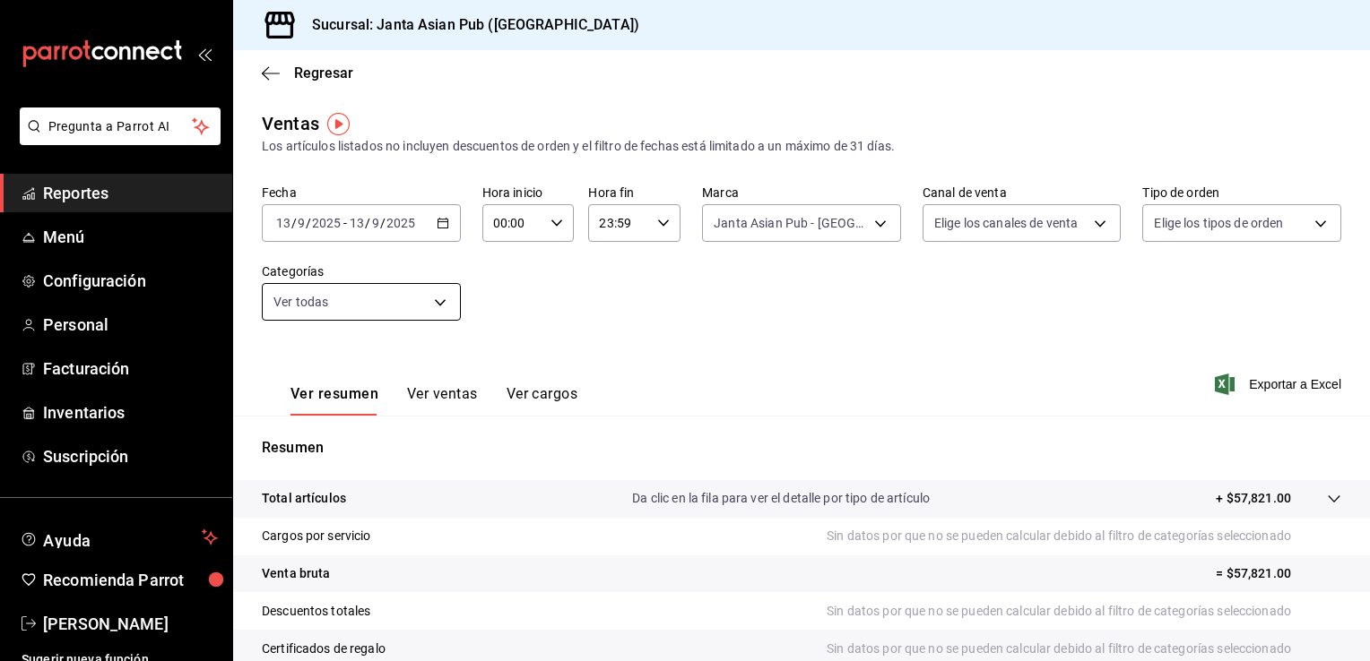
click at [440, 305] on body "Pregunta a Parrot AI Reportes Menú Configuración Personal Facturación Inventari…" at bounding box center [685, 330] width 1370 height 661
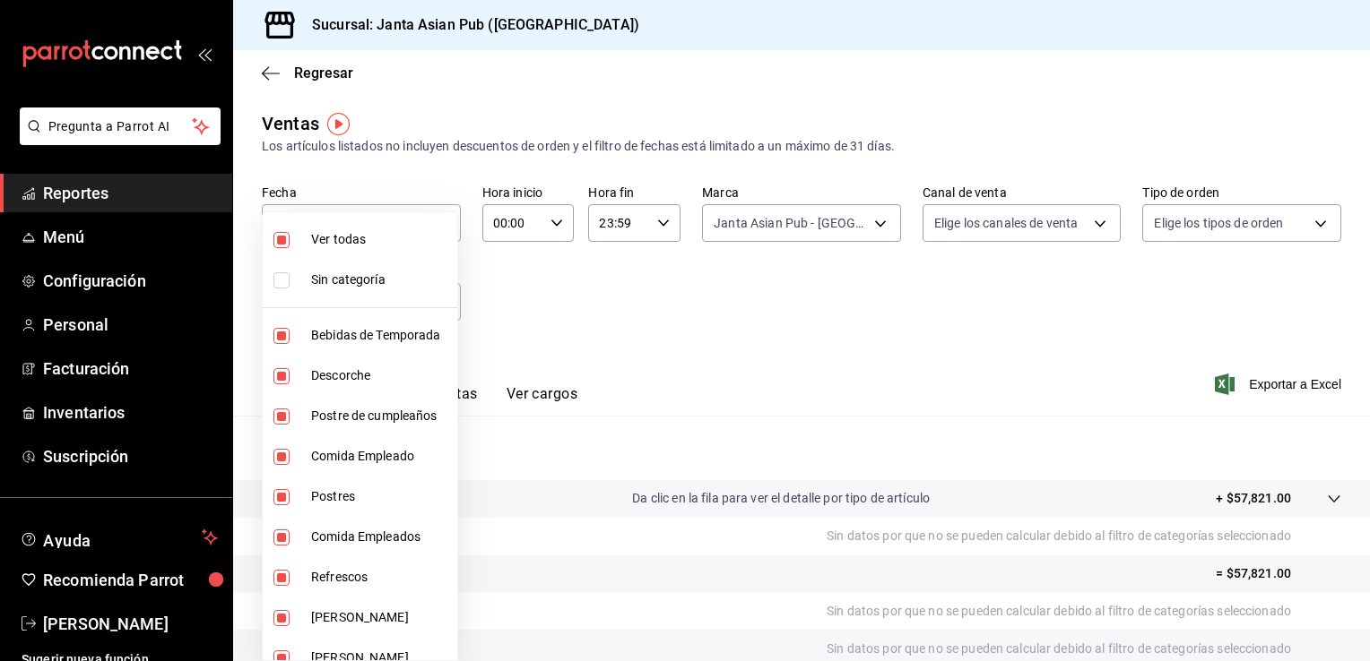
click at [283, 286] on input "checkbox" at bounding box center [281, 280] width 16 height 16
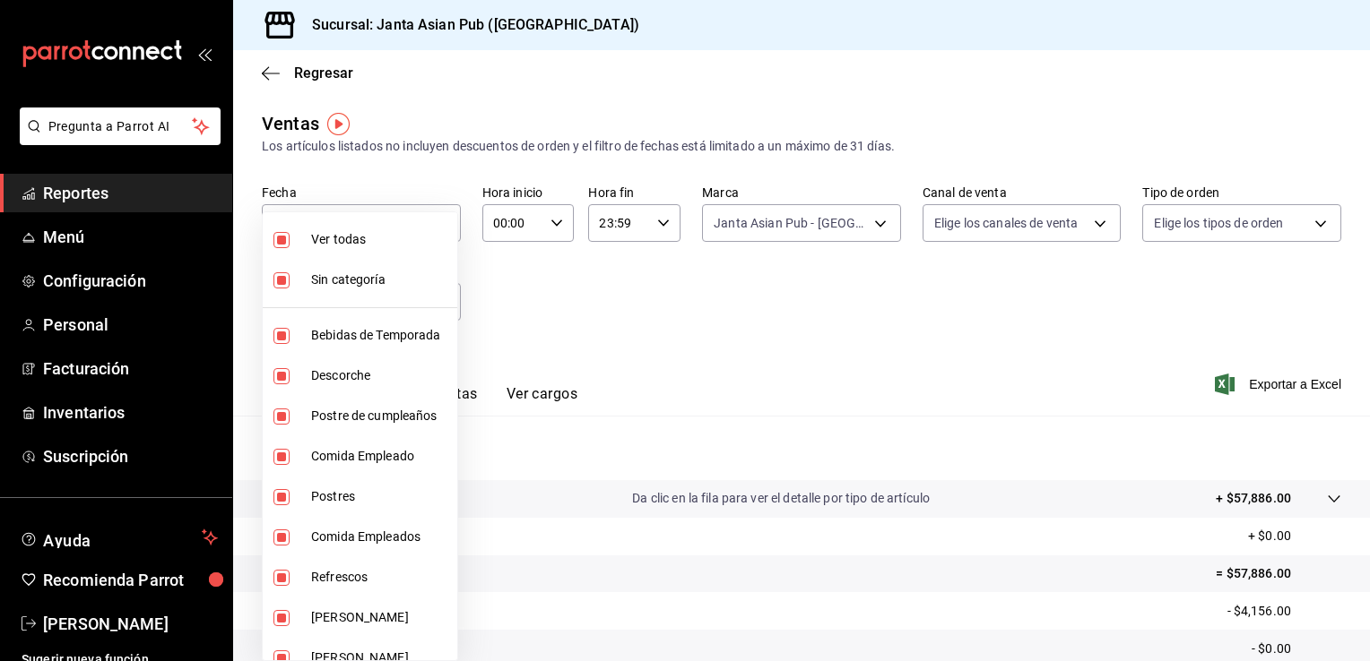
click at [711, 313] on div at bounding box center [685, 330] width 1370 height 661
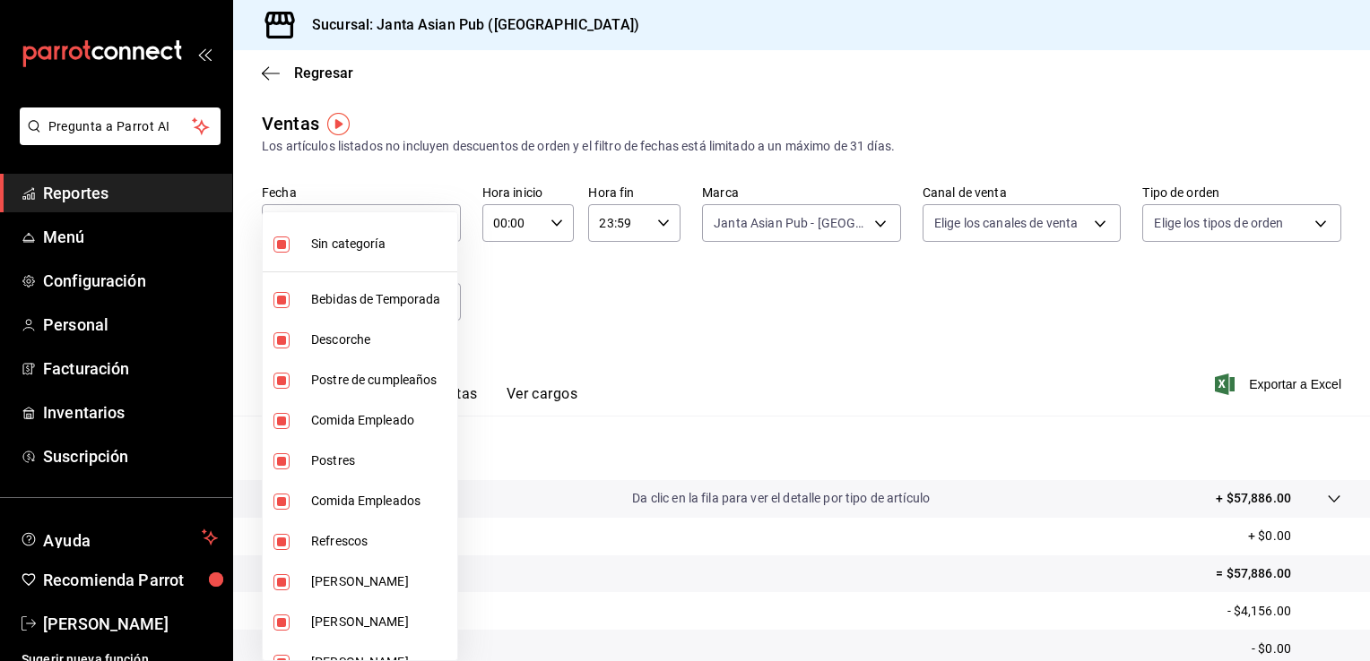
scroll to position [72, 0]
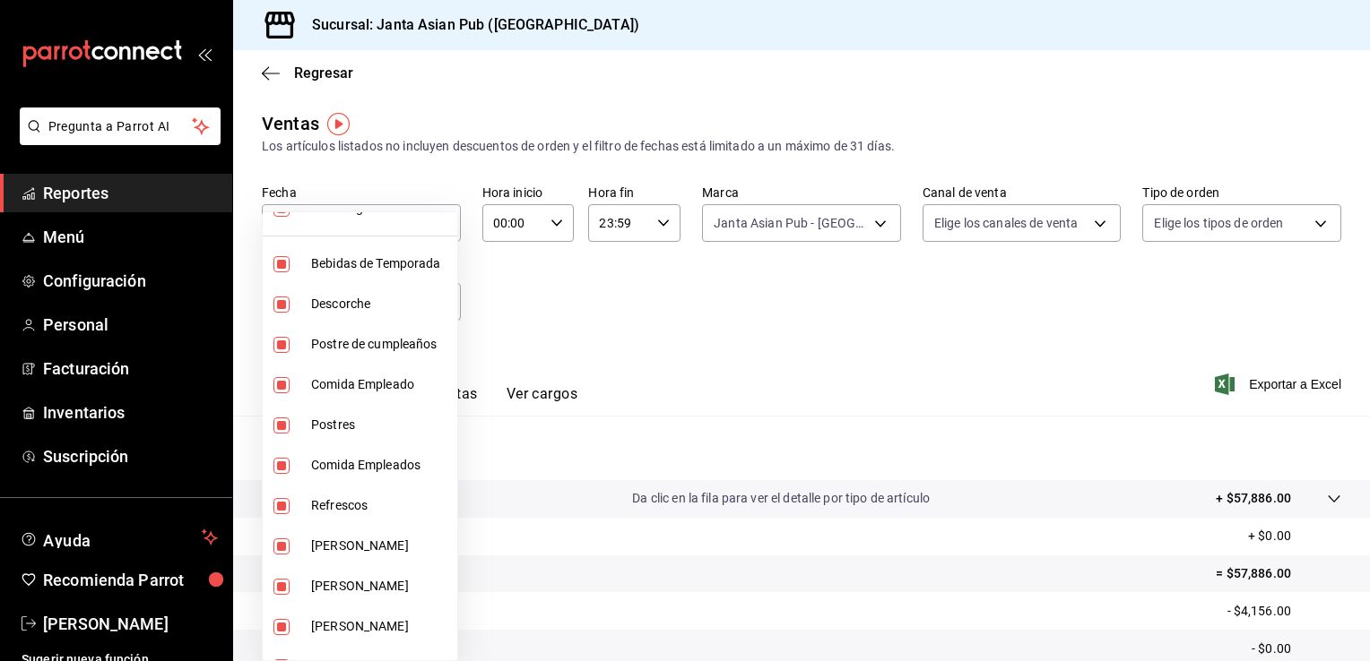
click at [756, 503] on div at bounding box center [685, 330] width 1370 height 661
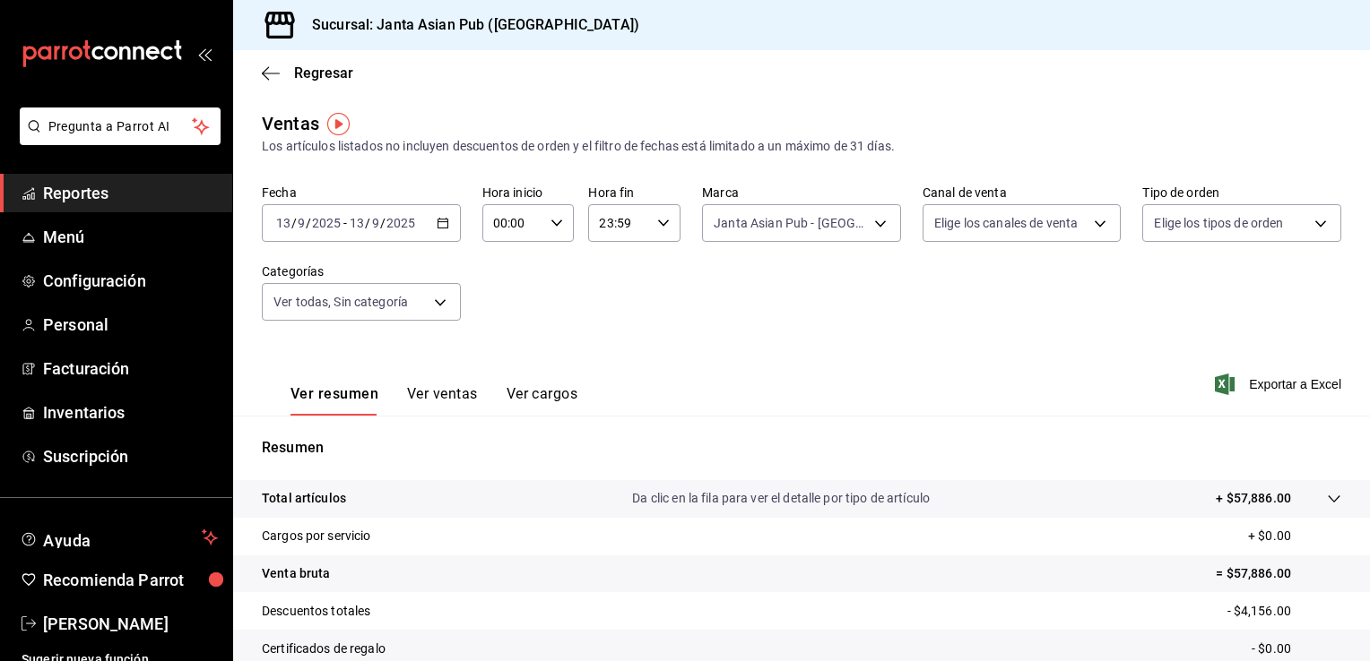
click at [823, 424] on div "Resumen Total artículos Da clic en la fila para ver el detalle por tipo de artí…" at bounding box center [801, 608] width 1136 height 385
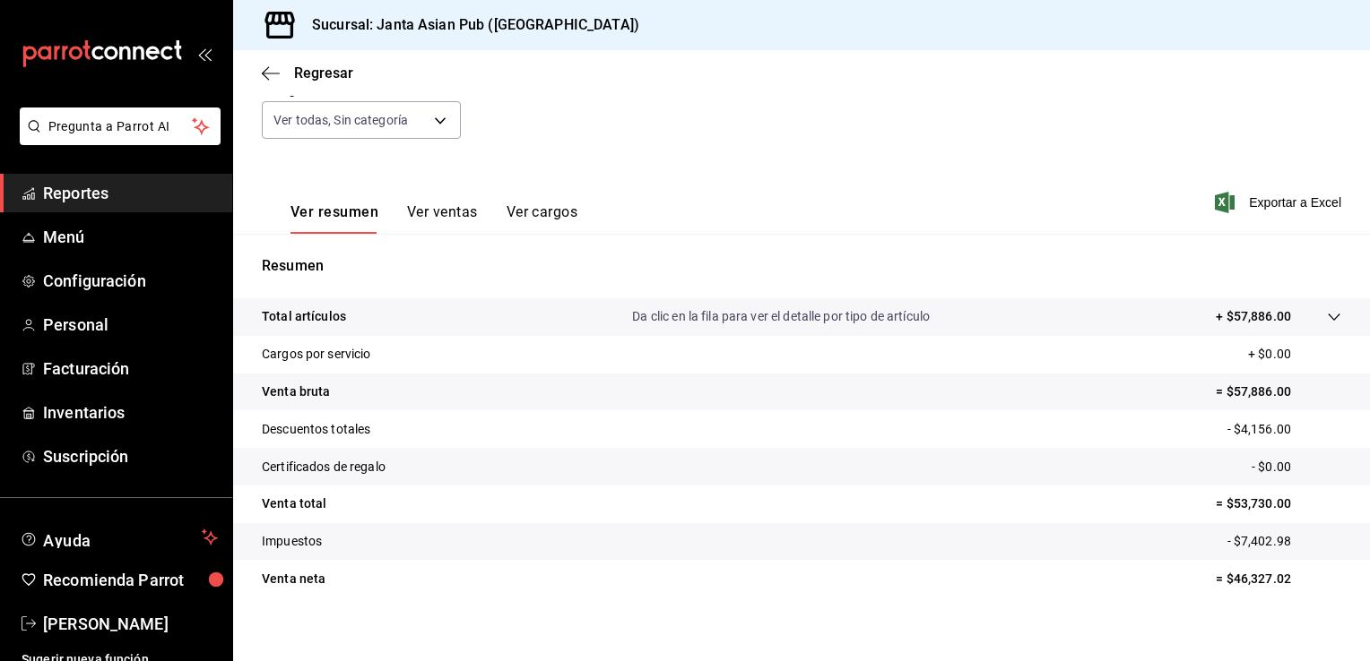
scroll to position [187, 0]
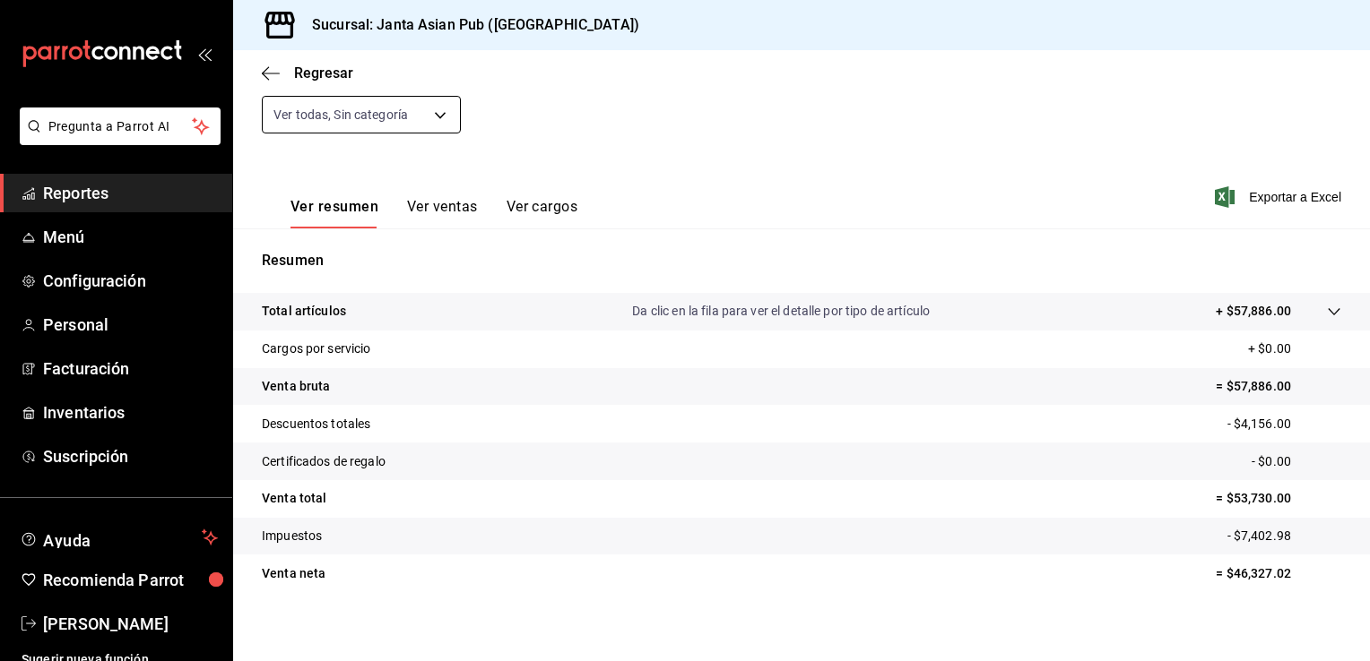
click at [431, 119] on body "Pregunta a Parrot AI Reportes Menú Configuración Personal Facturación Inventari…" at bounding box center [685, 330] width 1370 height 661
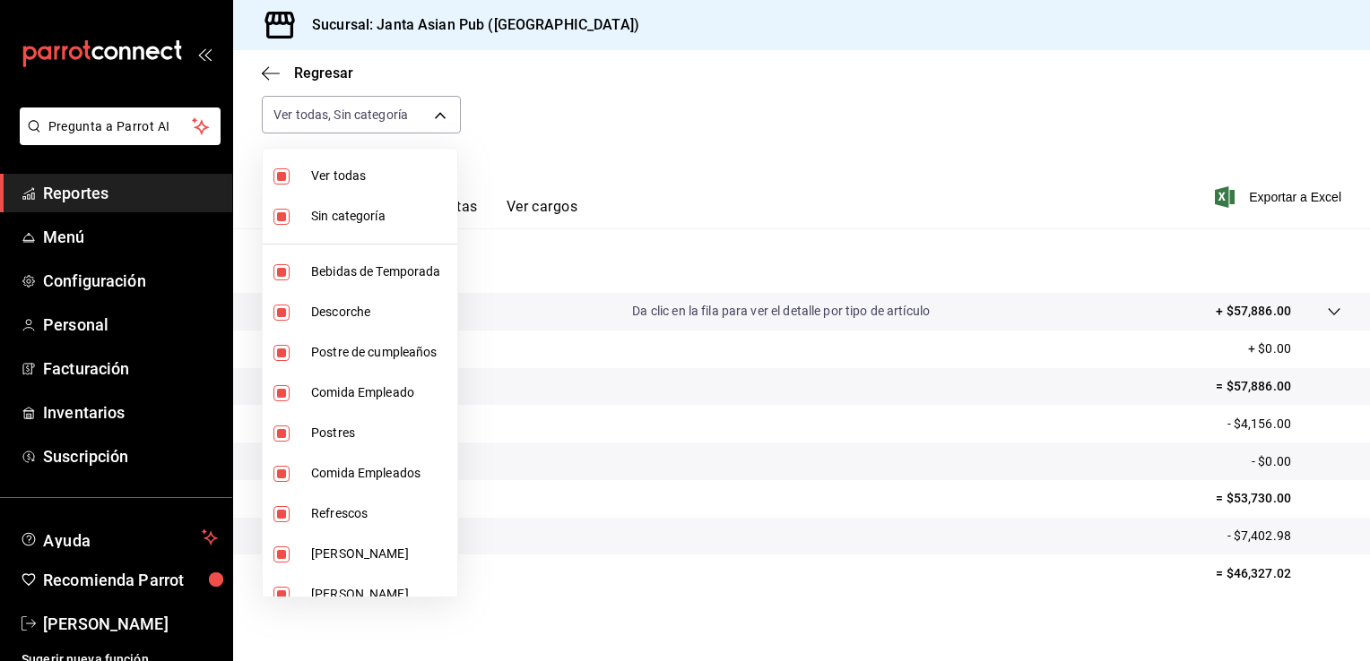
click at [281, 220] on input "checkbox" at bounding box center [281, 217] width 16 height 16
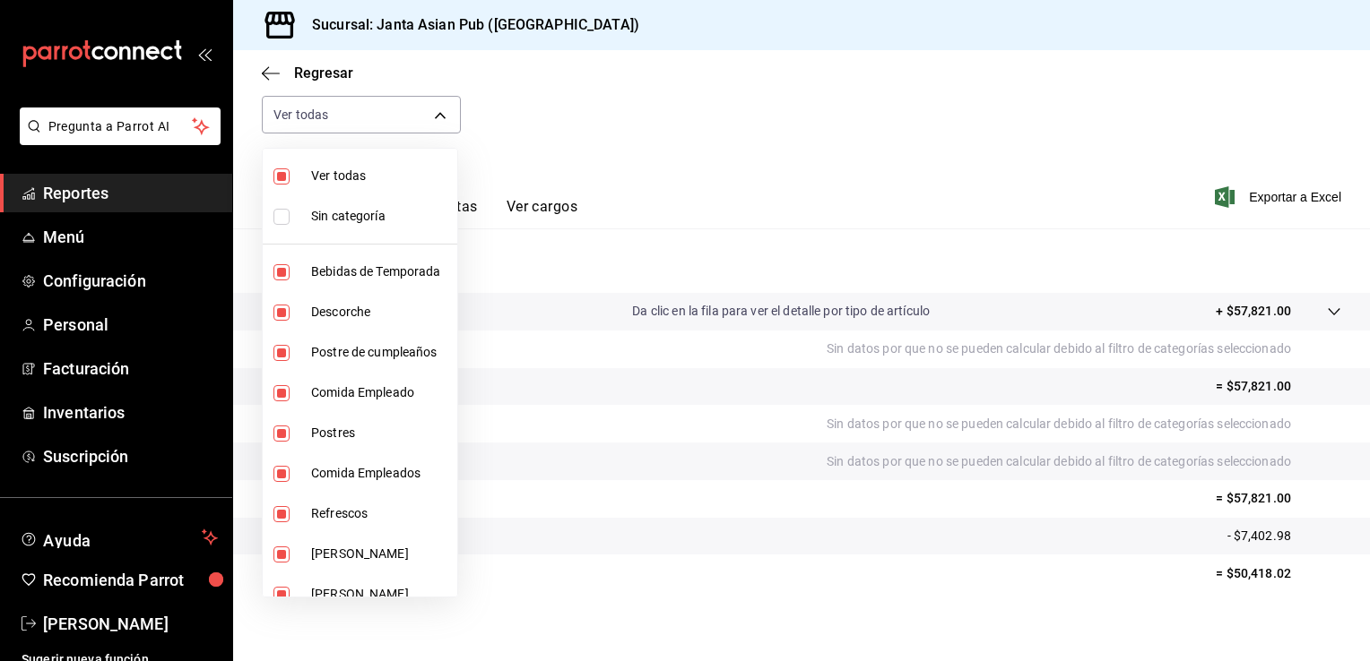
click at [279, 168] on input "checkbox" at bounding box center [281, 176] width 16 height 16
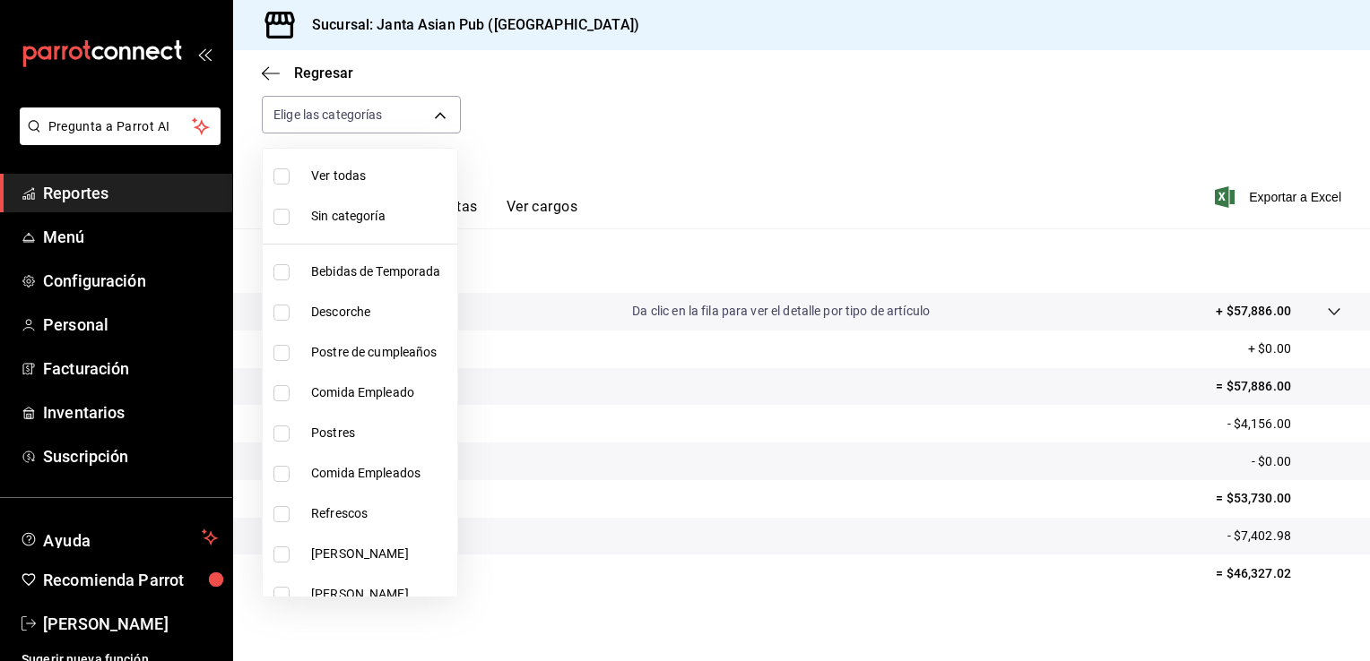
click at [280, 347] on input "checkbox" at bounding box center [281, 353] width 16 height 16
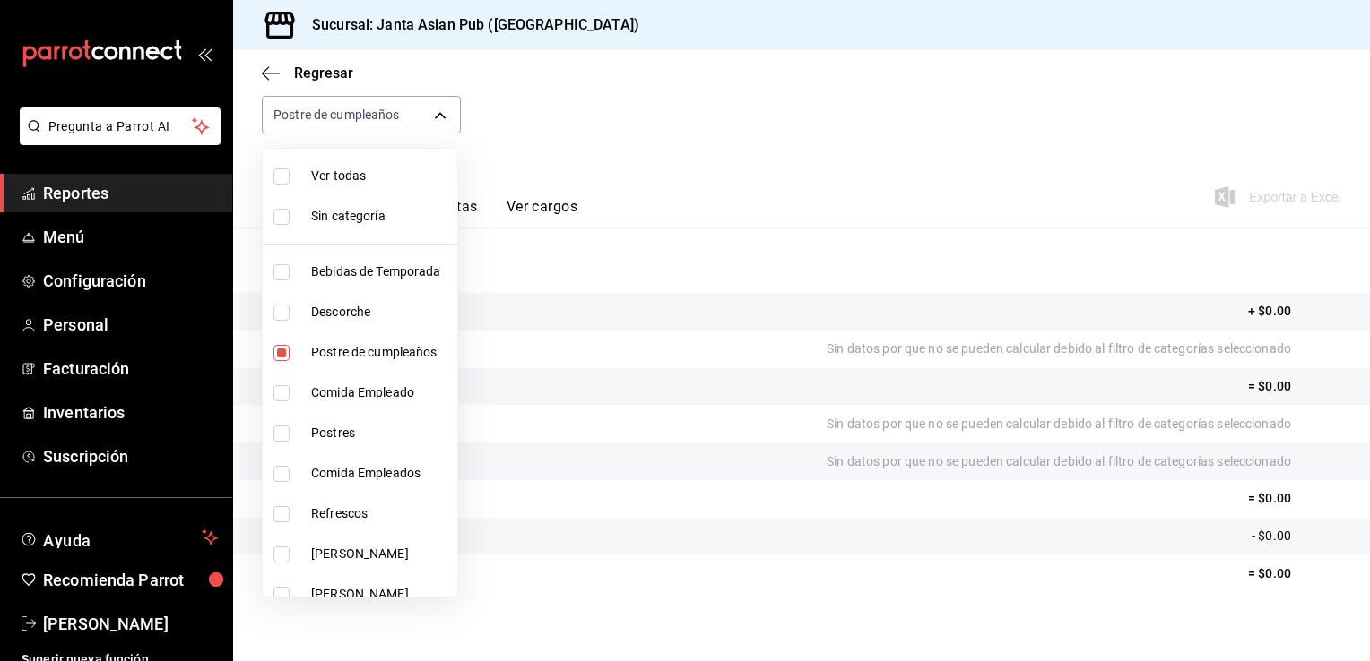
click at [278, 393] on input "checkbox" at bounding box center [281, 393] width 16 height 16
click at [285, 477] on input "checkbox" at bounding box center [281, 474] width 16 height 16
click at [658, 91] on div at bounding box center [685, 330] width 1370 height 661
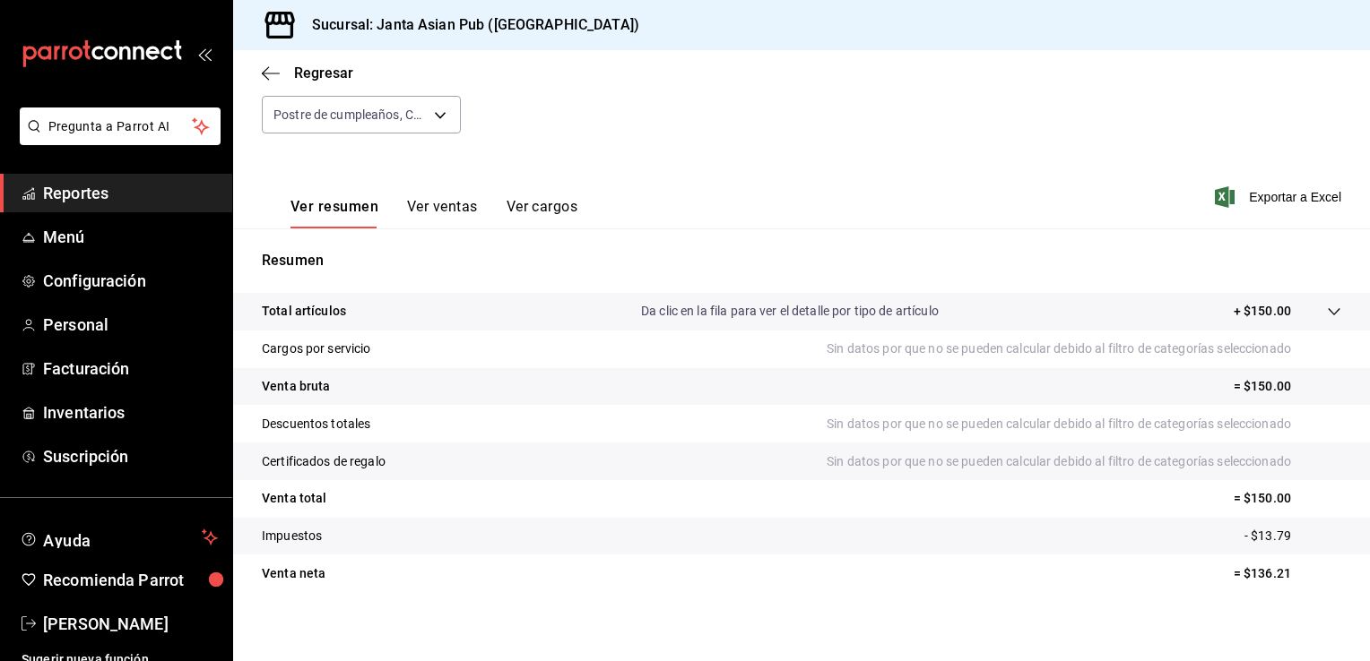
click at [450, 207] on button "Ver ventas" at bounding box center [442, 213] width 71 height 30
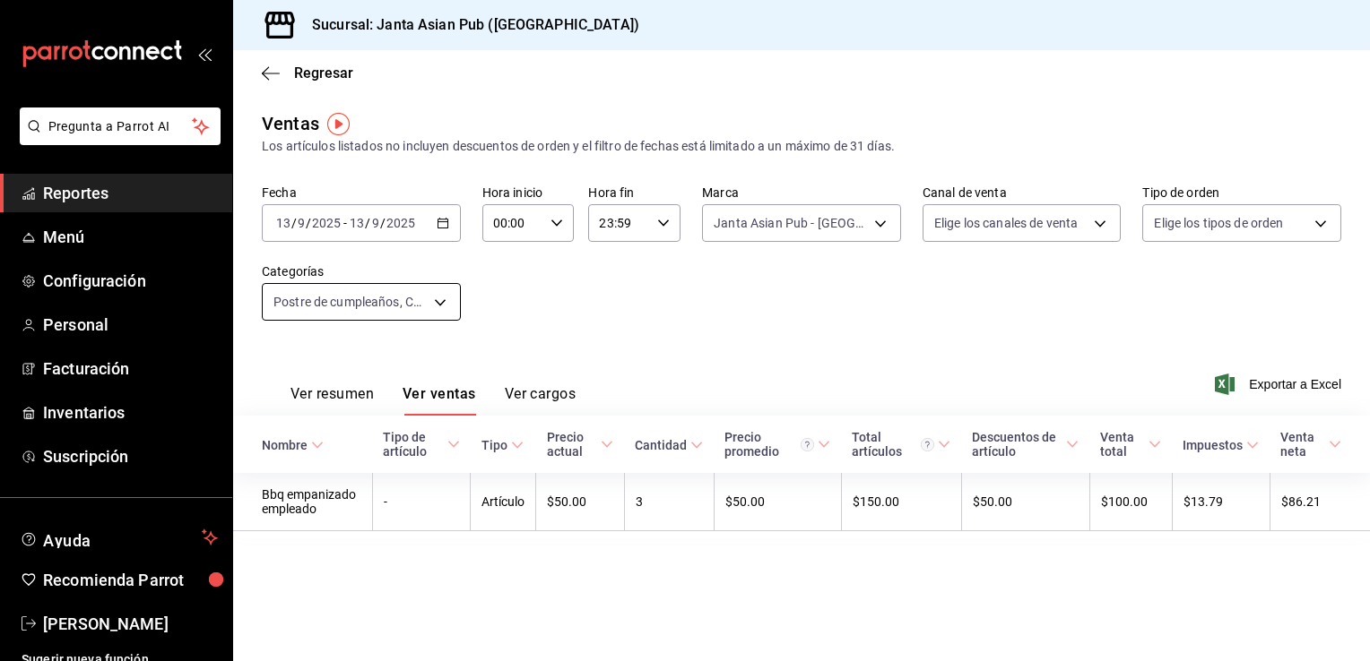
click at [436, 309] on body "Pregunta a Parrot AI Reportes Menú Configuración Personal Facturación Inventari…" at bounding box center [685, 330] width 1370 height 661
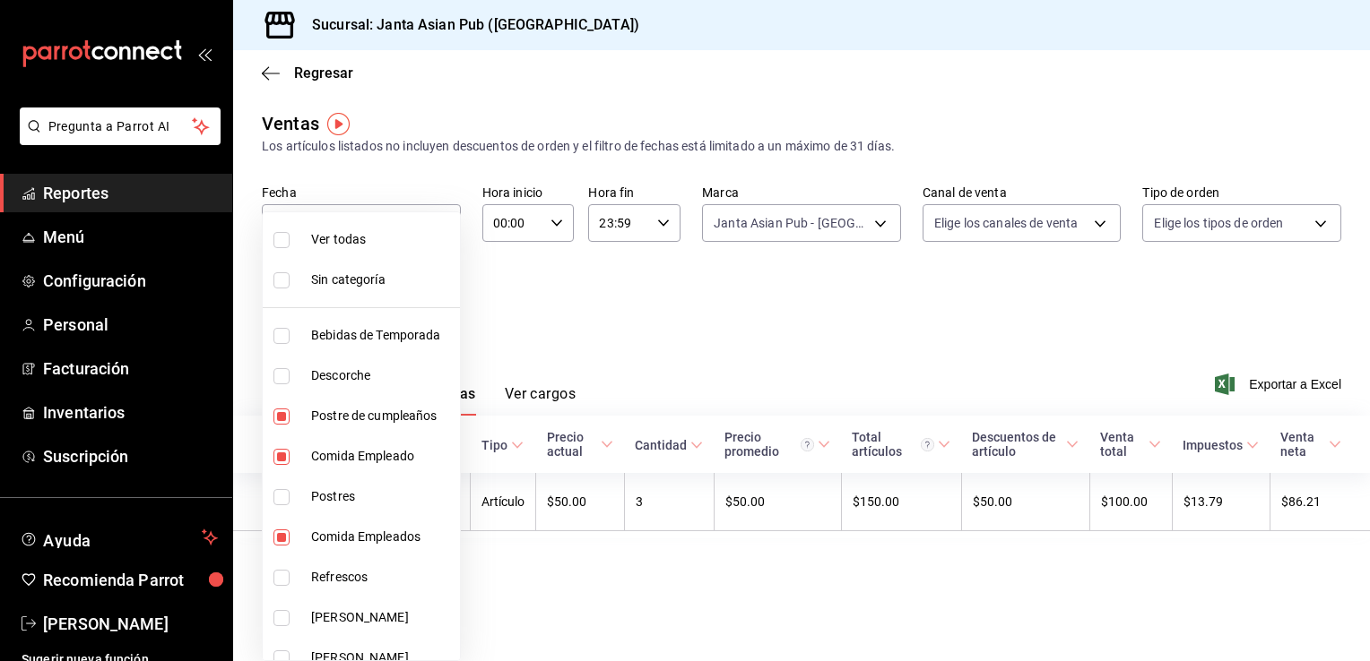
click at [280, 280] on input "checkbox" at bounding box center [281, 280] width 16 height 16
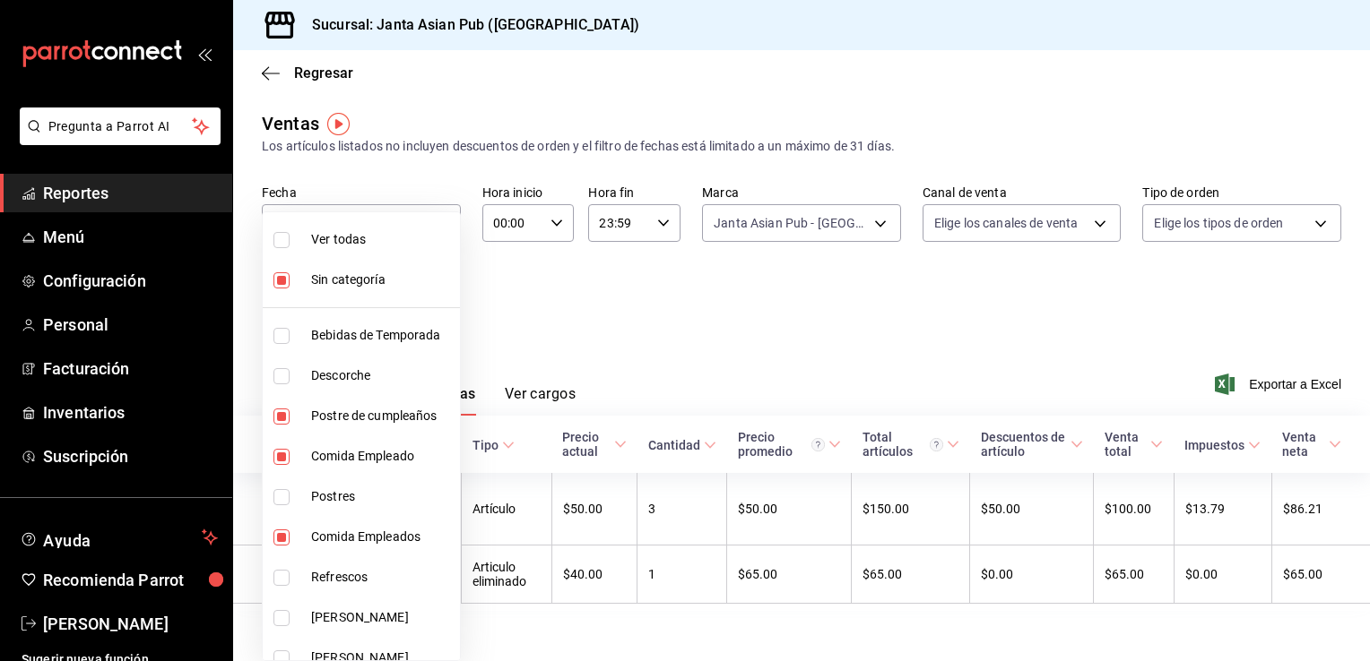
click at [276, 246] on input "checkbox" at bounding box center [281, 240] width 16 height 16
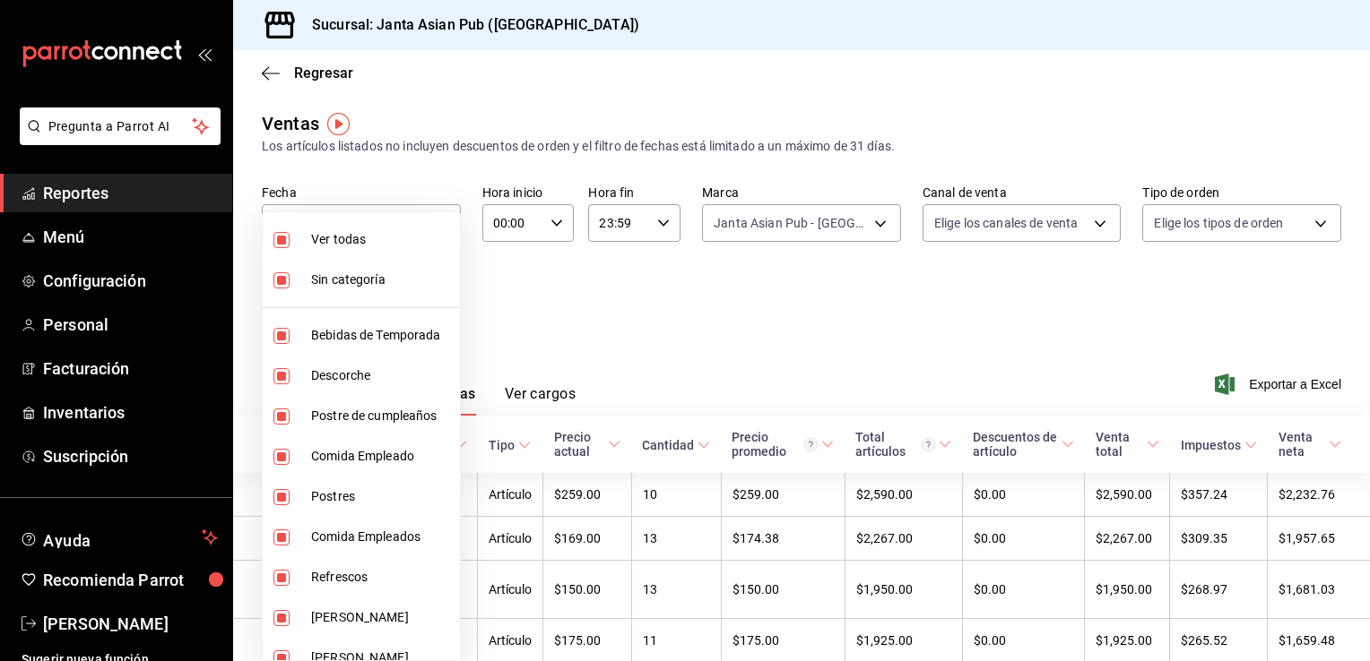
click at [652, 339] on div at bounding box center [685, 330] width 1370 height 661
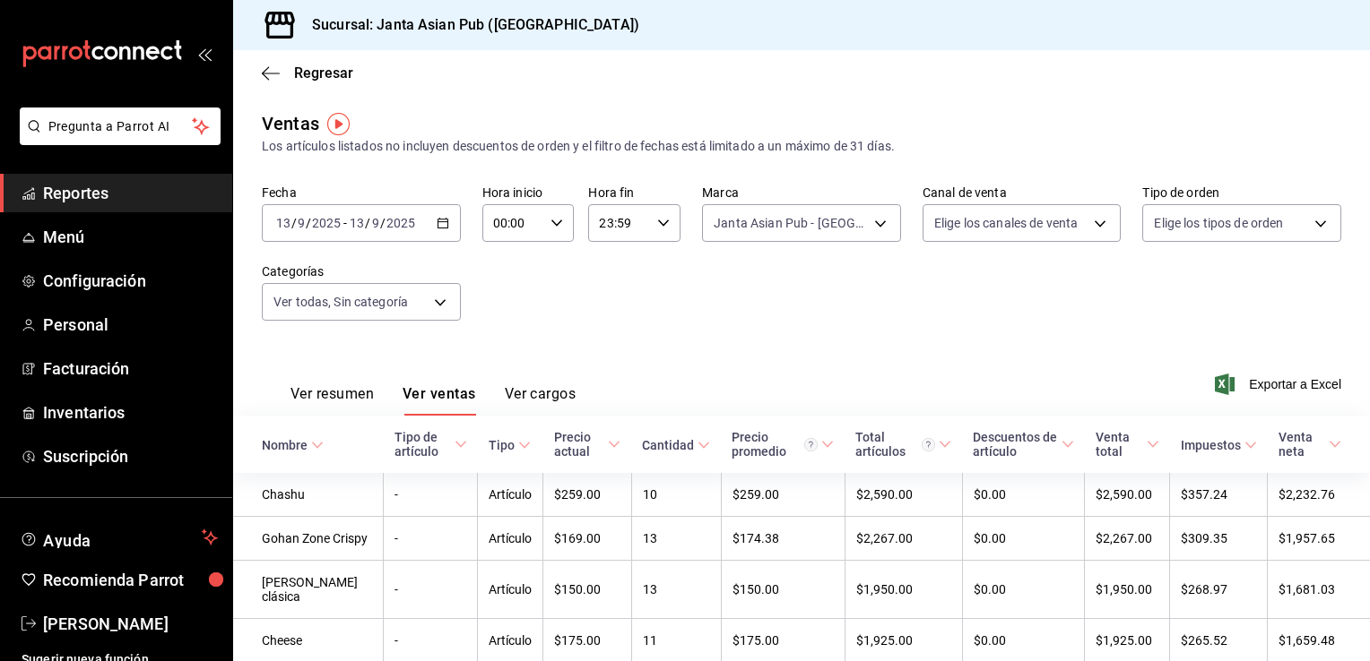
click at [441, 216] on div "[DATE] [DATE] - [DATE] [DATE]" at bounding box center [361, 223] width 199 height 38
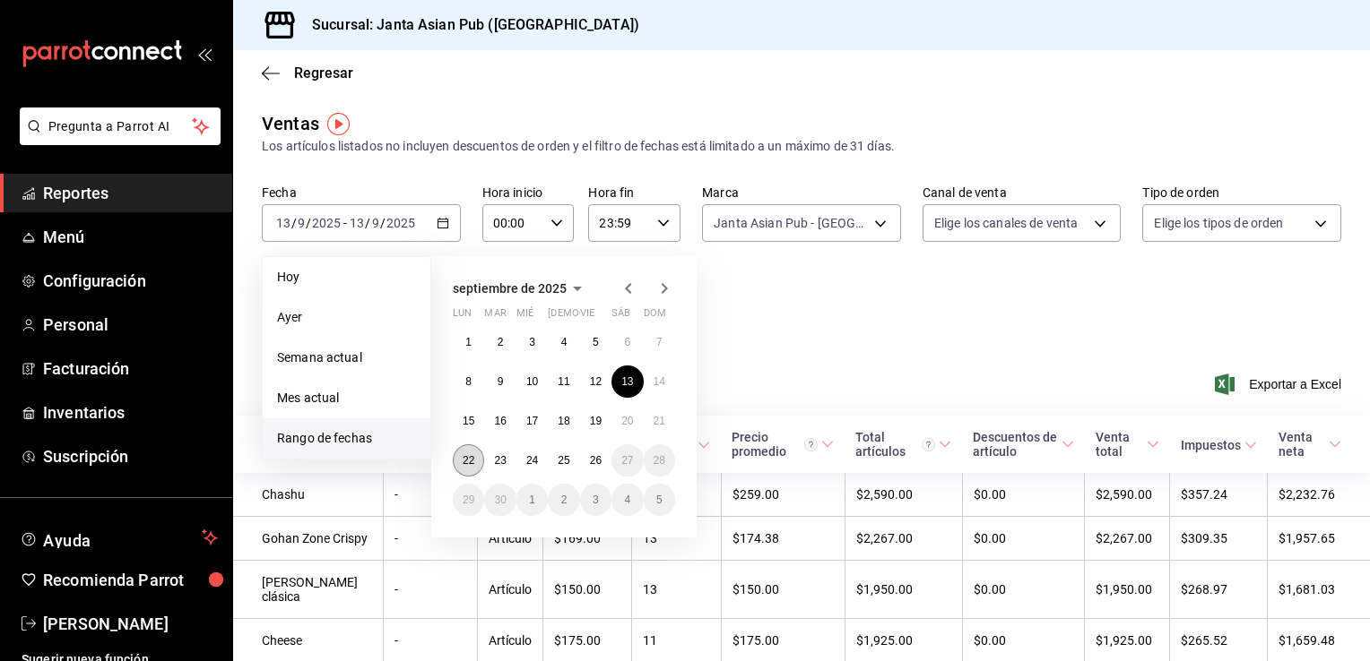
click at [468, 457] on abbr "22" at bounding box center [468, 460] width 12 height 13
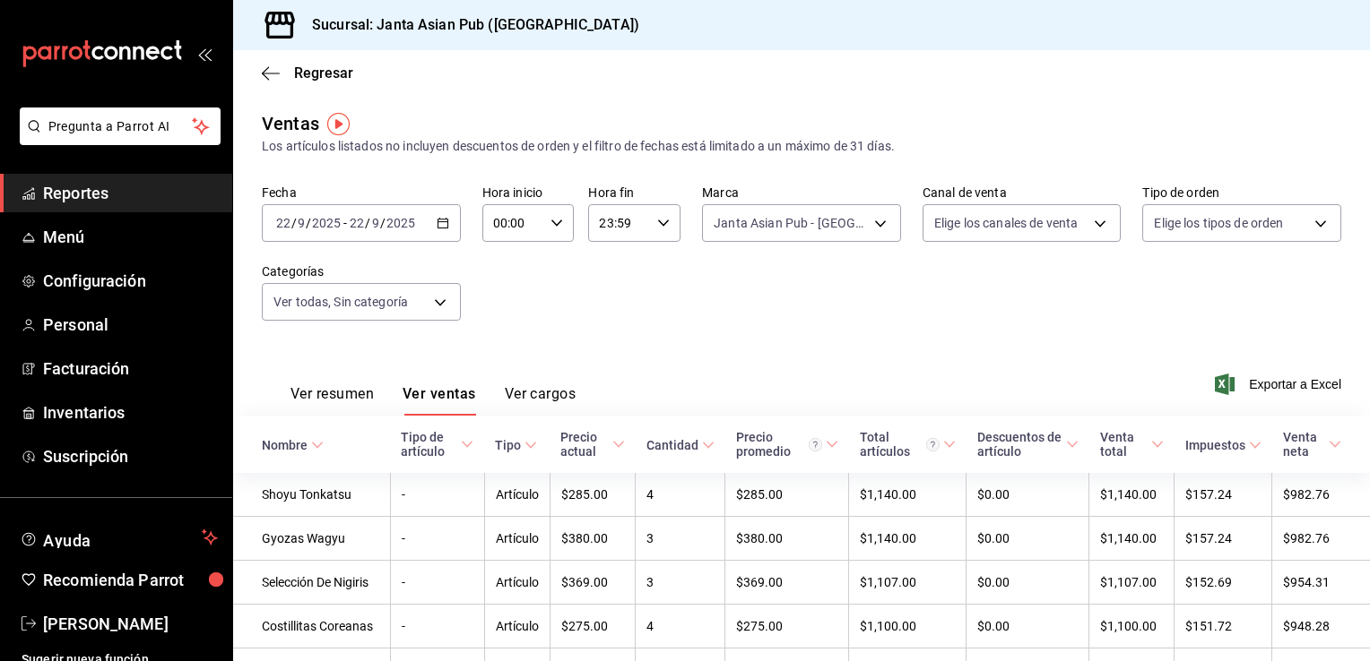
click at [332, 394] on button "Ver resumen" at bounding box center [331, 400] width 83 height 30
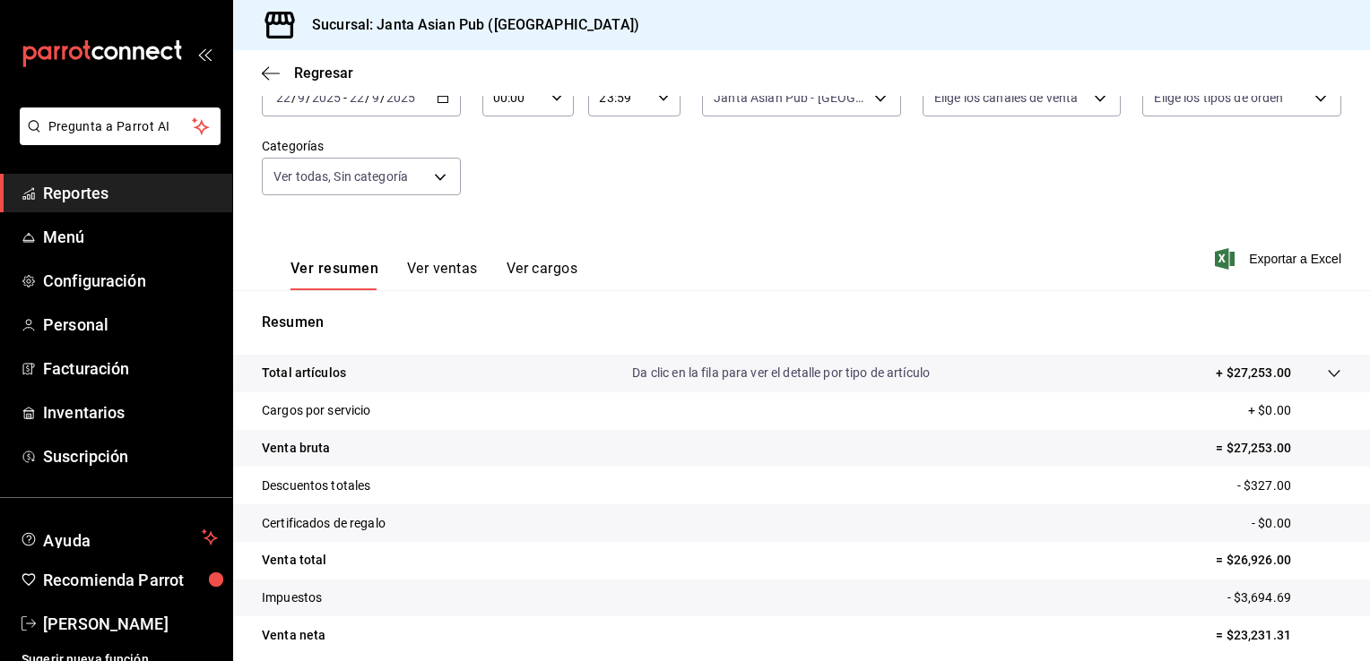
scroll to position [197, 0]
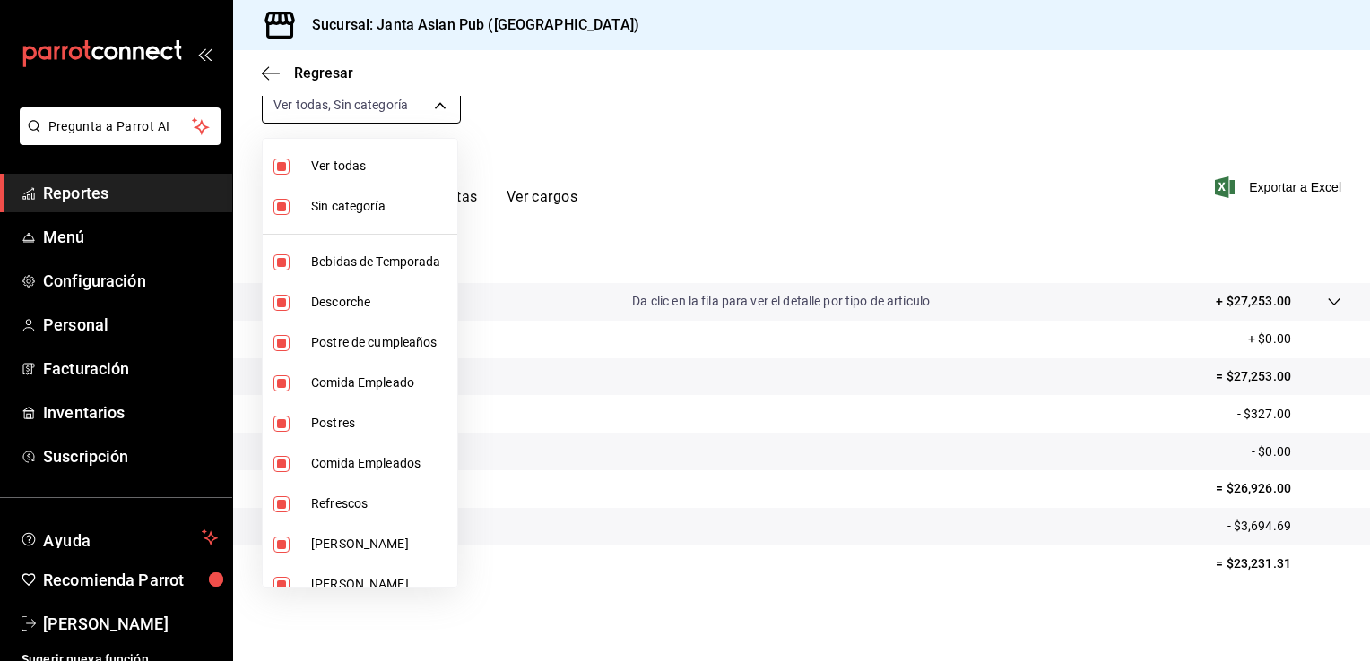
click at [435, 122] on body "Pregunta a Parrot AI Reportes Menú Configuración Personal Facturación Inventari…" at bounding box center [685, 330] width 1370 height 661
click at [287, 165] on input "checkbox" at bounding box center [281, 167] width 16 height 16
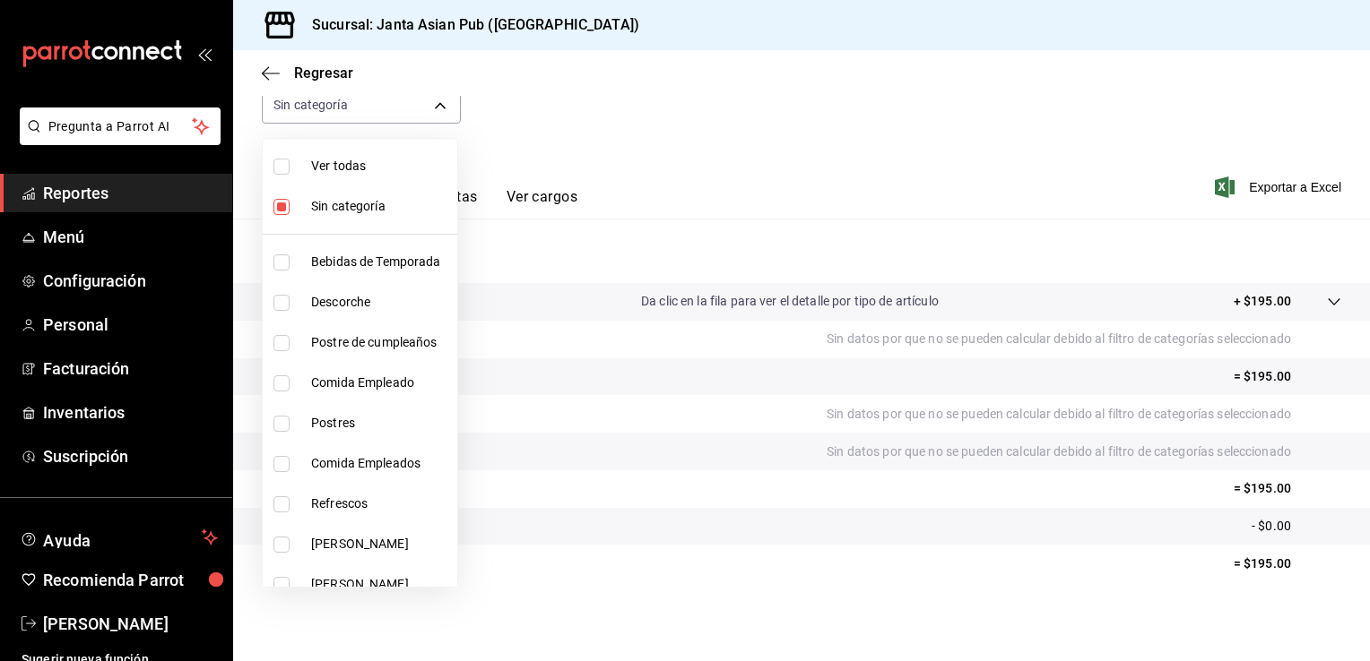
click at [726, 148] on div at bounding box center [685, 330] width 1370 height 661
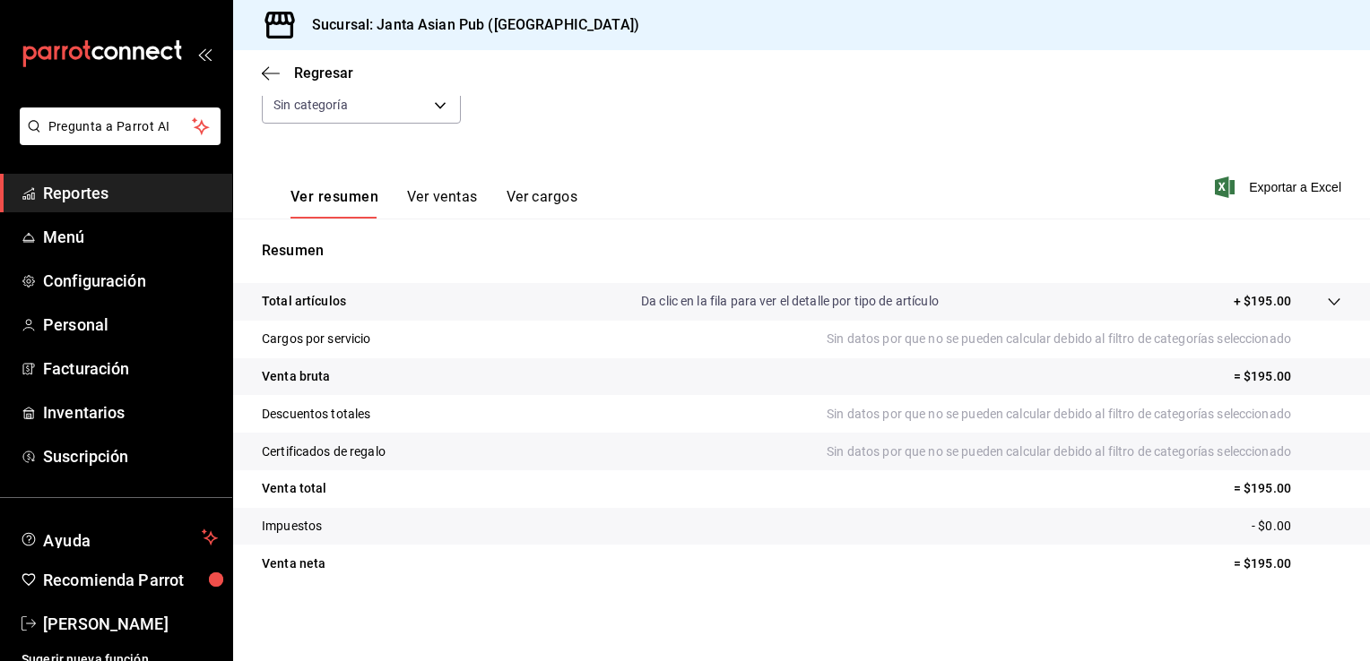
click at [1326, 303] on icon at bounding box center [1333, 302] width 14 height 14
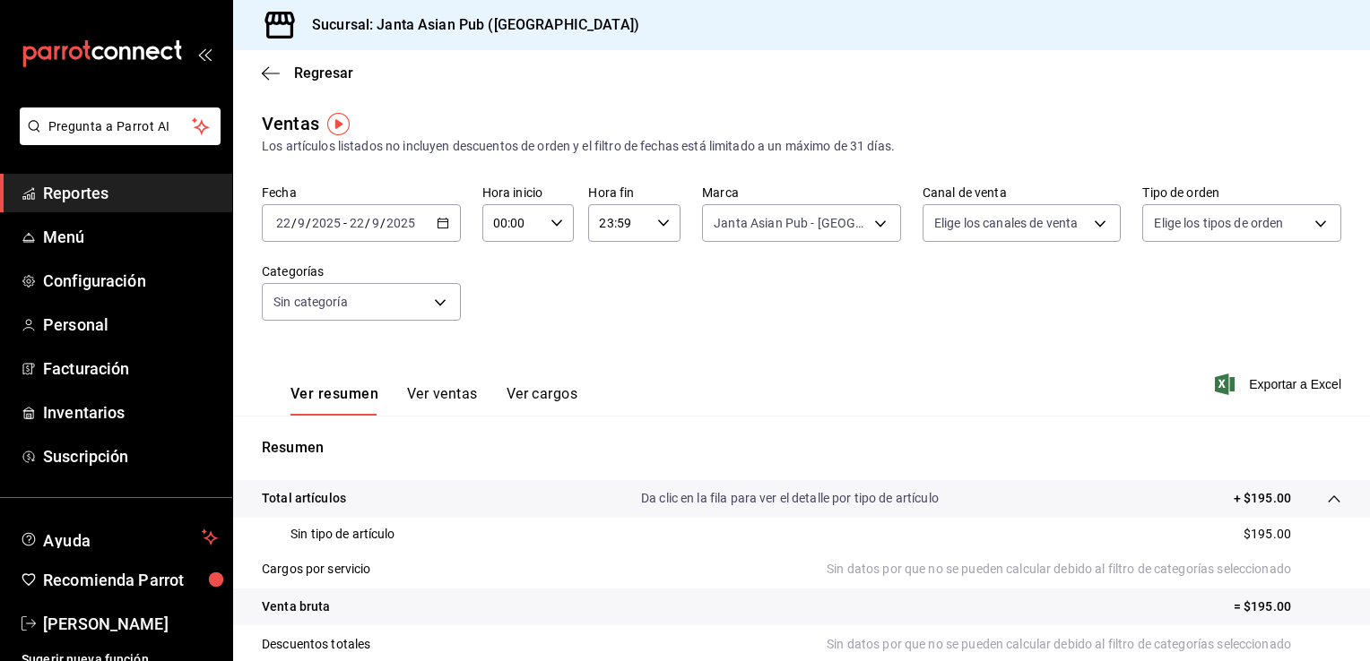
click at [439, 223] on icon "button" at bounding box center [442, 223] width 13 height 13
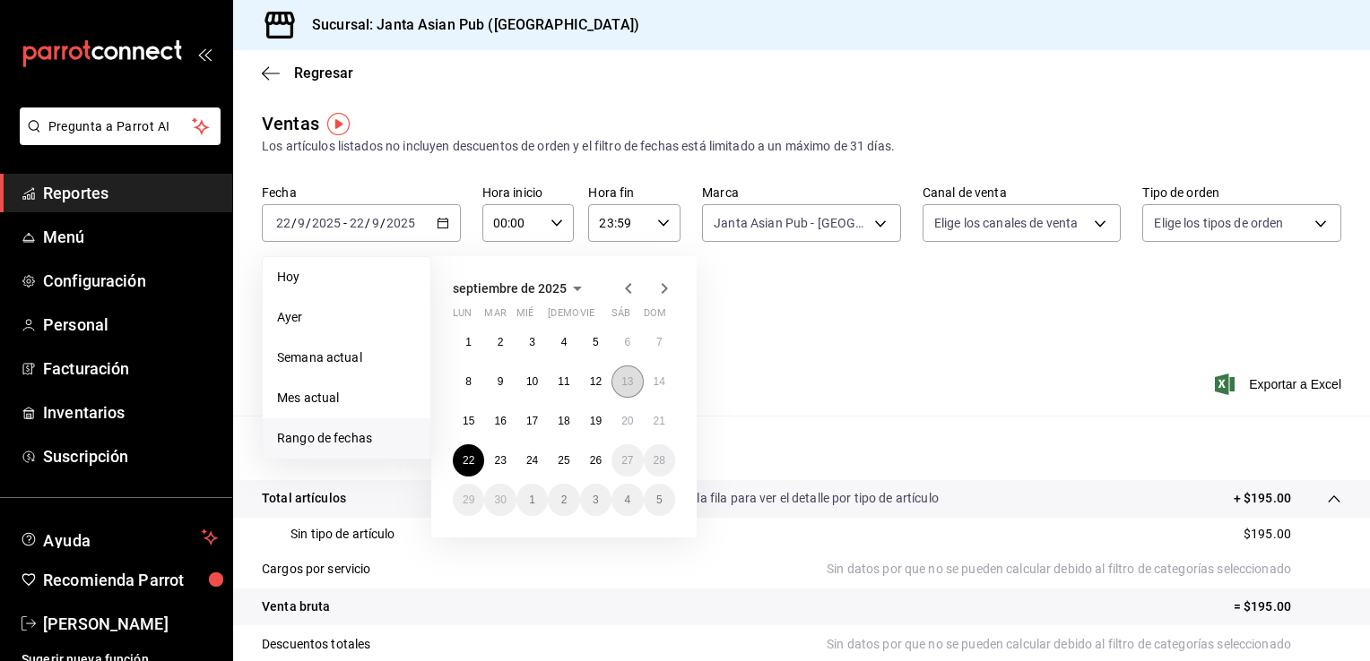
click at [629, 383] on abbr "13" at bounding box center [627, 382] width 12 height 13
